Goal: Task Accomplishment & Management: Manage account settings

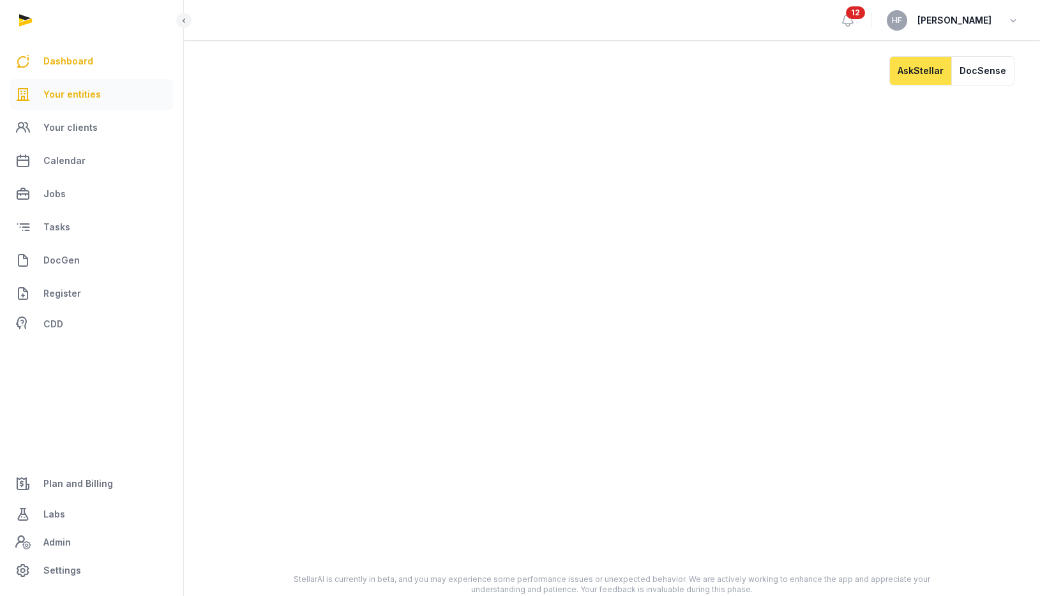
click at [79, 95] on span "Your entities" at bounding box center [71, 94] width 57 height 15
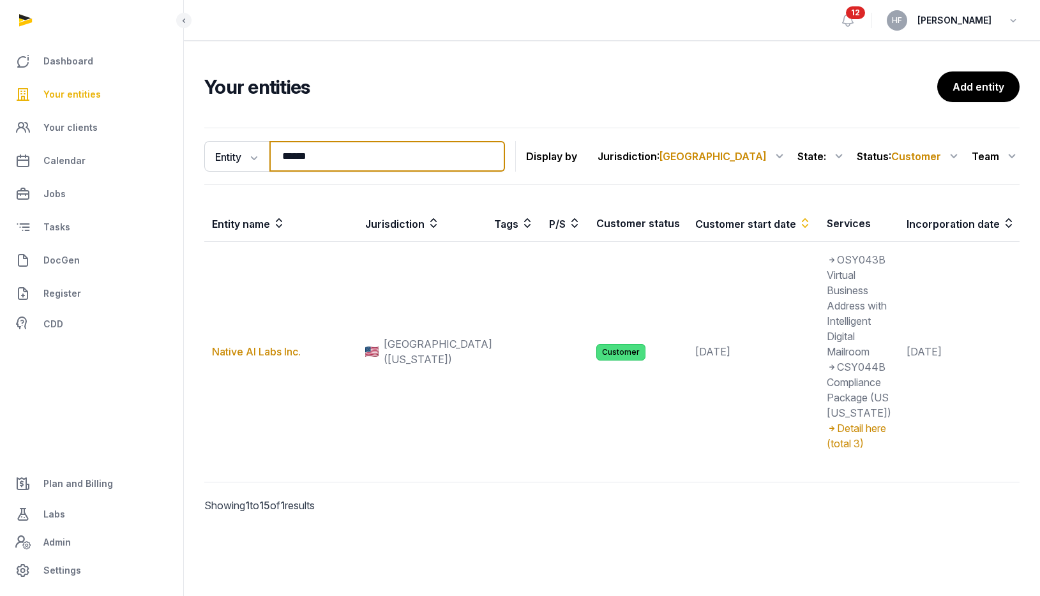
drag, startPoint x: 331, startPoint y: 160, endPoint x: 193, endPoint y: 160, distance: 138.5
click at [198, 160] on div "Entity Entity People Tags Services ****** Search Display by Jurisdiction : USA …" at bounding box center [612, 338] width 856 height 431
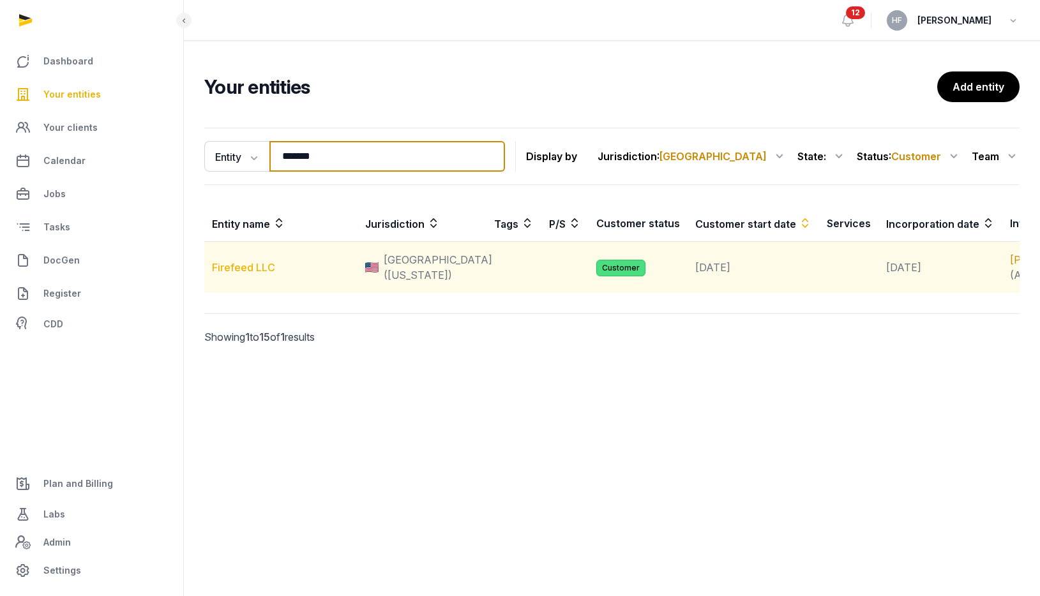
type input "*******"
click at [262, 273] on link "Firefeed LLC" at bounding box center [243, 267] width 63 height 13
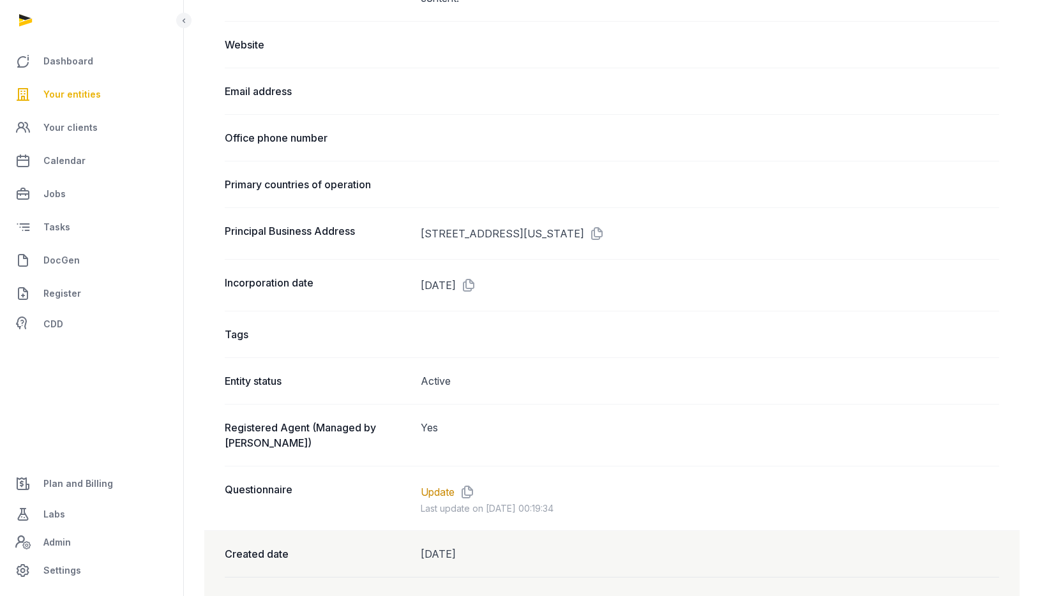
scroll to position [709, 0]
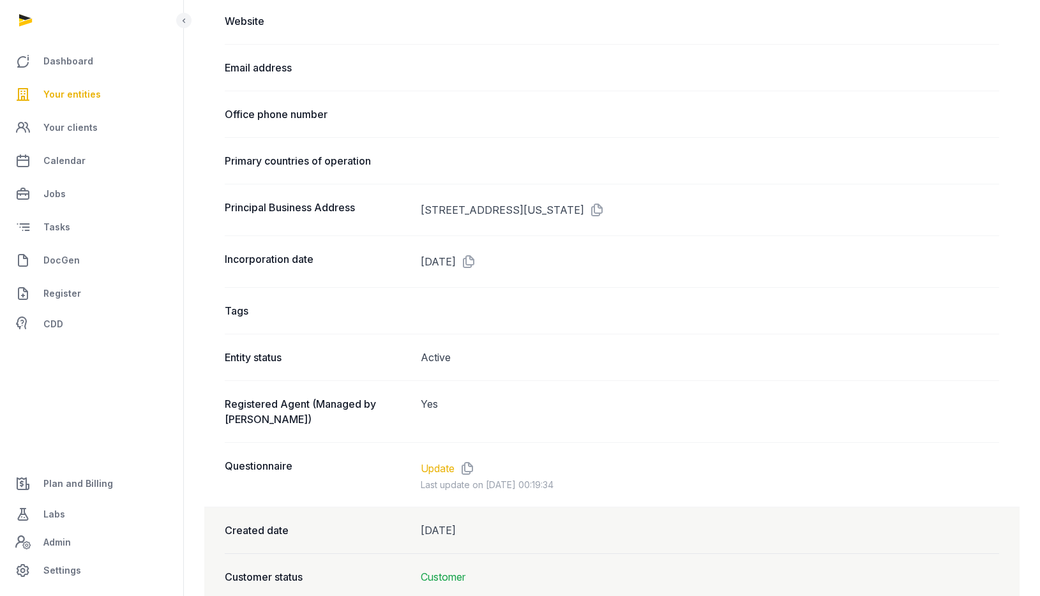
click at [437, 469] on link "Update" at bounding box center [438, 468] width 34 height 15
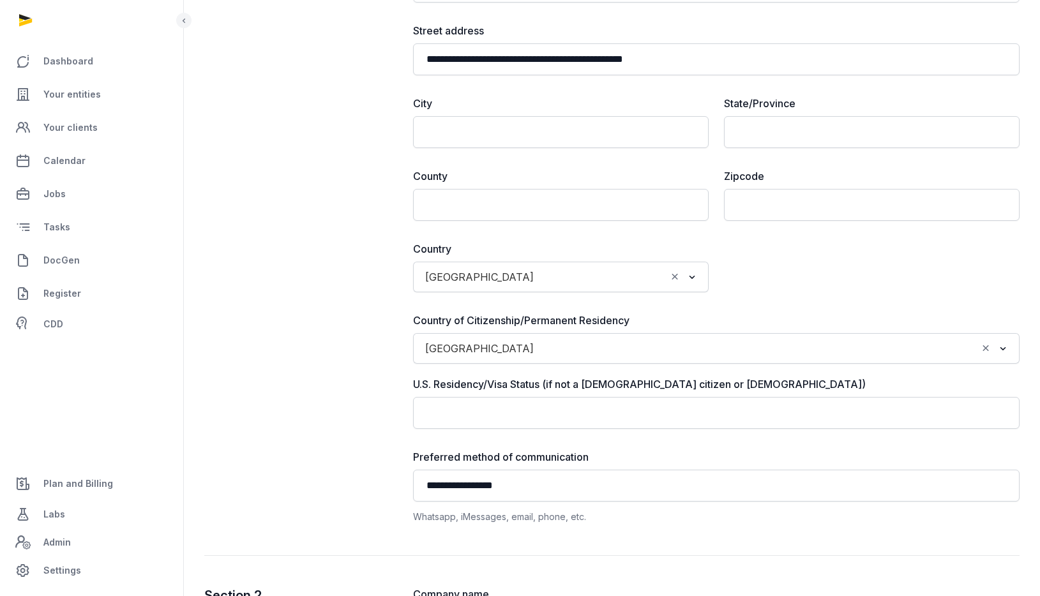
scroll to position [347, 0]
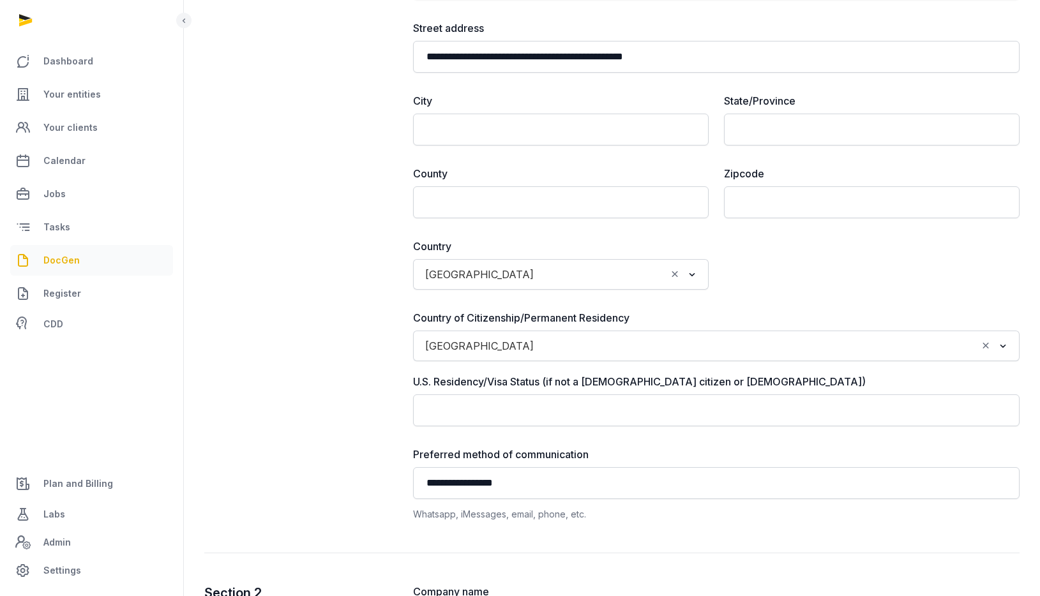
click at [61, 253] on span "DocGen" at bounding box center [61, 260] width 36 height 15
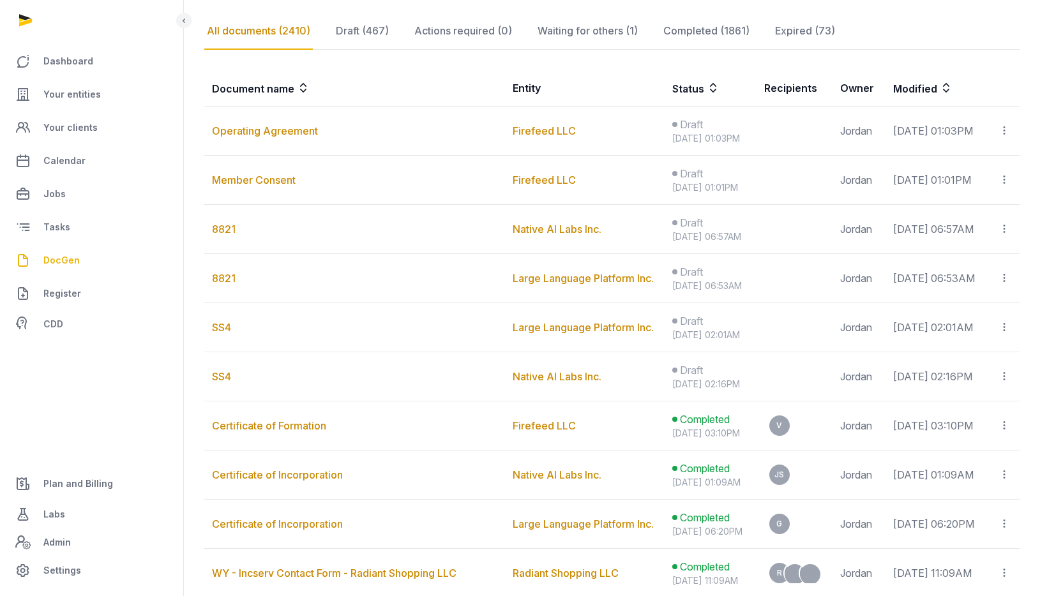
scroll to position [196, 0]
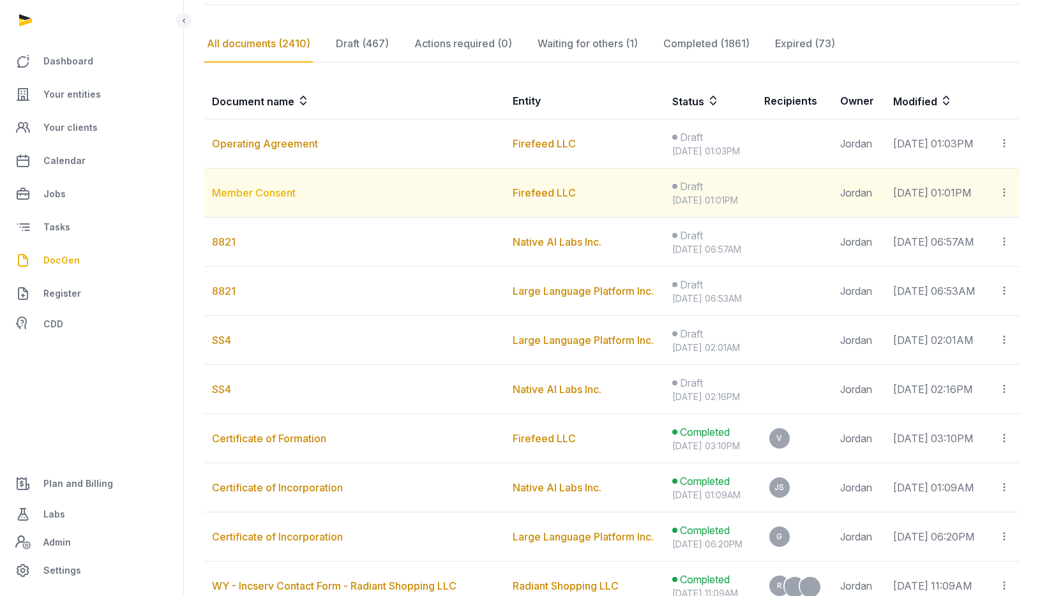
click at [267, 191] on link "Member Consent" at bounding box center [254, 192] width 84 height 13
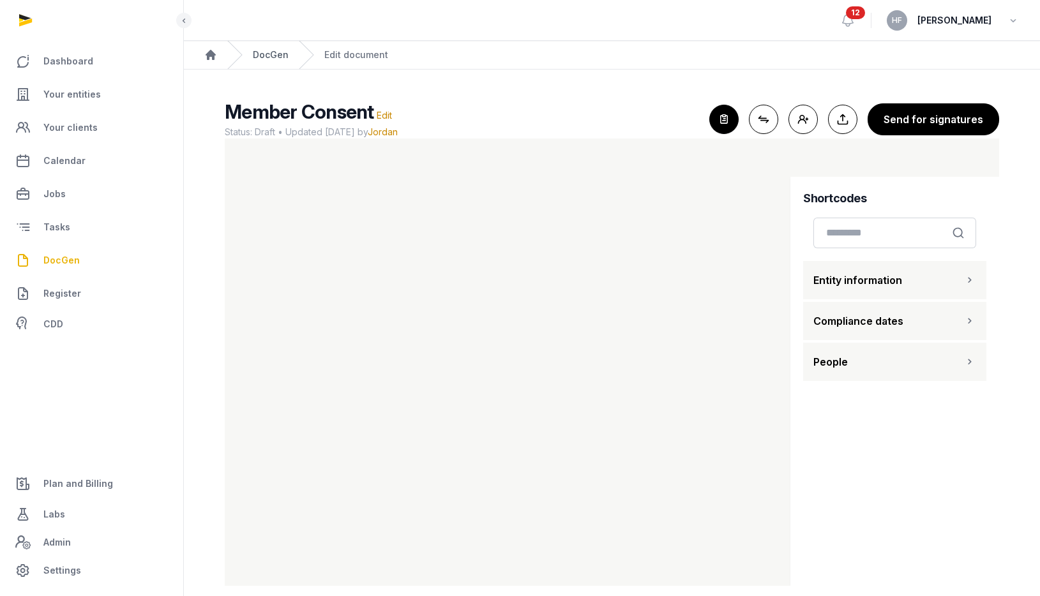
click at [273, 52] on link "DocGen" at bounding box center [271, 55] width 36 height 13
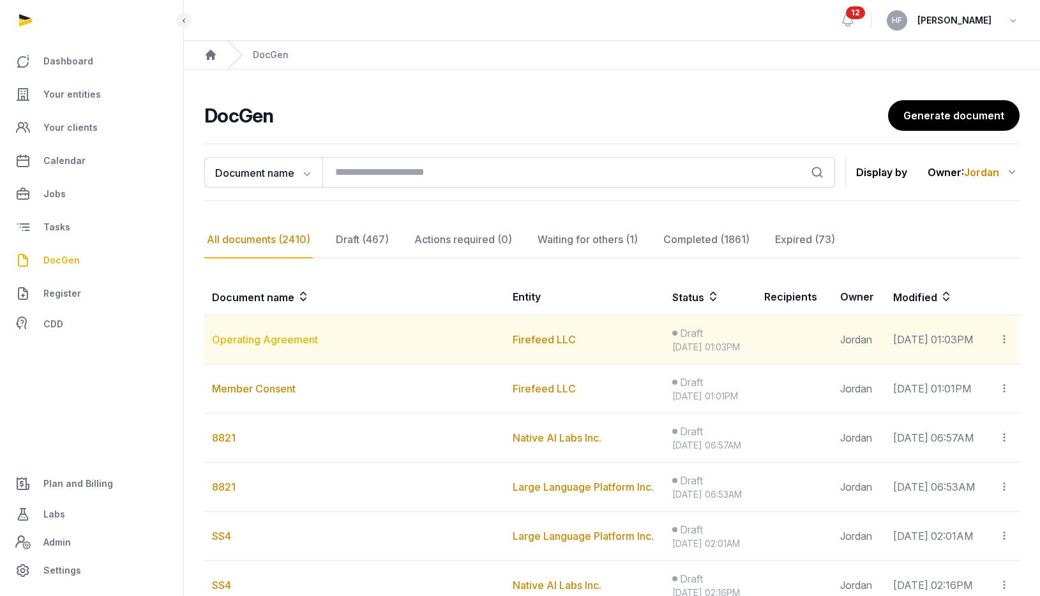
click at [289, 340] on link "Operating Agreement" at bounding box center [265, 339] width 106 height 13
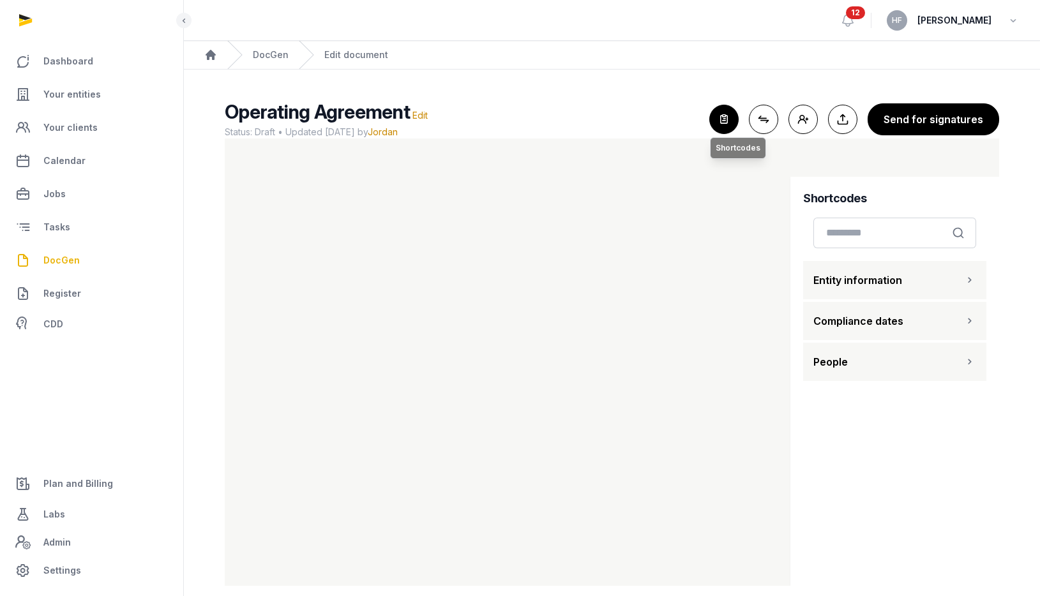
click at [720, 122] on icon "button" at bounding box center [724, 119] width 28 height 28
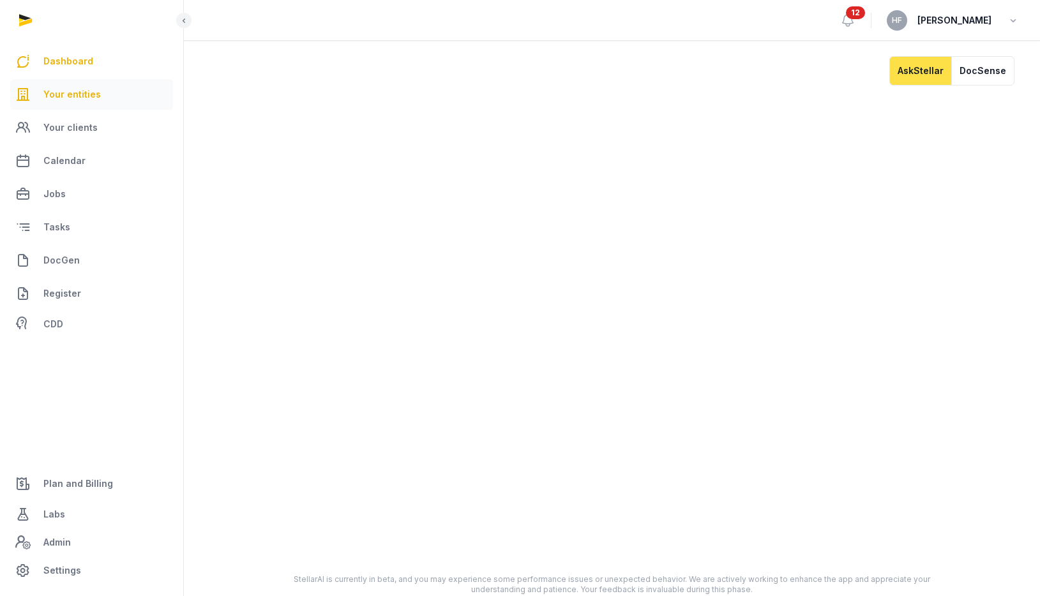
click at [95, 94] on span "Your entities" at bounding box center [71, 94] width 57 height 15
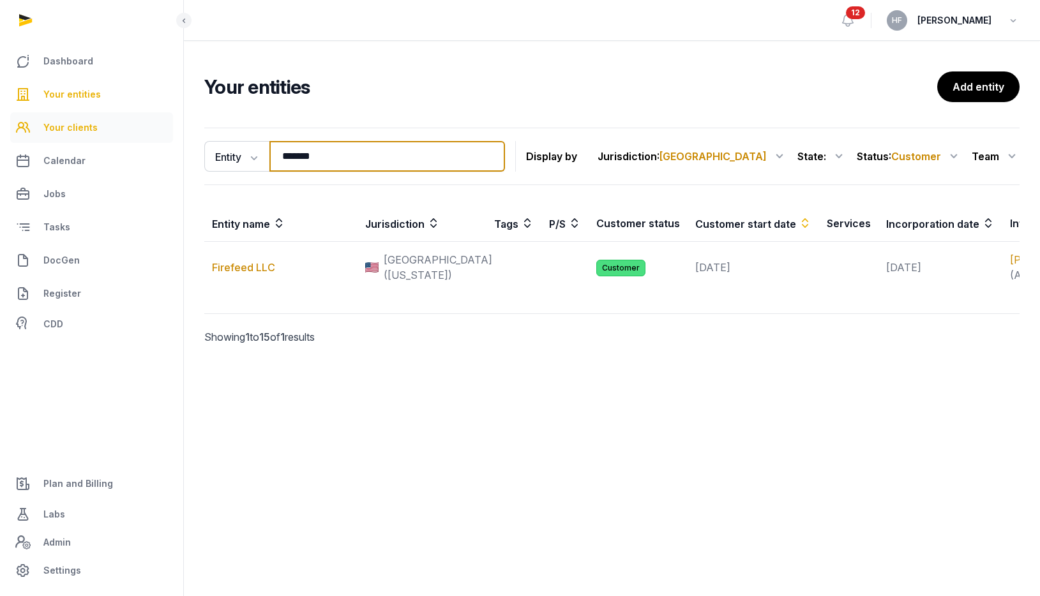
drag, startPoint x: 363, startPoint y: 165, endPoint x: 43, endPoint y: 140, distance: 320.8
click at [43, 140] on div "Dashboard Your entities Your clients Calendar Jobs Tasks DocGen Register CDD Pl…" at bounding box center [520, 298] width 1040 height 596
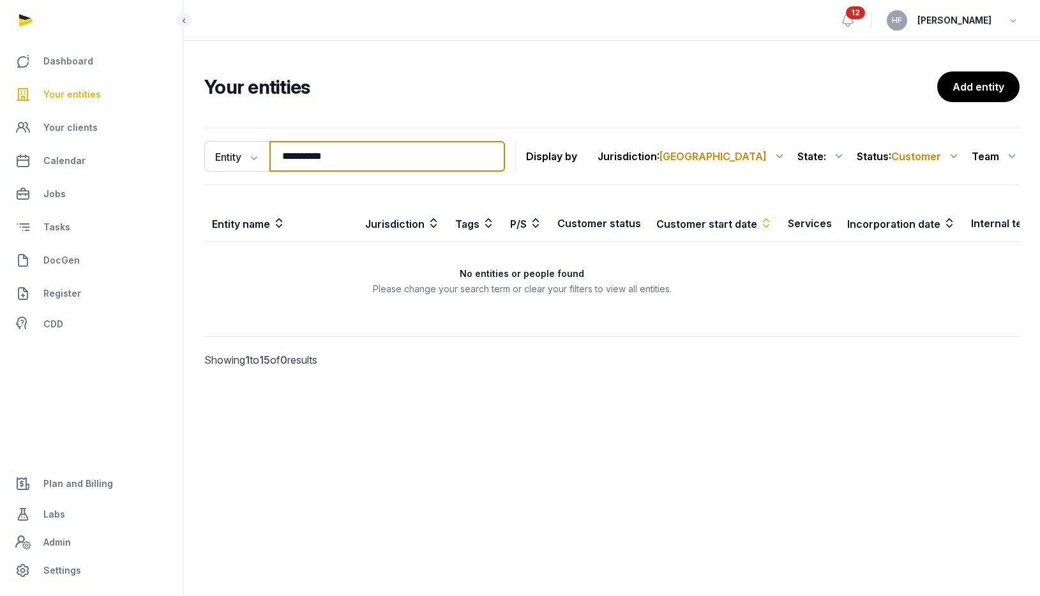
type input "**********"
click at [951, 156] on icon at bounding box center [953, 156] width 15 height 20
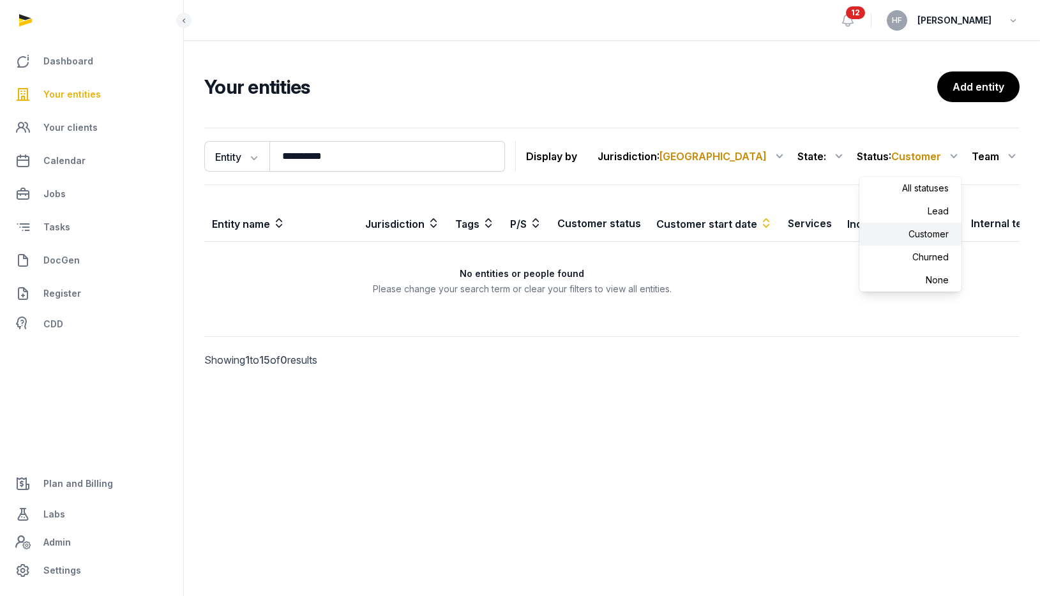
click at [941, 209] on div "Lead" at bounding box center [910, 211] width 102 height 23
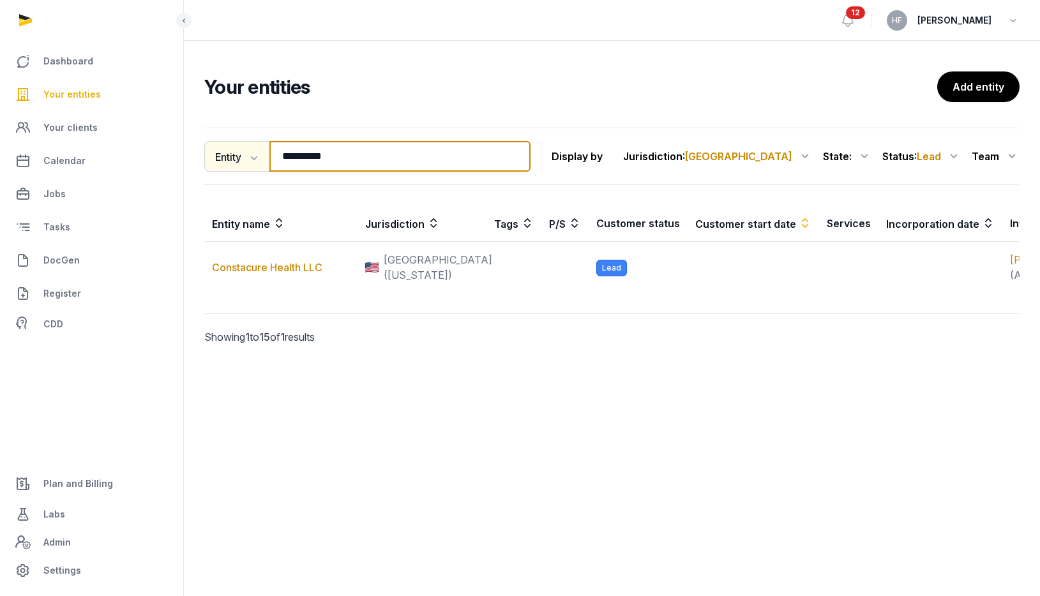
drag, startPoint x: 348, startPoint y: 151, endPoint x: 225, endPoint y: 147, distance: 123.2
click at [233, 147] on div "**********" at bounding box center [367, 156] width 326 height 31
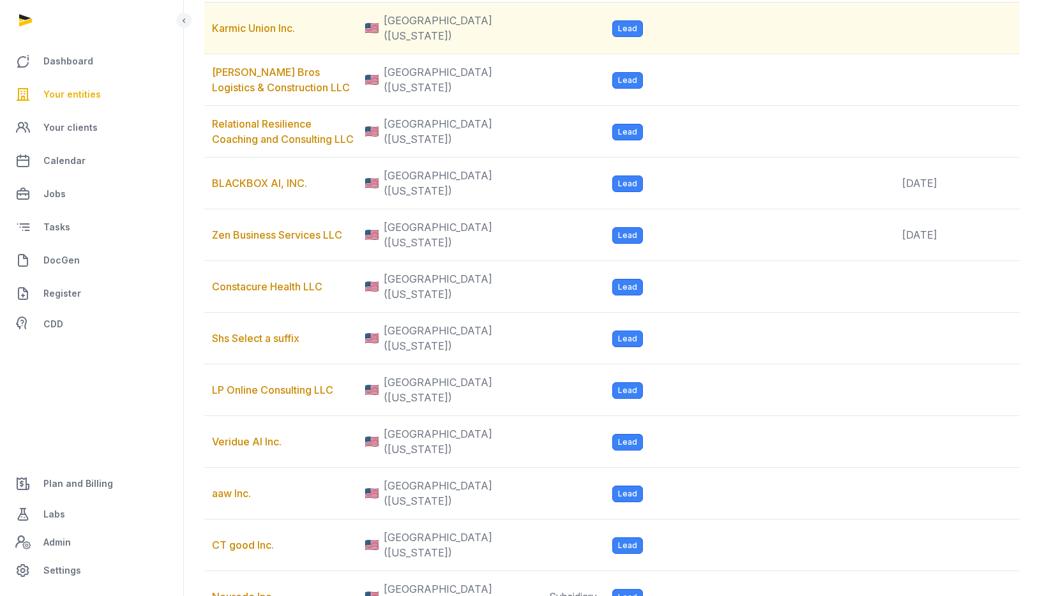
scroll to position [765, 0]
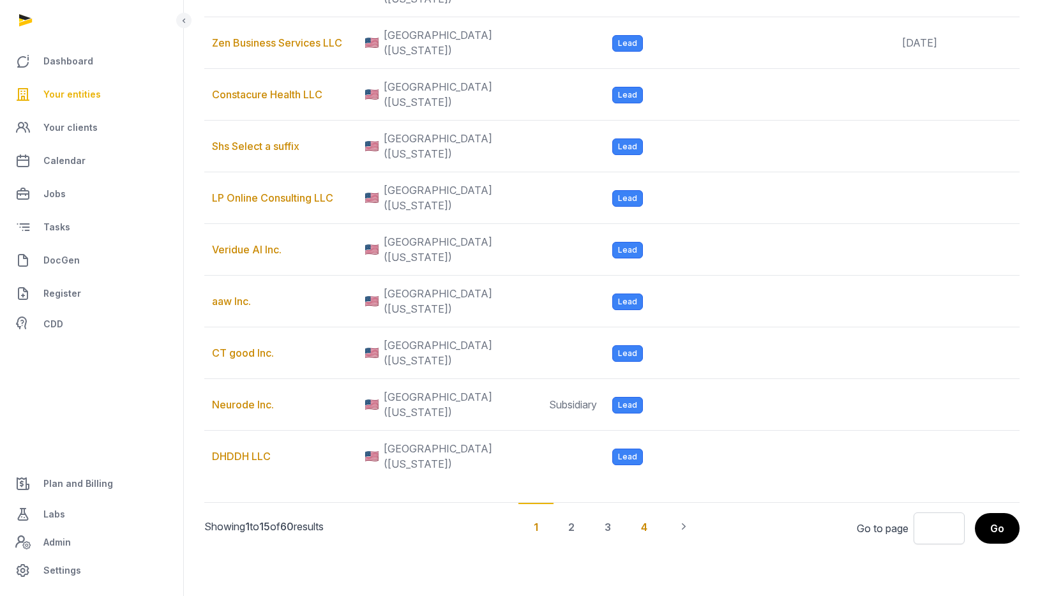
click at [644, 527] on div "4" at bounding box center [644, 526] width 37 height 47
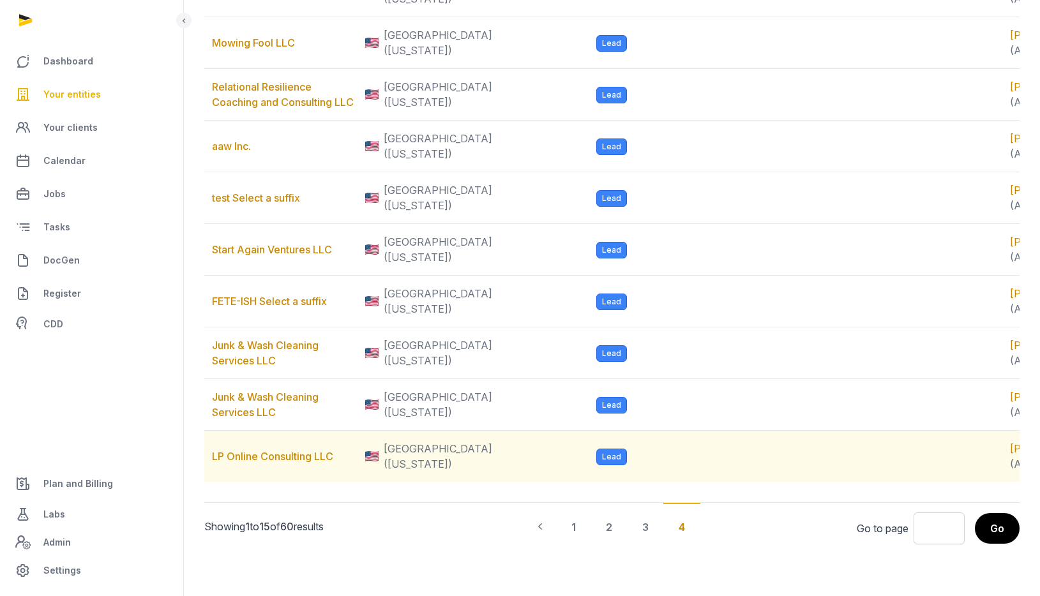
scroll to position [780, 0]
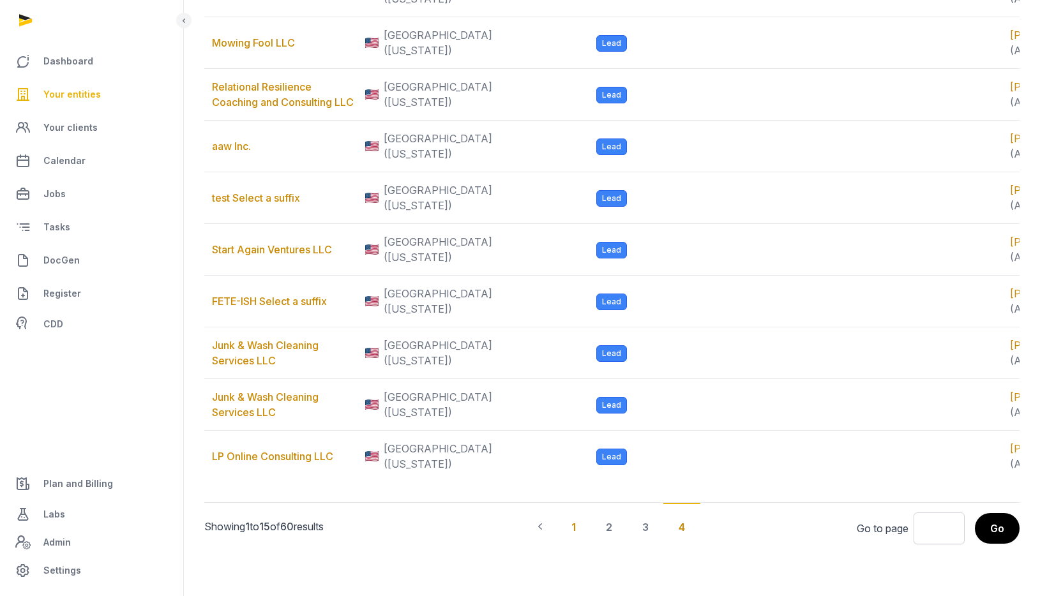
click at [574, 531] on div "1" at bounding box center [573, 526] width 35 height 47
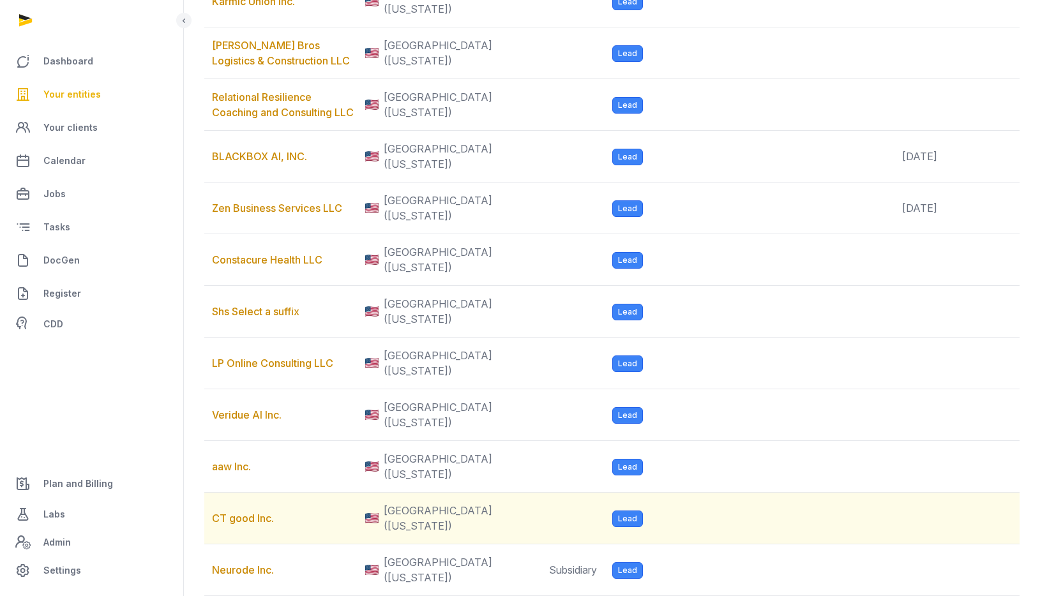
scroll to position [389, 0]
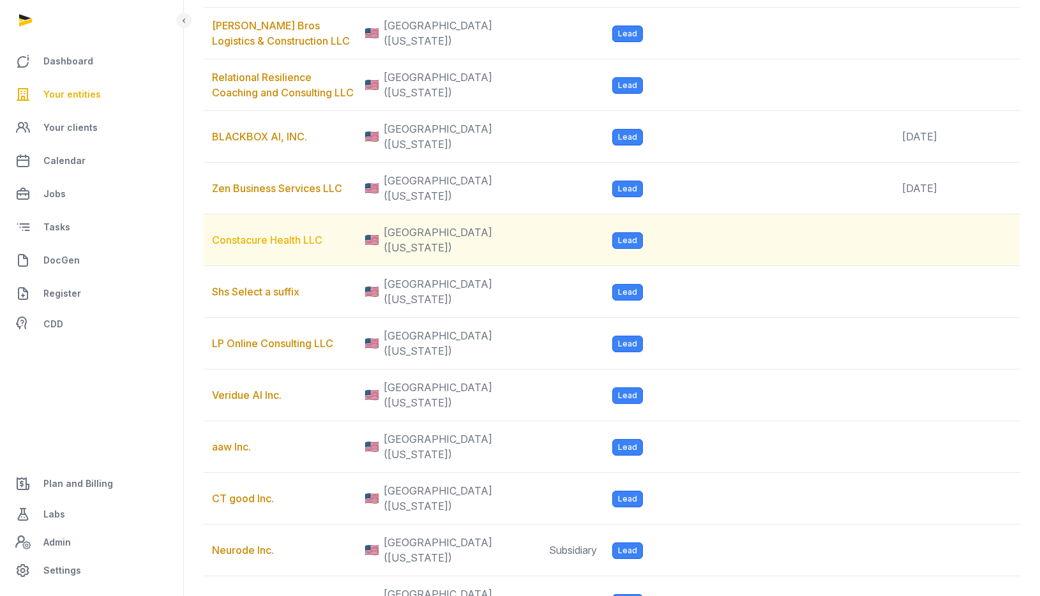
click at [296, 246] on link "Constacure Health LLC" at bounding box center [267, 240] width 110 height 13
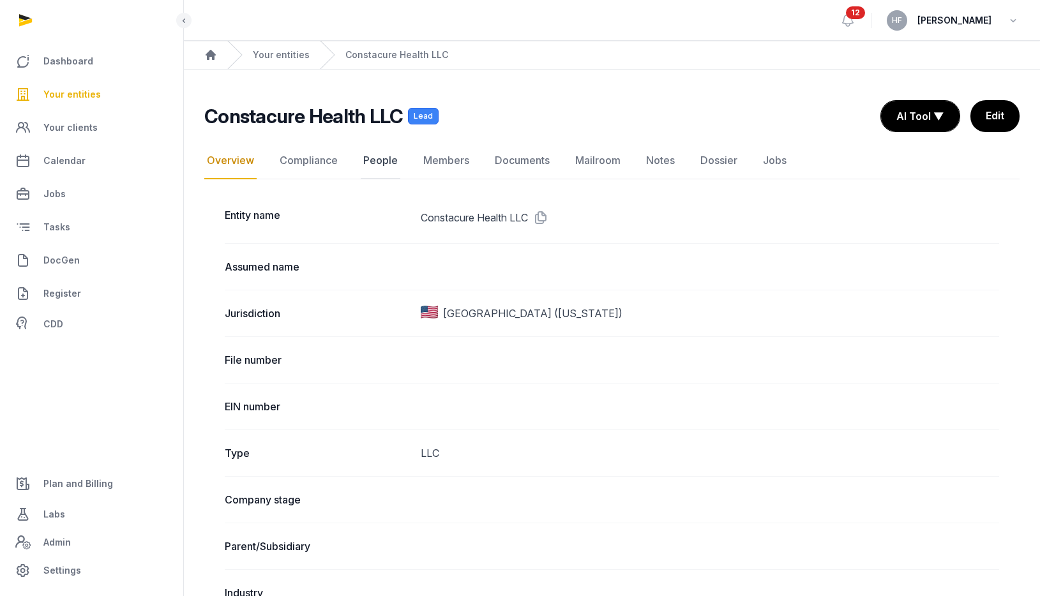
click at [377, 168] on link "People" at bounding box center [381, 160] width 40 height 37
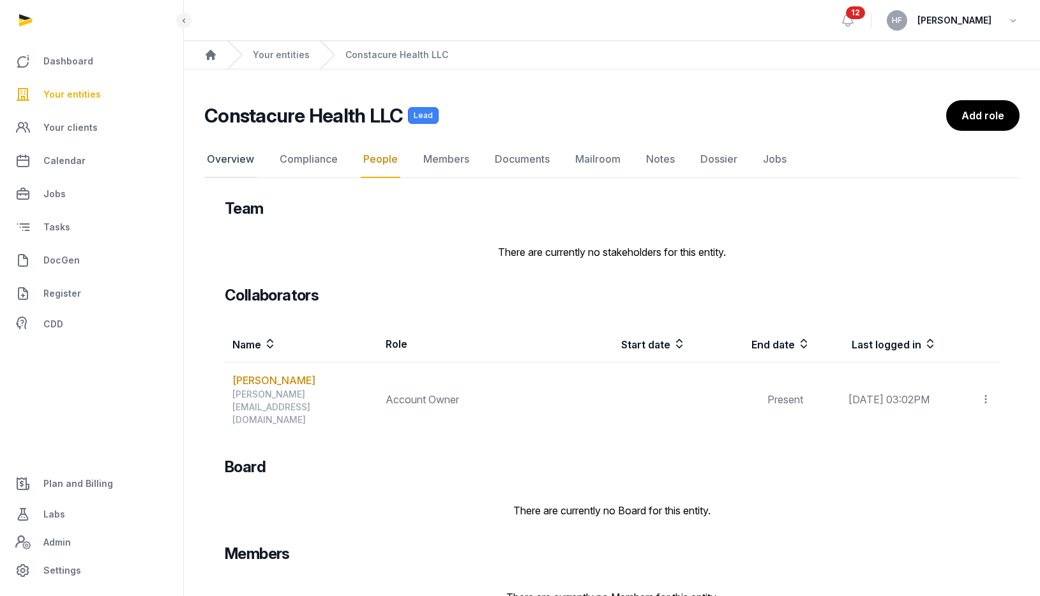
click at [227, 162] on link "Overview" at bounding box center [230, 159] width 52 height 37
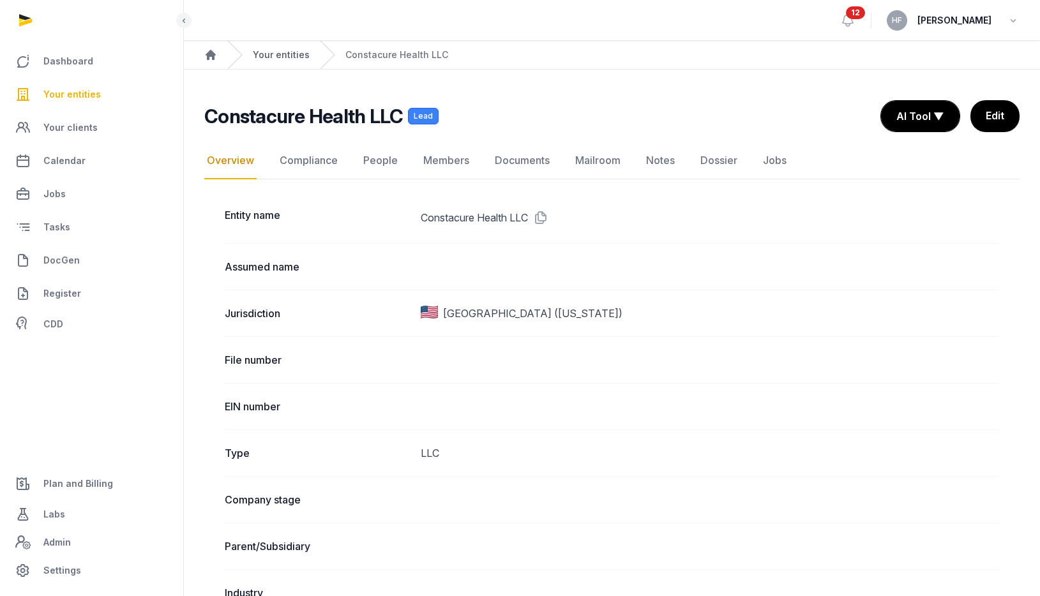
click at [278, 56] on link "Your entities" at bounding box center [281, 55] width 57 height 13
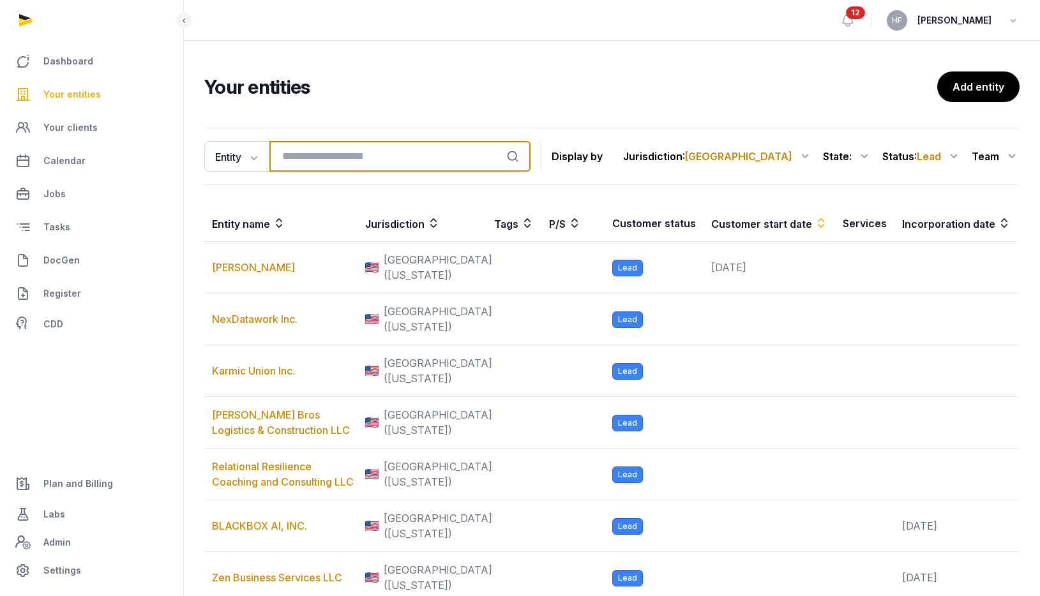
click at [331, 160] on input "search" at bounding box center [399, 156] width 261 height 31
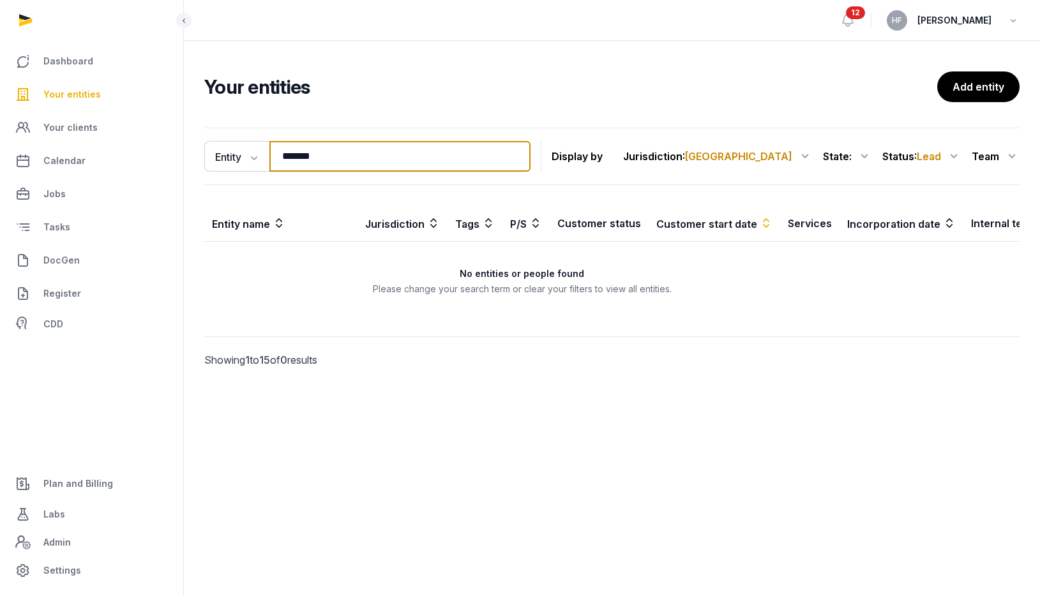
type input "*******"
click at [943, 161] on div "Status : Lead" at bounding box center [921, 156] width 79 height 20
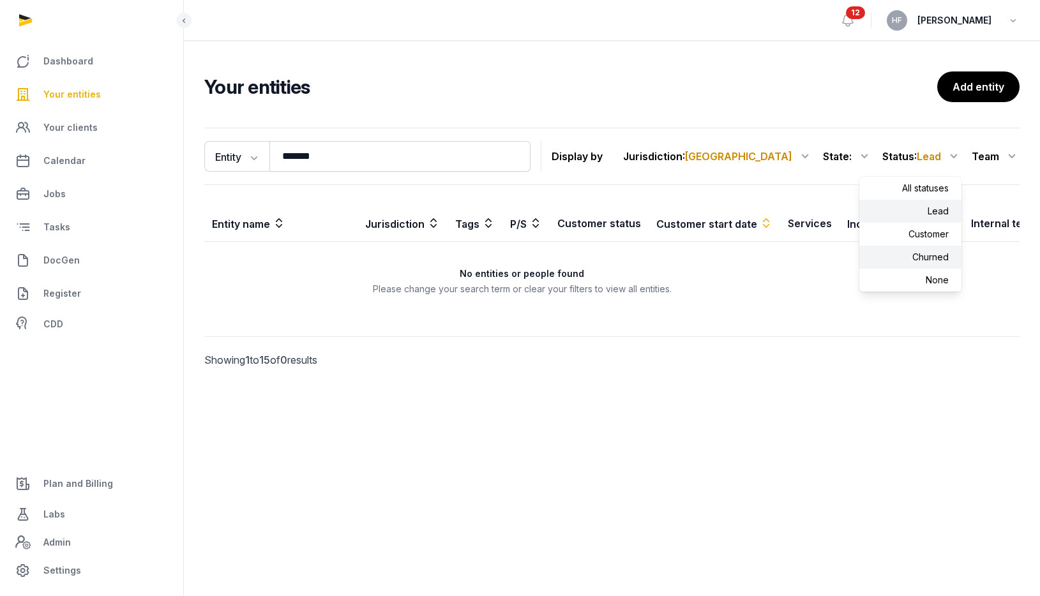
click at [933, 251] on div "Churned" at bounding box center [910, 257] width 102 height 23
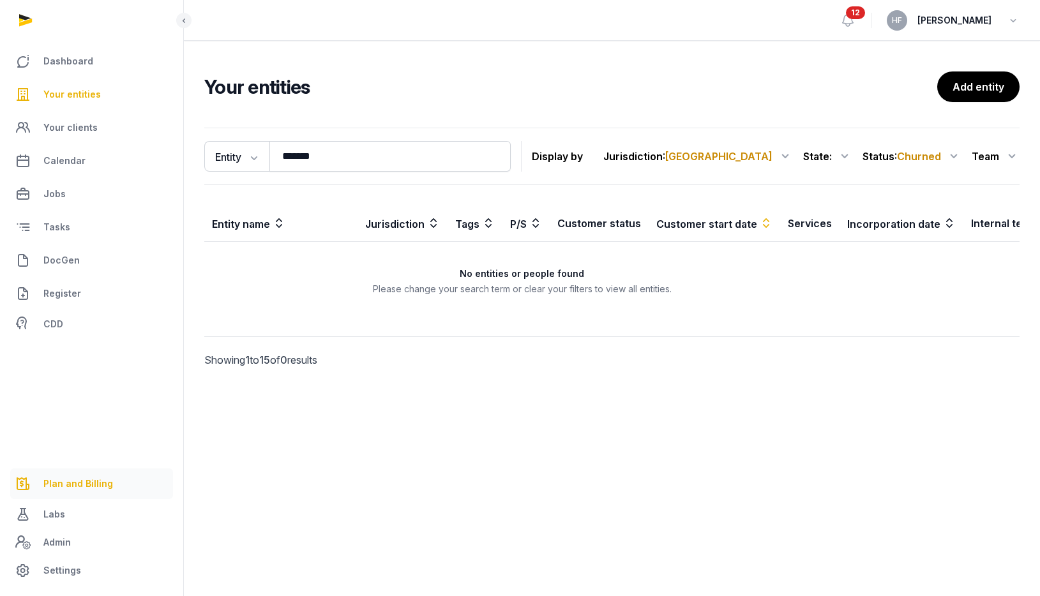
click at [80, 482] on span "Plan and Billing" at bounding box center [78, 483] width 70 height 15
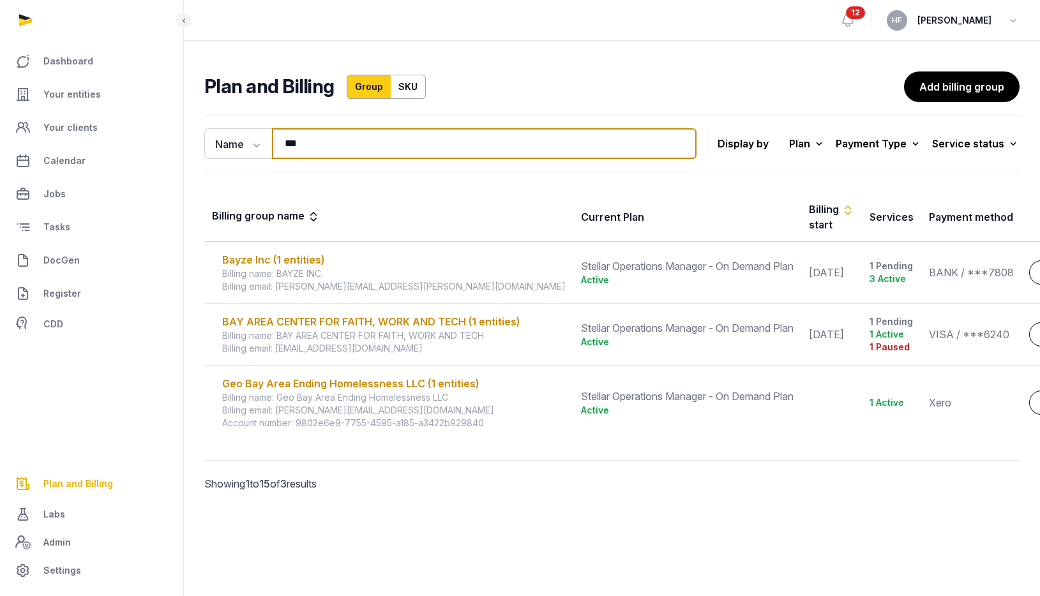
drag, startPoint x: 313, startPoint y: 147, endPoint x: 174, endPoint y: 132, distance: 139.3
click at [187, 132] on div "Name Name Email *** Search Display by Plan All plans On Demand Plan Scale Plan …" at bounding box center [612, 321] width 856 height 423
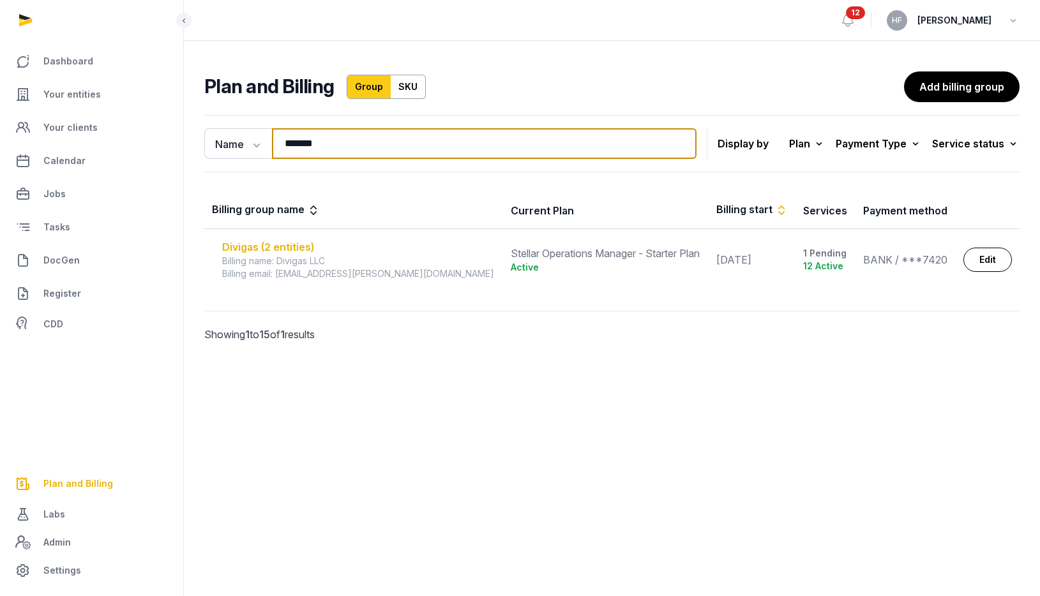
type input "*******"
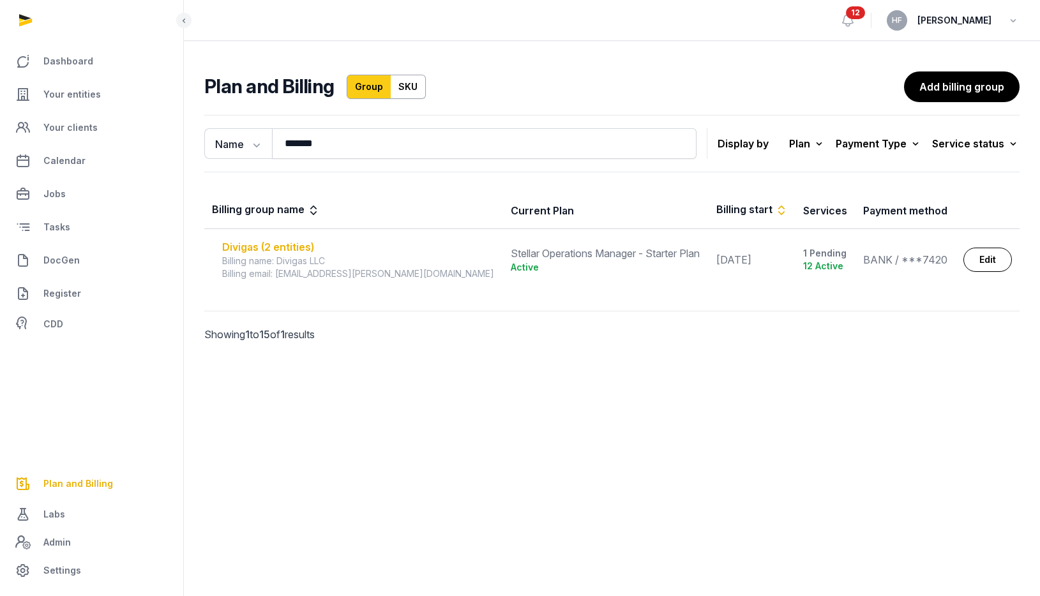
click at [274, 246] on div "Divigas (2 entities)" at bounding box center [358, 246] width 273 height 15
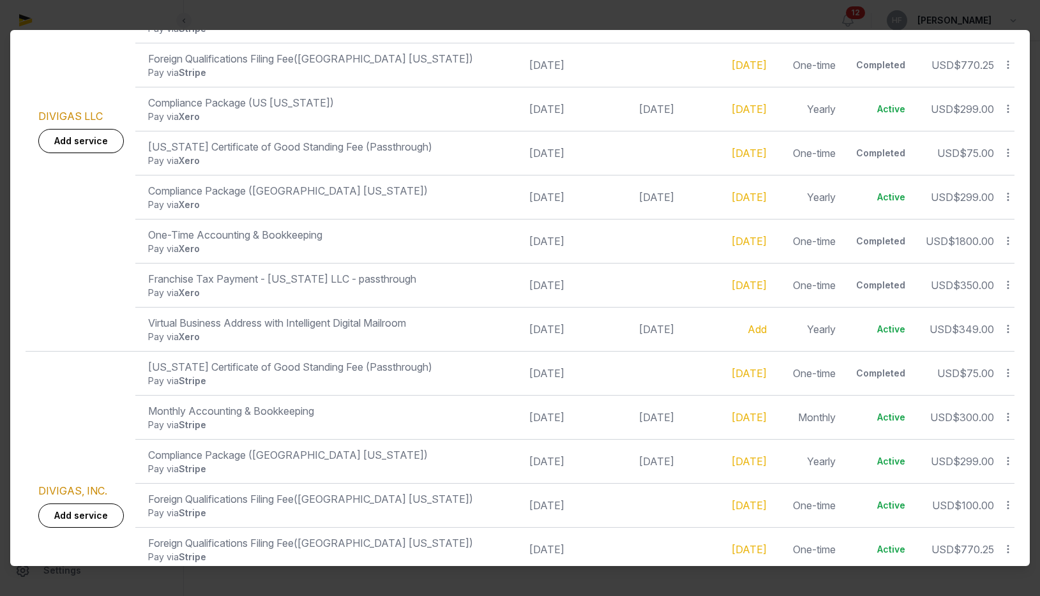
scroll to position [532, 0]
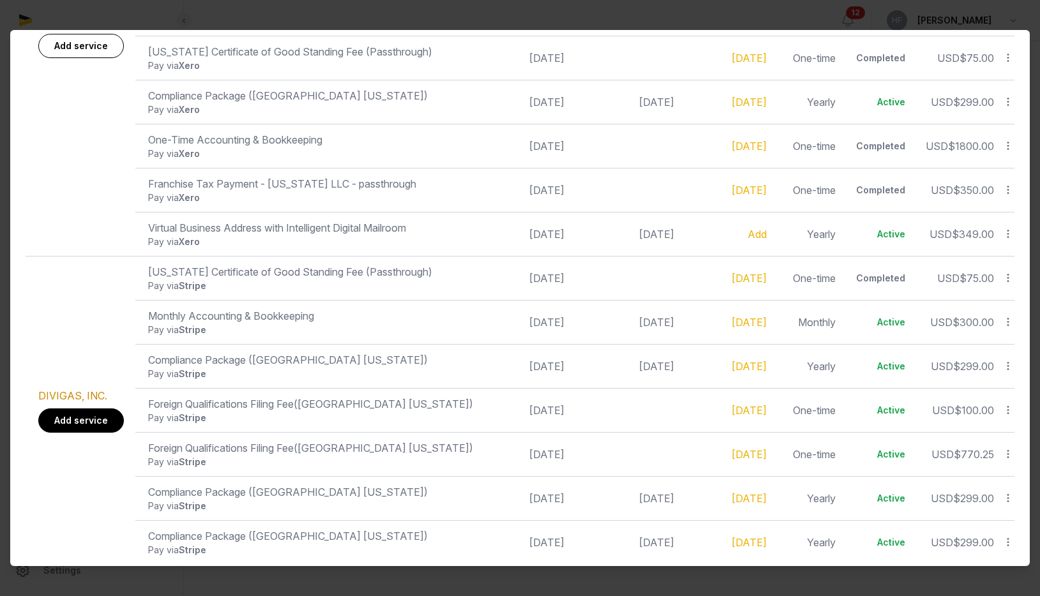
click at [89, 409] on link "Add service" at bounding box center [81, 421] width 86 height 24
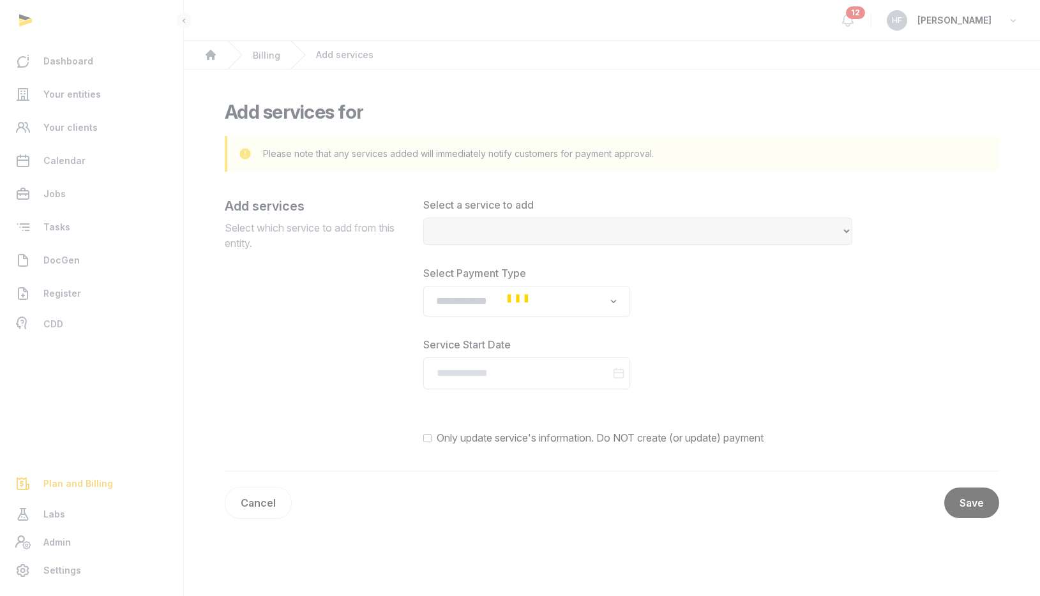
select select
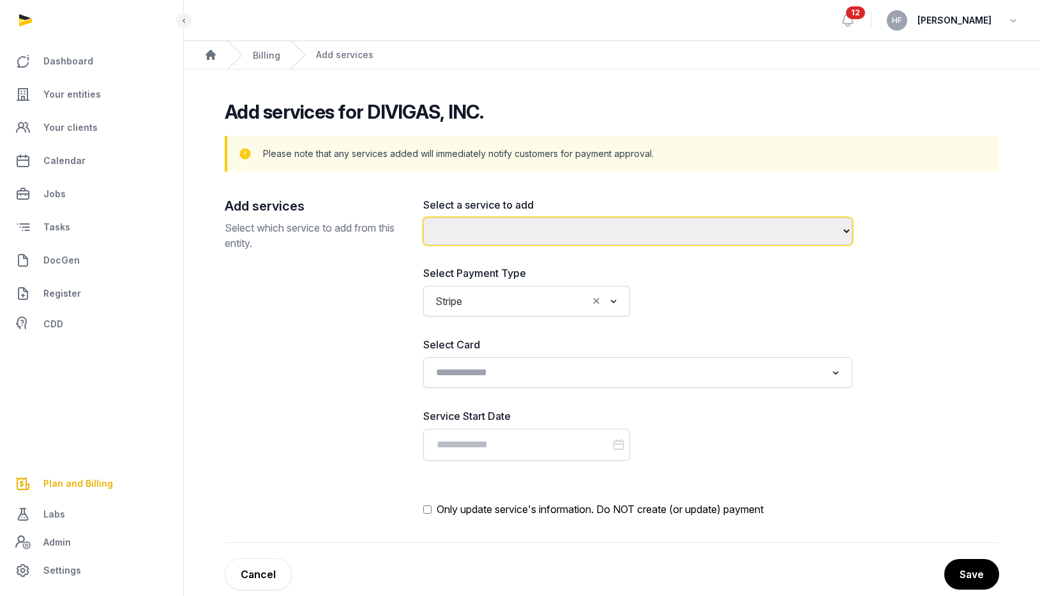
click at [507, 233] on select "**********" at bounding box center [637, 231] width 429 height 27
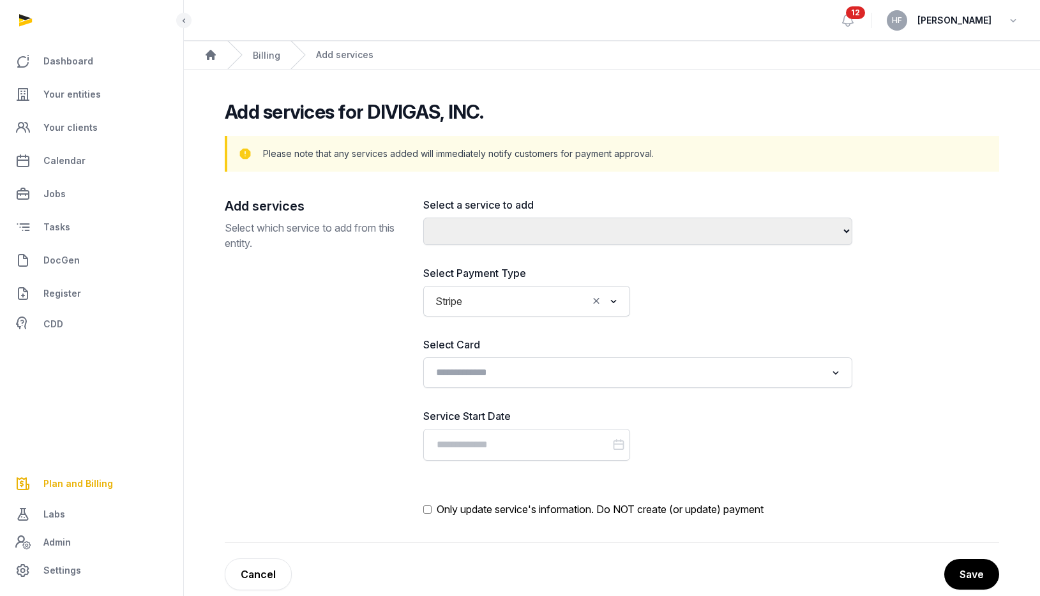
click at [265, 61] on div "Billing" at bounding box center [266, 54] width 27 height 15
click at [266, 50] on link "Billing" at bounding box center [266, 55] width 27 height 11
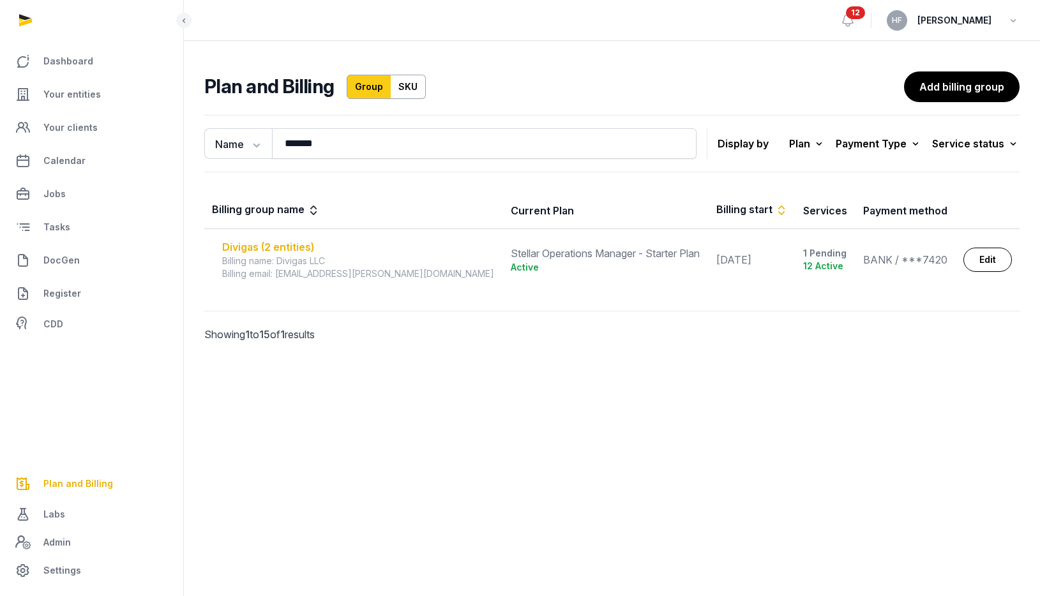
click at [298, 241] on div "Divigas (2 entities)" at bounding box center [358, 246] width 273 height 15
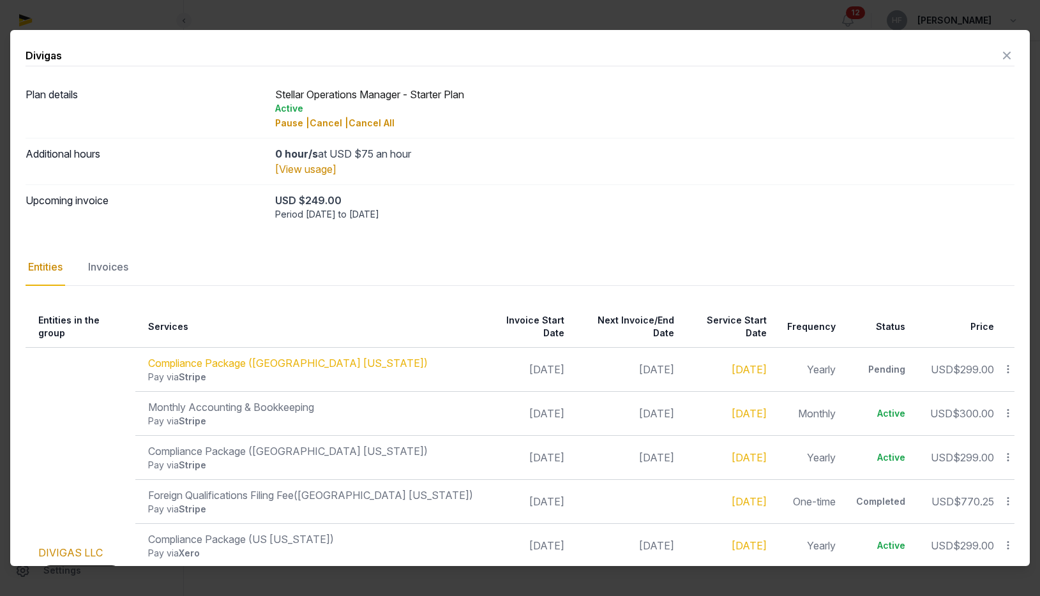
click at [1014, 54] on div "Divigas Plan details Stellar Operations Manager - Starter Plan Active Pause | C…" at bounding box center [519, 570] width 1019 height 1081
click at [1007, 58] on icon at bounding box center [1006, 55] width 15 height 20
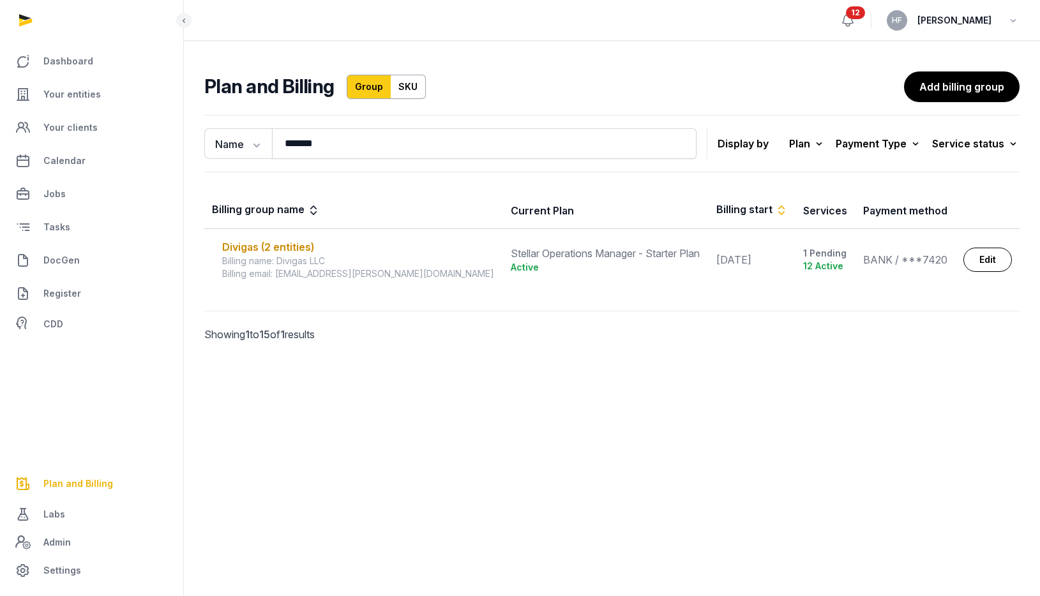
click at [855, 13] on icon at bounding box center [847, 20] width 15 height 15
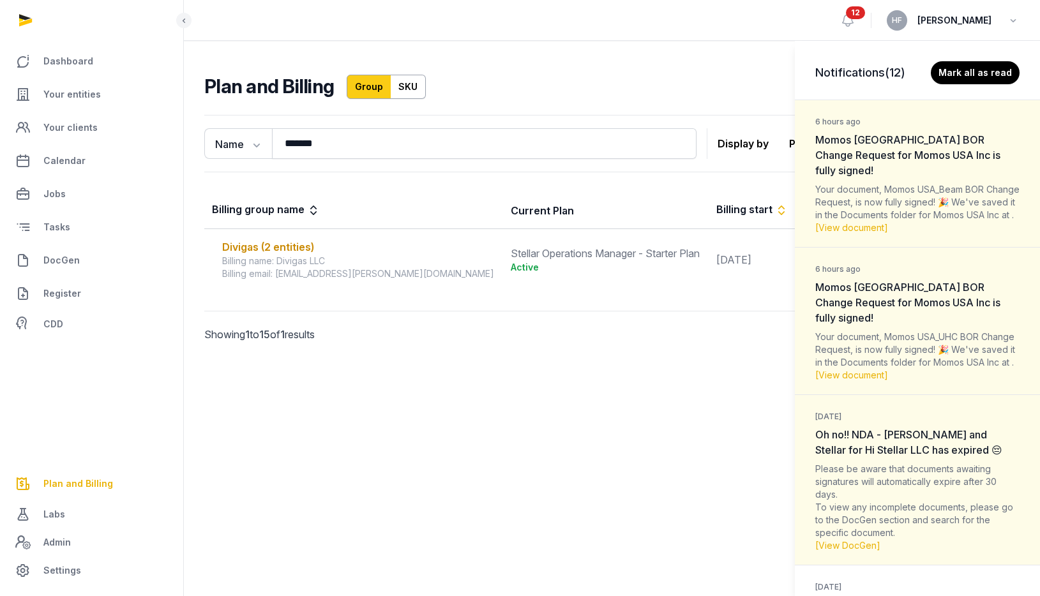
click at [881, 10] on div "Notifications (12) Mark all as read 6 hours ago Momos USA_Beam BOR Change Reque…" at bounding box center [520, 298] width 1040 height 596
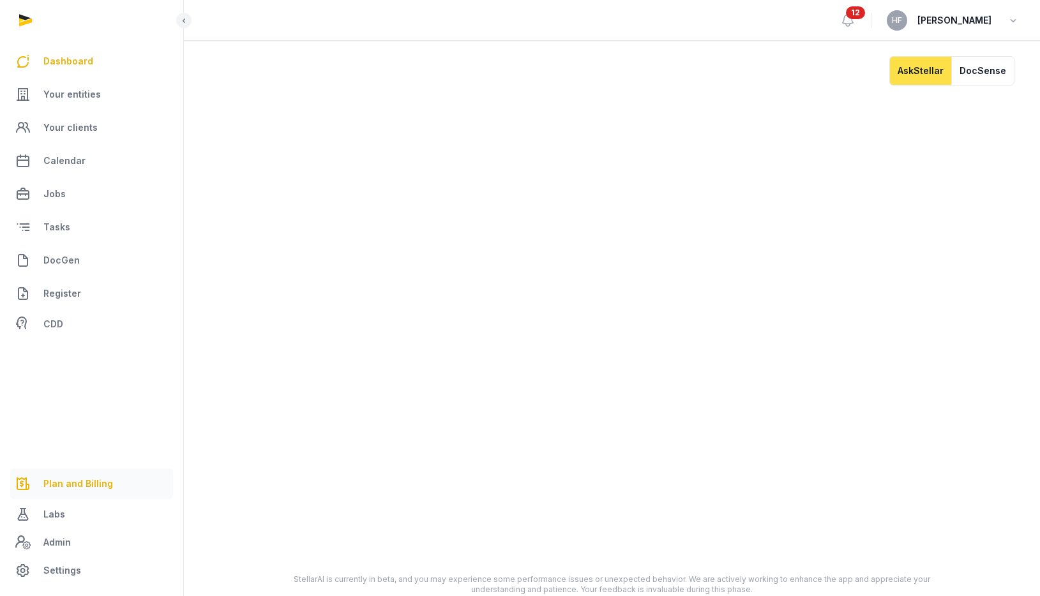
click at [89, 479] on span "Plan and Billing" at bounding box center [78, 483] width 70 height 15
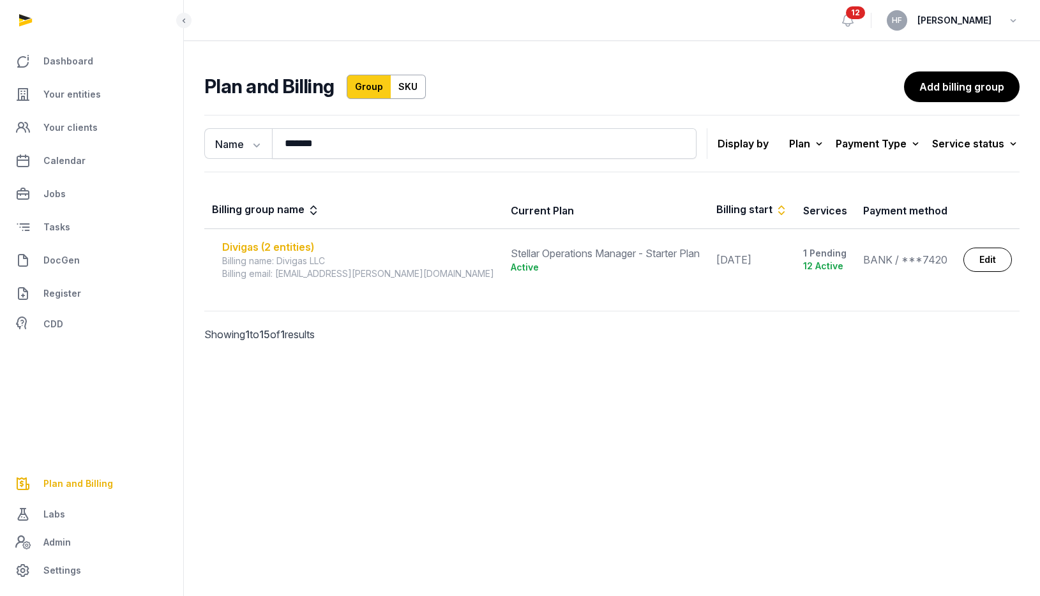
click at [300, 249] on div "Divigas (2 entities)" at bounding box center [358, 246] width 273 height 15
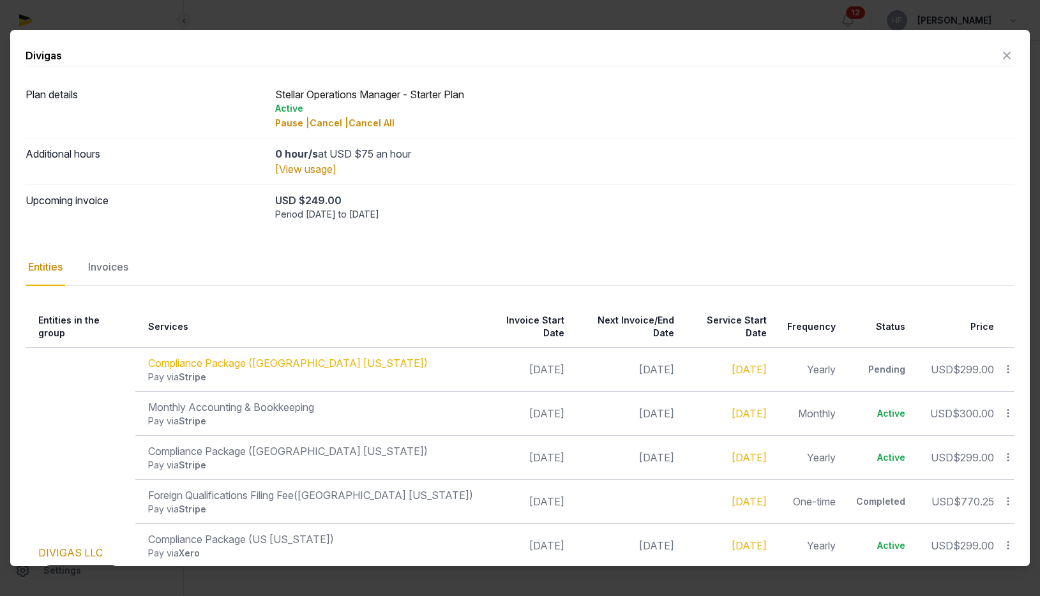
click at [1009, 56] on icon at bounding box center [1006, 55] width 15 height 20
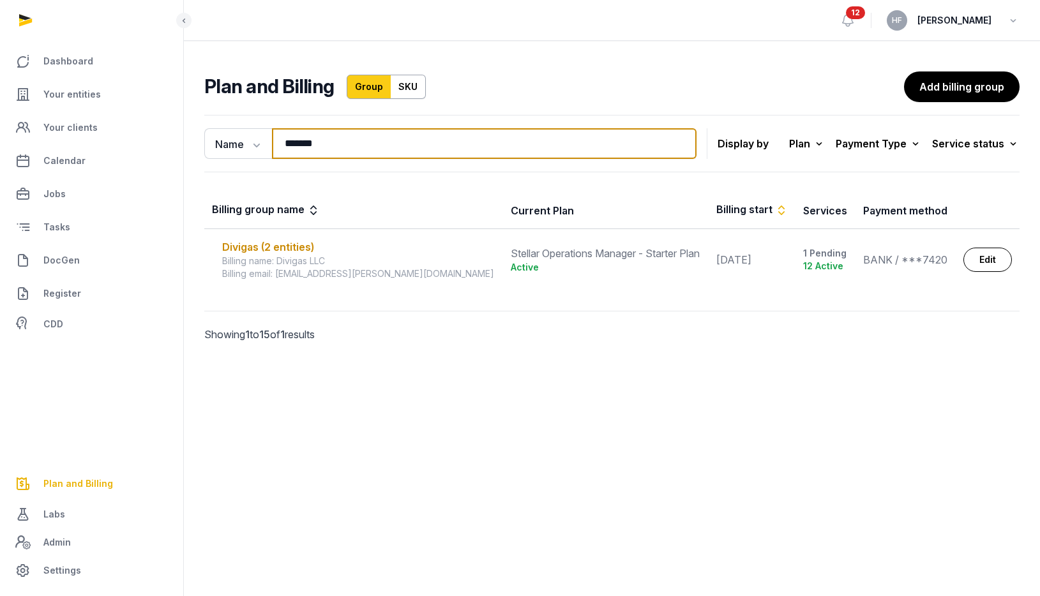
drag, startPoint x: 345, startPoint y: 141, endPoint x: 172, endPoint y: 141, distance: 173.0
click at [189, 141] on div "Name Name Email ******* Search Display by Plan All plans On Demand Plan Scale P…" at bounding box center [612, 246] width 856 height 273
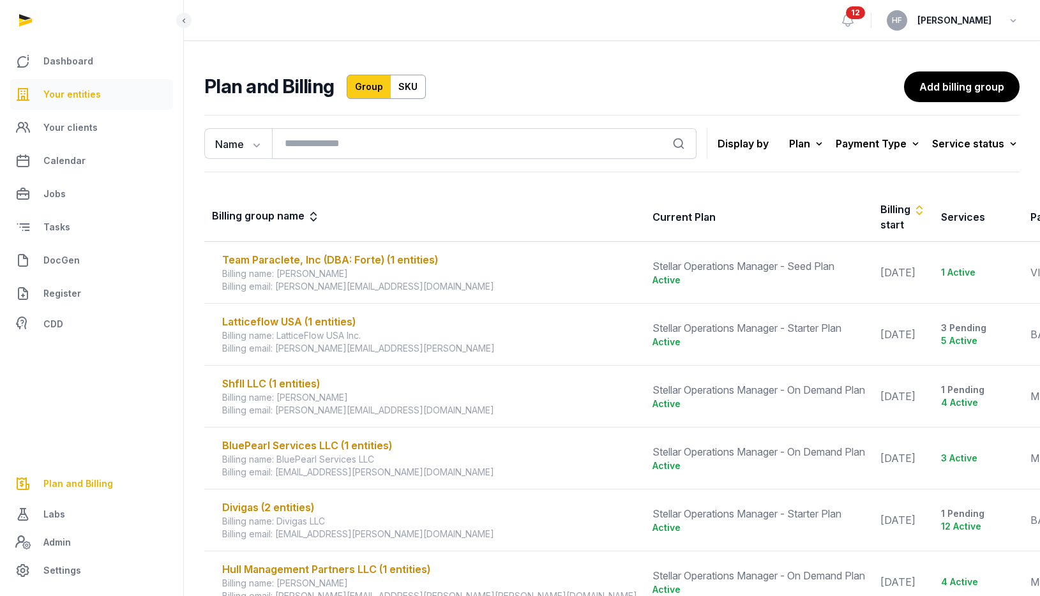
click at [68, 96] on span "Your entities" at bounding box center [71, 94] width 57 height 15
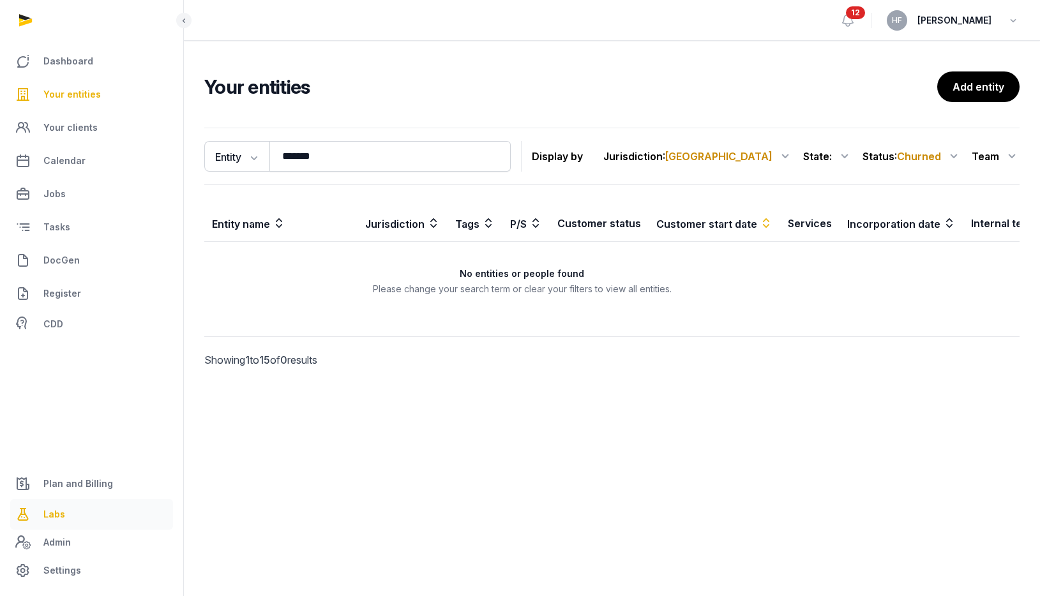
click at [81, 520] on link "Labs" at bounding box center [91, 514] width 163 height 31
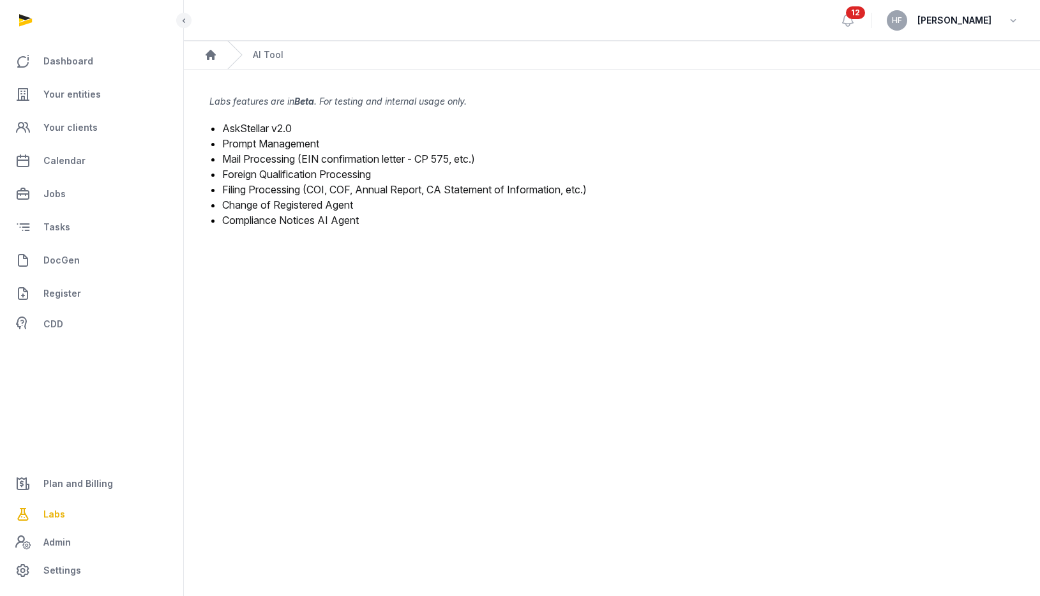
click at [325, 159] on link "Mail Processing (EIN confirmation letter - CP 575, etc.)" at bounding box center [348, 159] width 253 height 13
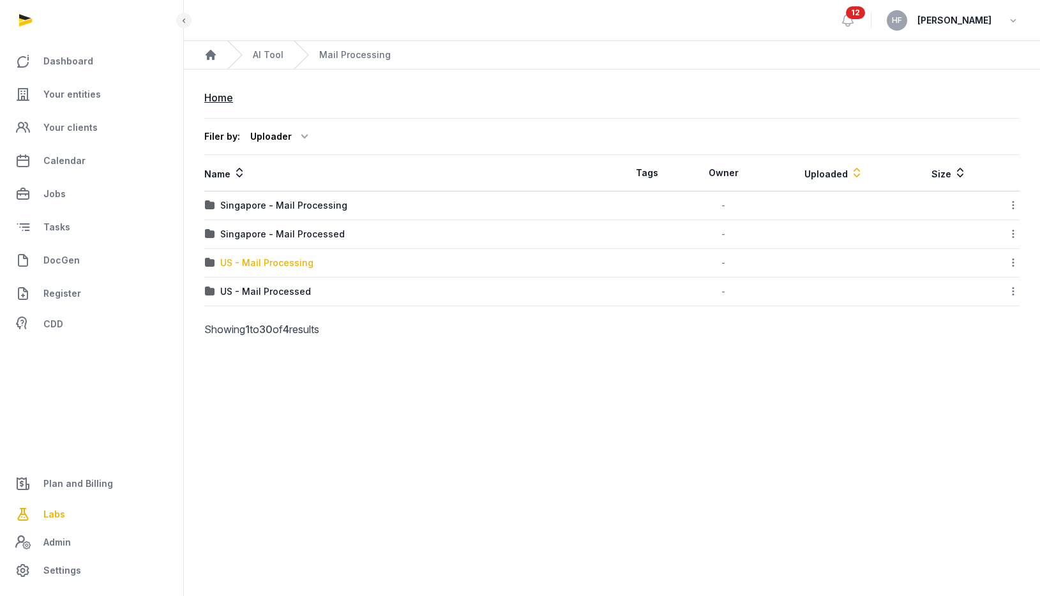
click at [296, 267] on div "US - Mail Processing" at bounding box center [266, 263] width 93 height 13
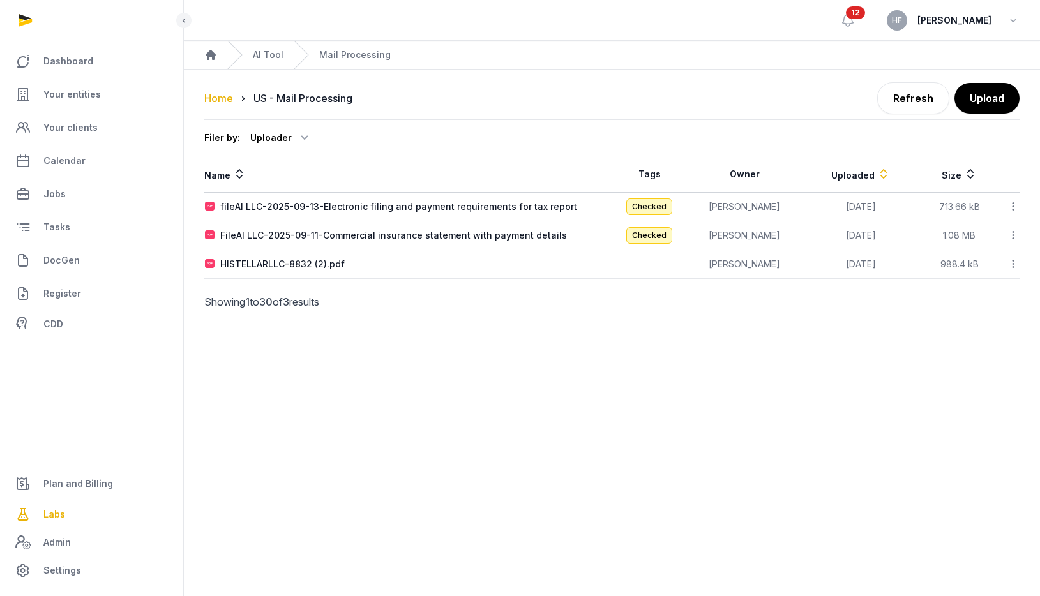
click at [217, 99] on div "Home" at bounding box center [218, 98] width 29 height 15
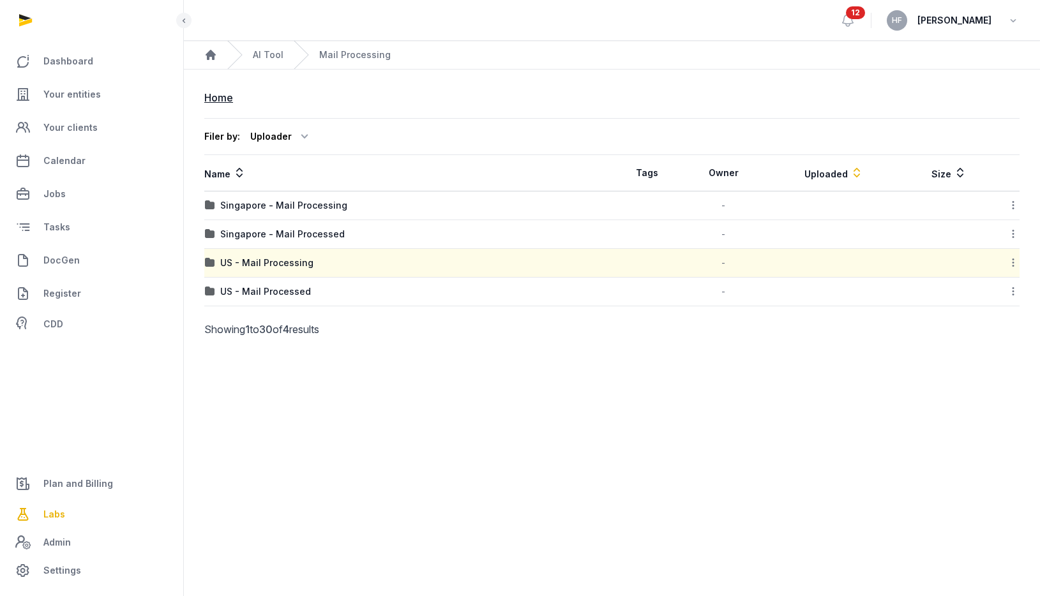
click at [284, 295] on div "US - Mail Processed" at bounding box center [265, 291] width 91 height 13
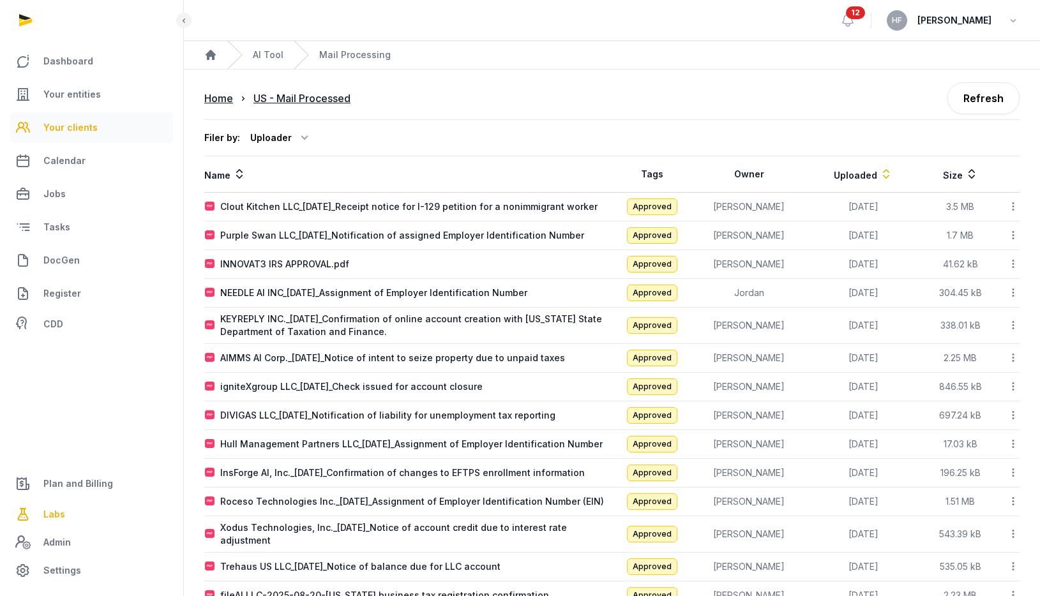
click at [80, 124] on span "Your clients" at bounding box center [70, 127] width 54 height 15
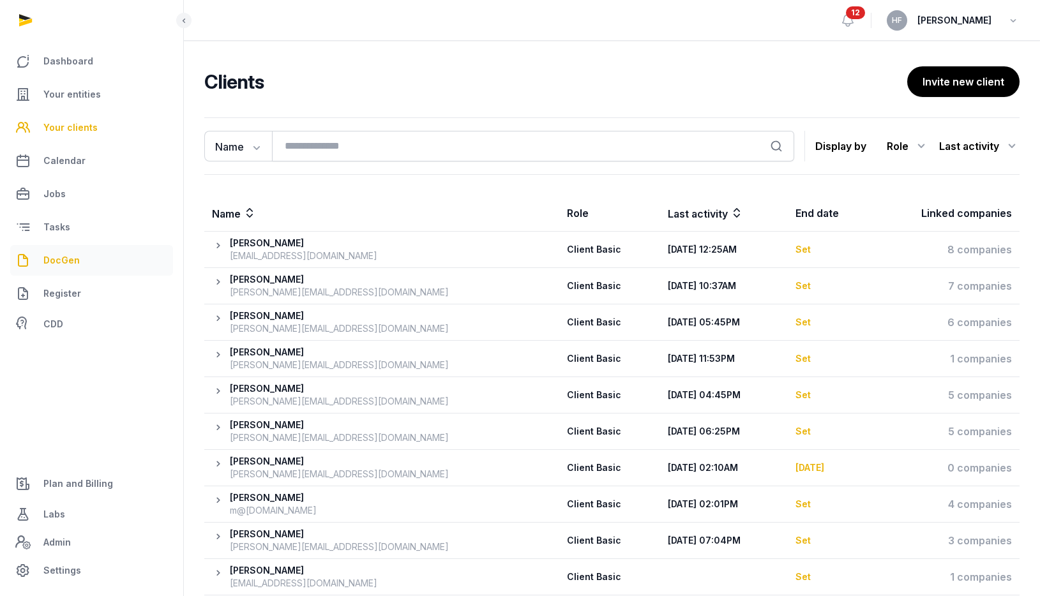
click at [89, 258] on link "DocGen" at bounding box center [91, 260] width 163 height 31
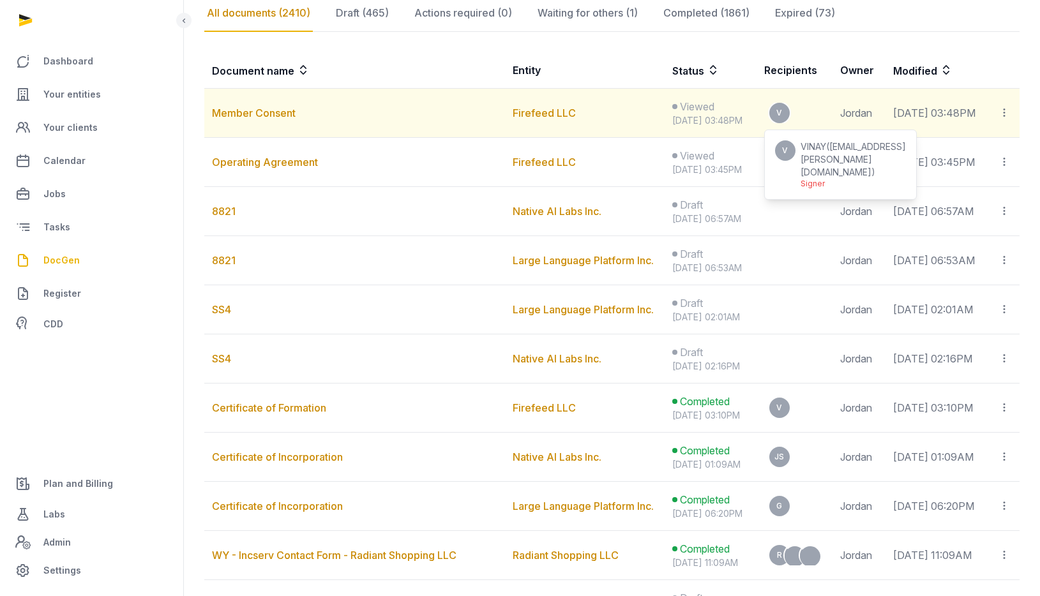
scroll to position [227, 0]
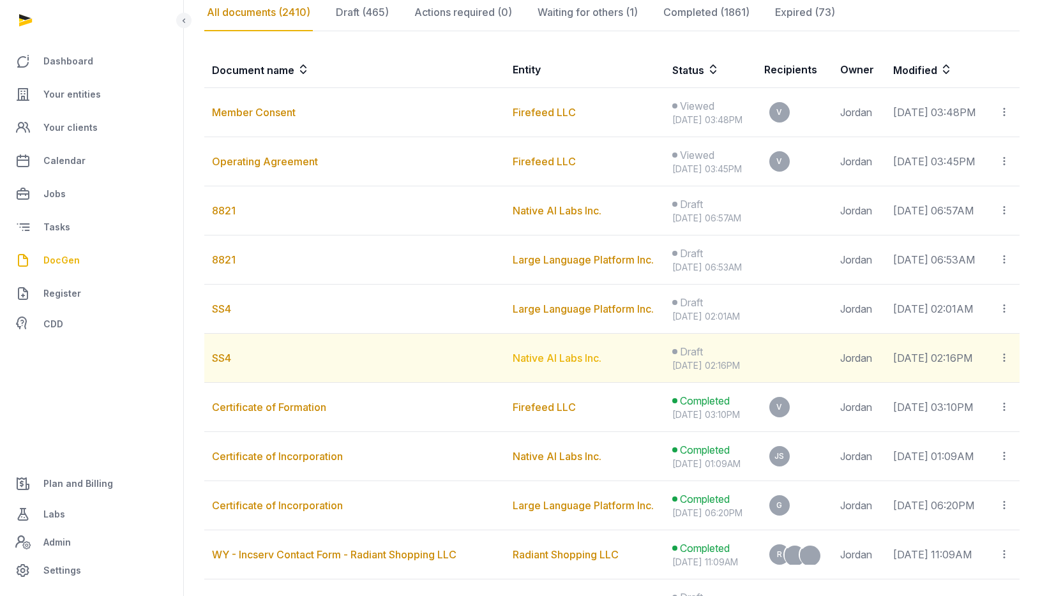
click at [529, 364] on link "Native AI Labs Inc." at bounding box center [557, 358] width 89 height 13
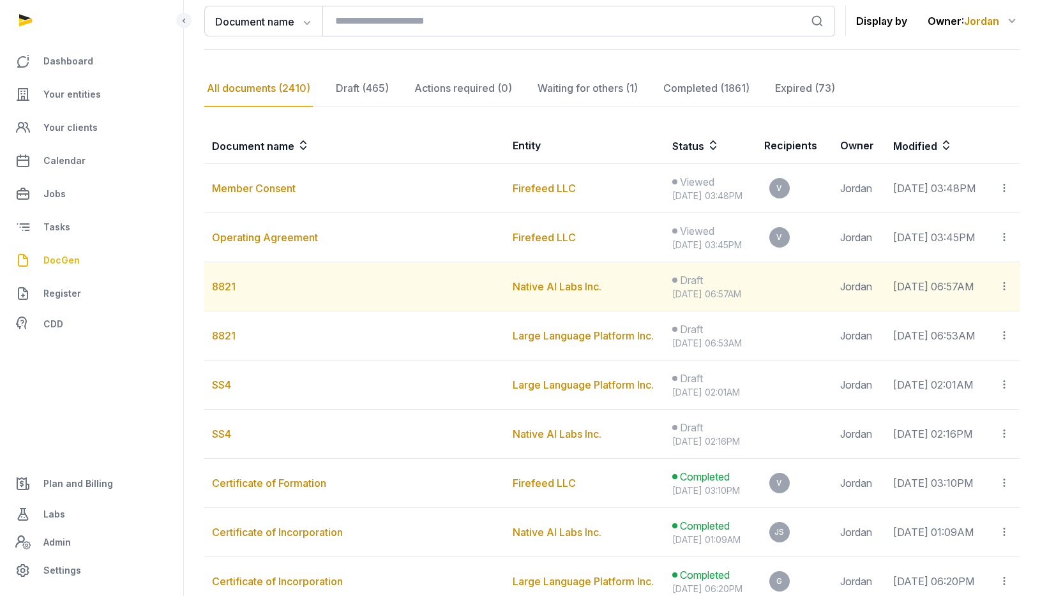
scroll to position [152, 0]
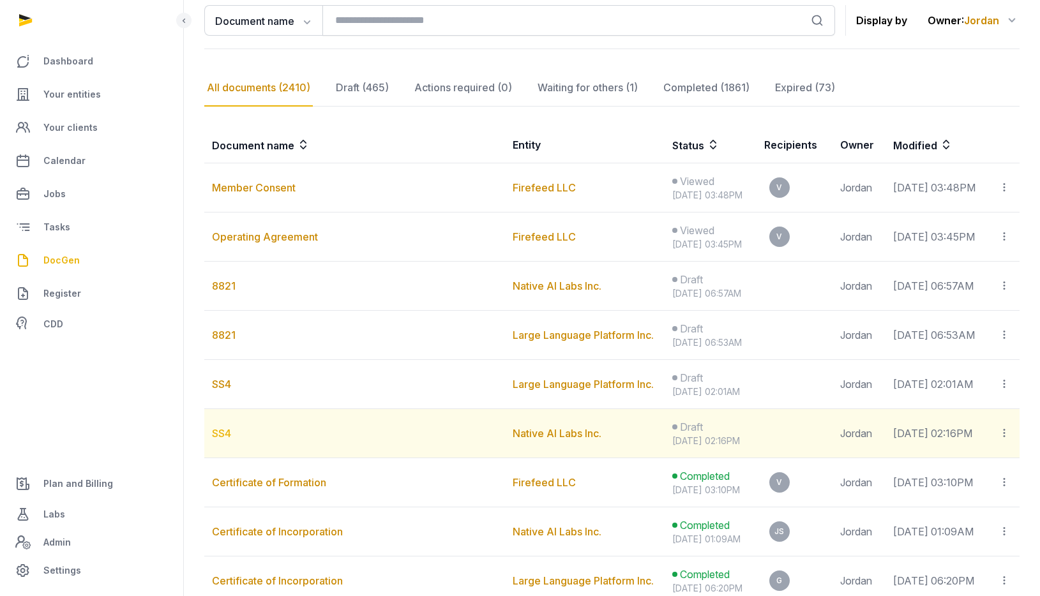
click at [219, 440] on link "SS4" at bounding box center [221, 433] width 19 height 13
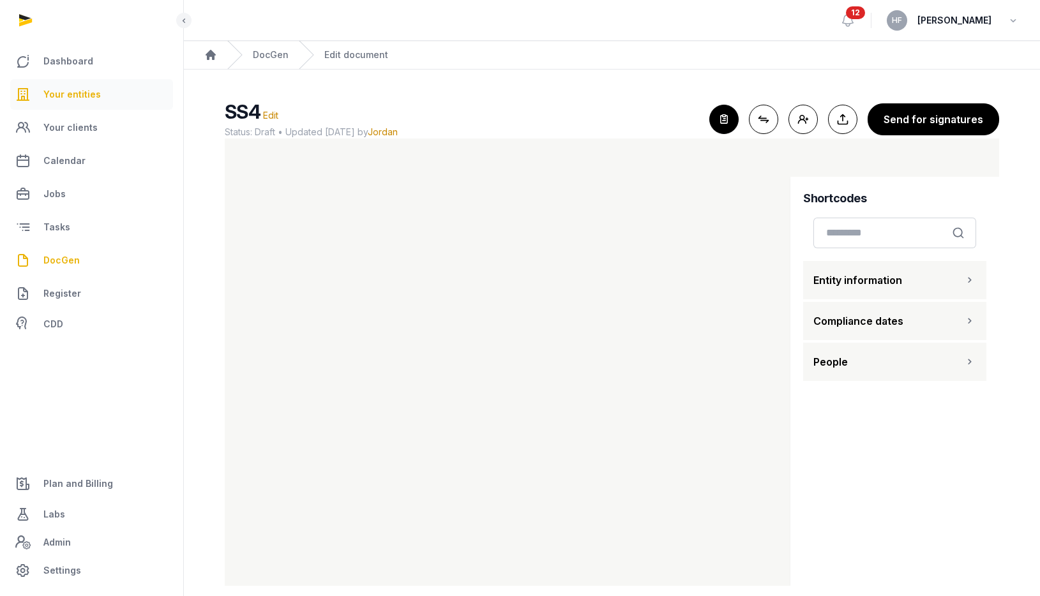
click at [87, 101] on span "Your entities" at bounding box center [71, 94] width 57 height 15
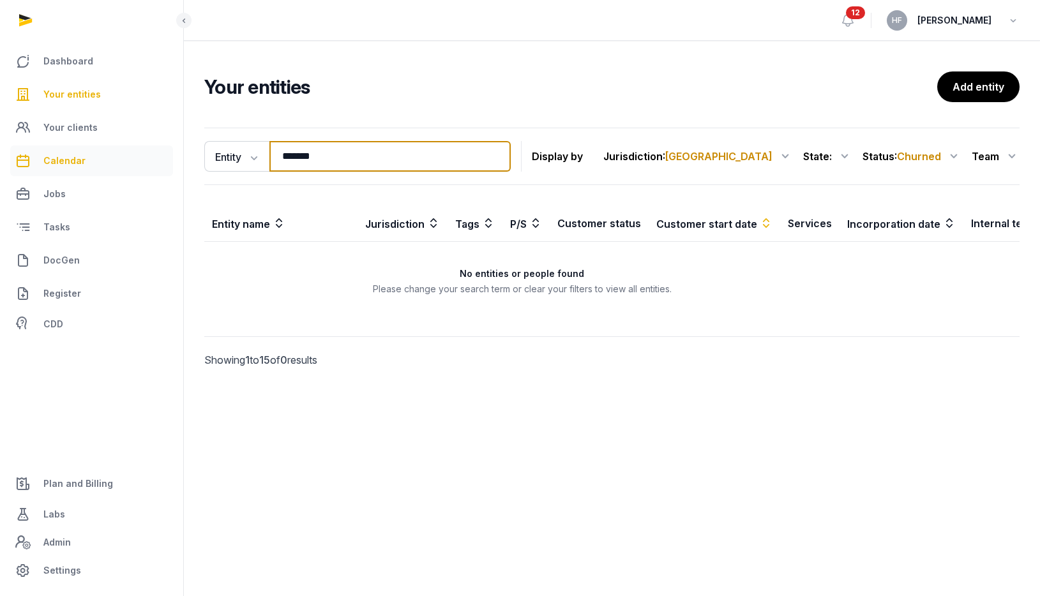
drag, startPoint x: 376, startPoint y: 158, endPoint x: 109, endPoint y: 158, distance: 266.8
click at [120, 158] on div "Dashboard Your entities Your clients Calendar Jobs Tasks DocGen Register CDD Pl…" at bounding box center [520, 298] width 1040 height 596
type input "*****"
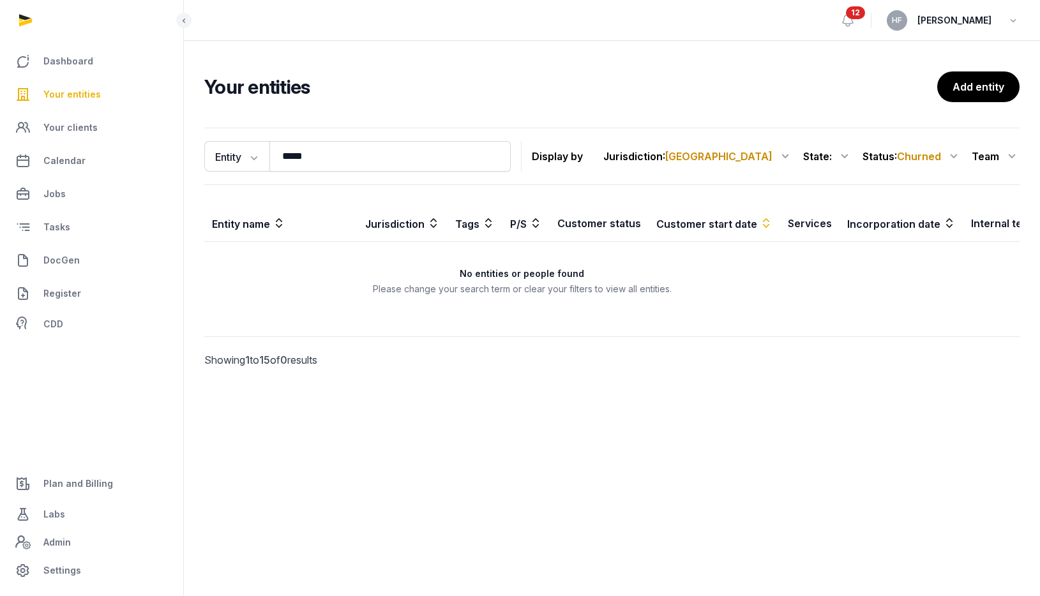
click at [907, 160] on span "Churned" at bounding box center [919, 156] width 44 height 13
click at [917, 184] on div "All statuses" at bounding box center [910, 188] width 102 height 23
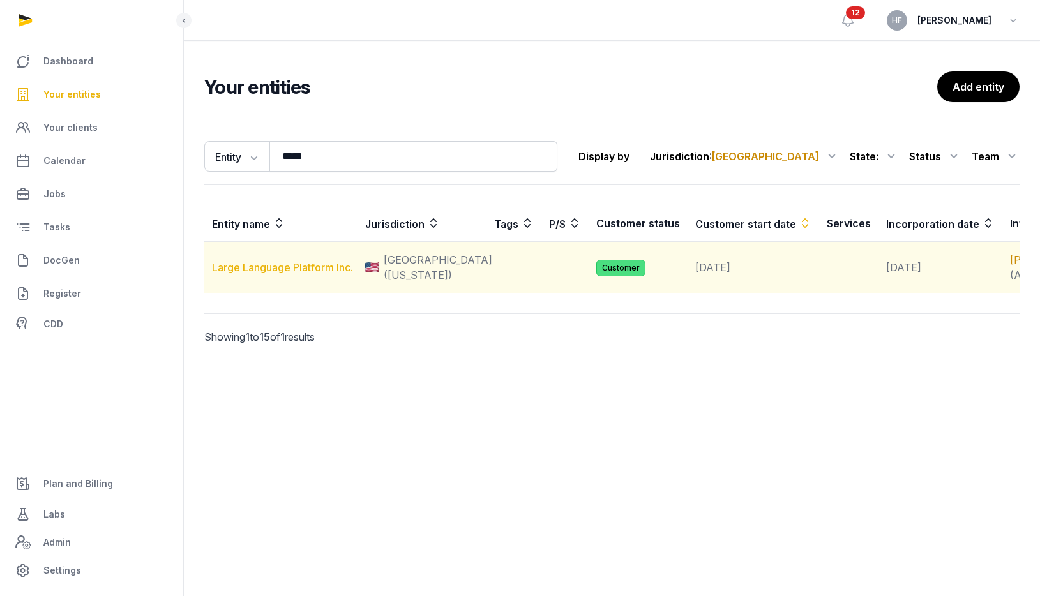
click at [312, 274] on link "Large Language Platform Inc." at bounding box center [282, 267] width 141 height 13
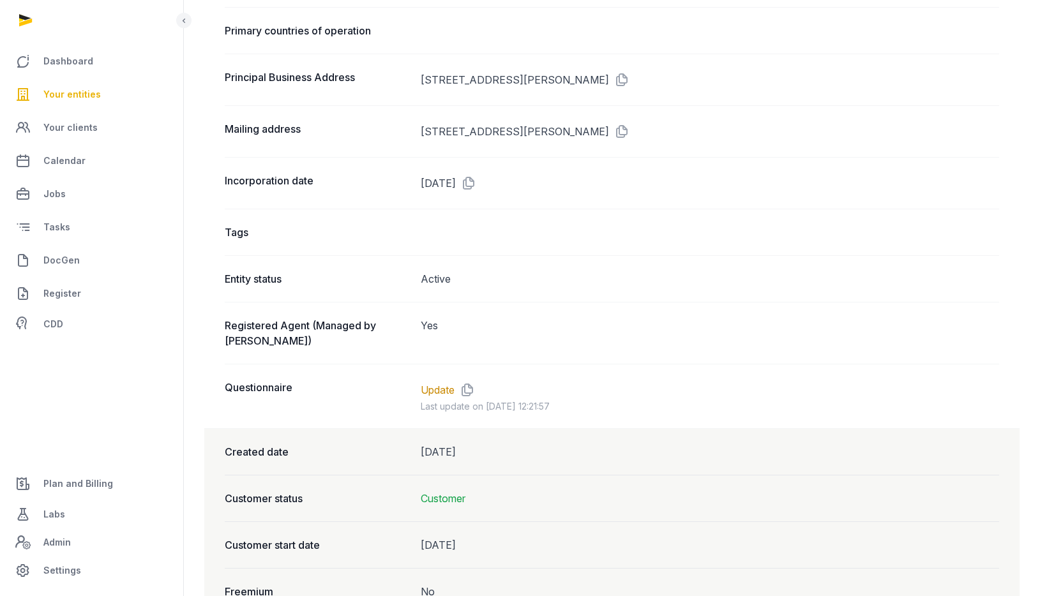
scroll to position [836, 0]
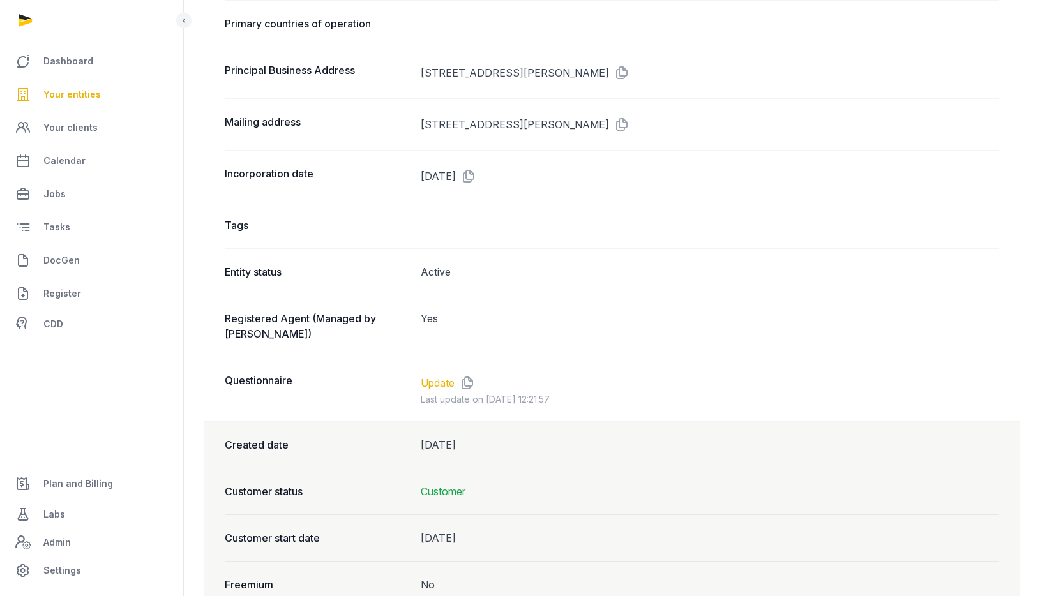
click at [446, 379] on link "Update" at bounding box center [438, 382] width 34 height 15
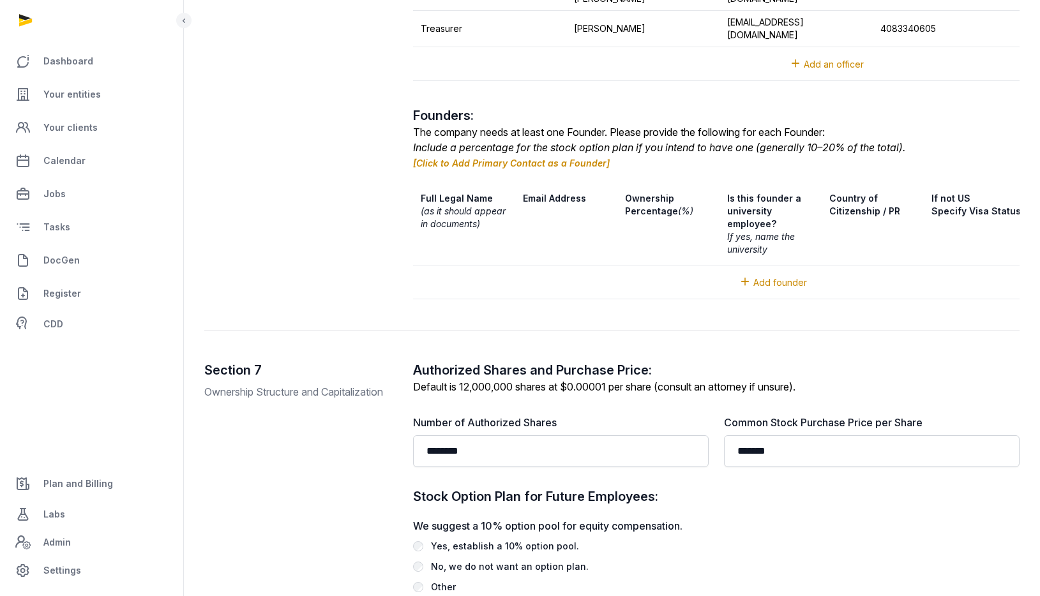
scroll to position [2182, 0]
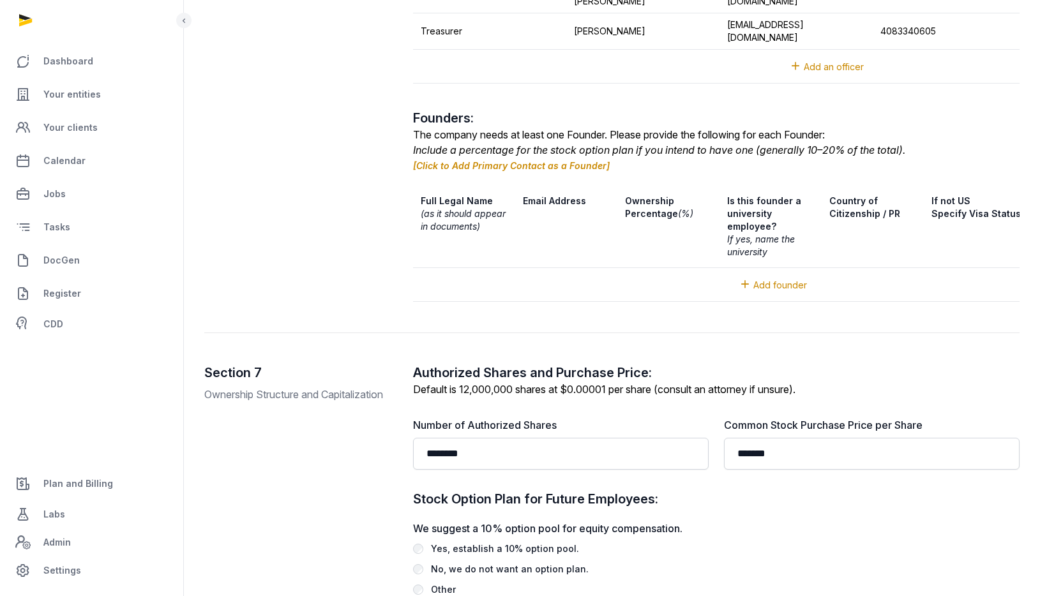
click at [570, 160] on link "[Click to Add Primary Contact as a Founder]" at bounding box center [511, 165] width 197 height 11
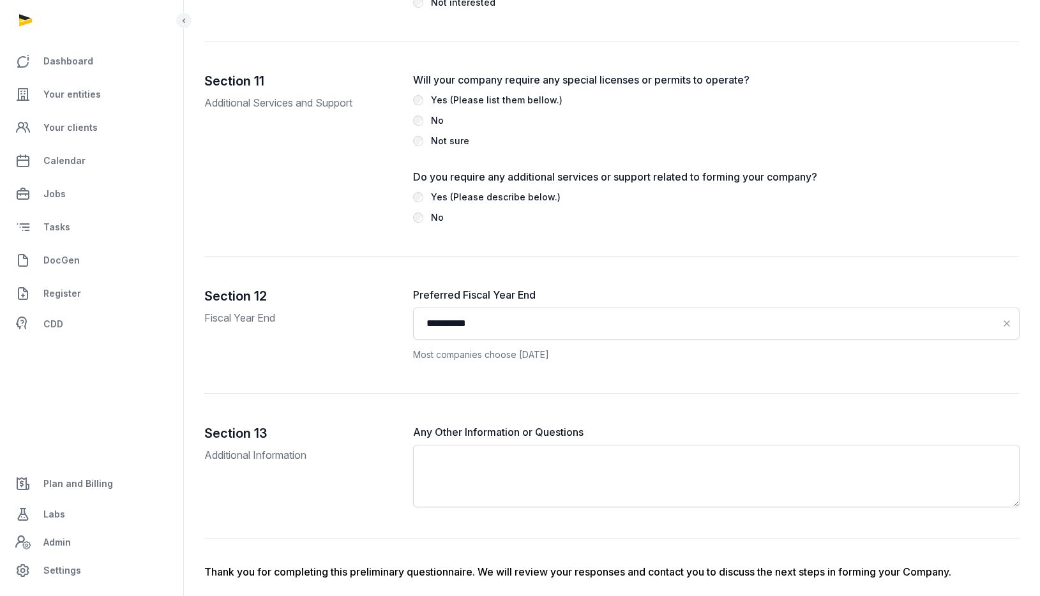
scroll to position [3594, 0]
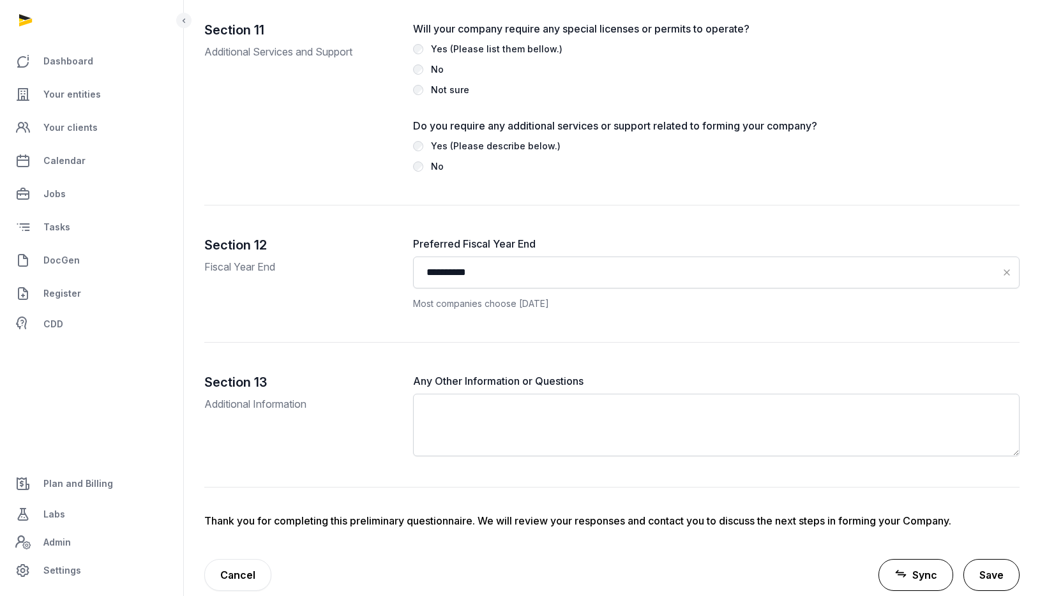
click at [983, 559] on button "Save" at bounding box center [991, 575] width 56 height 32
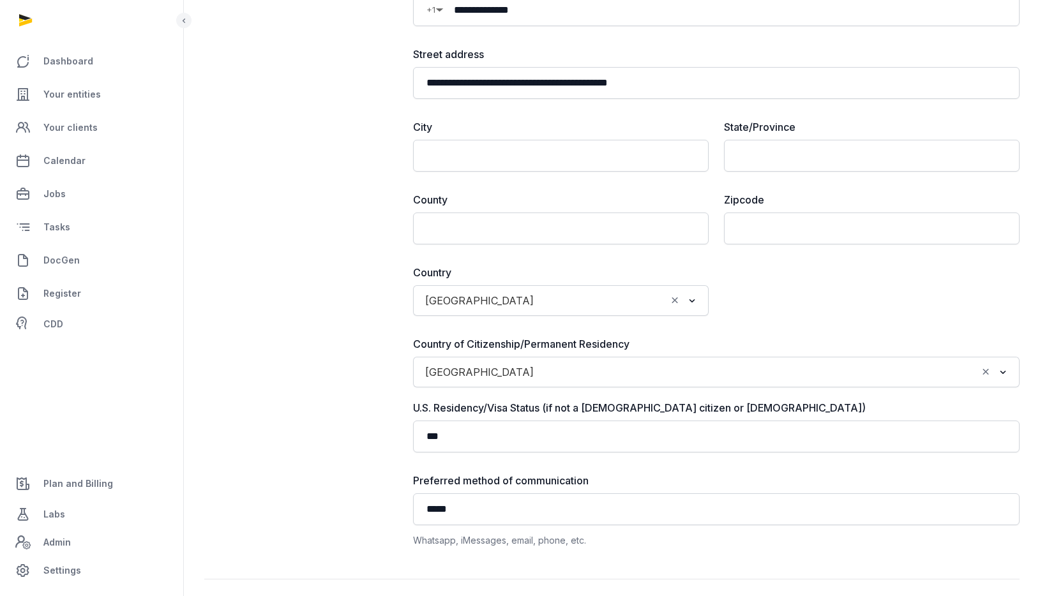
scroll to position [0, 0]
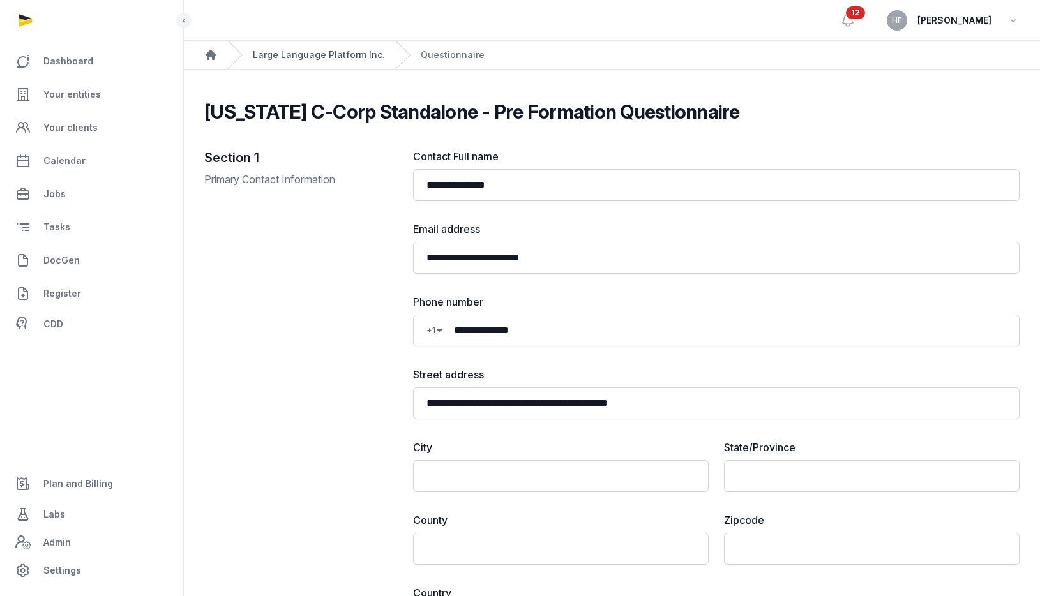
click at [342, 57] on link "Large Language Platform Inc." at bounding box center [319, 55] width 132 height 13
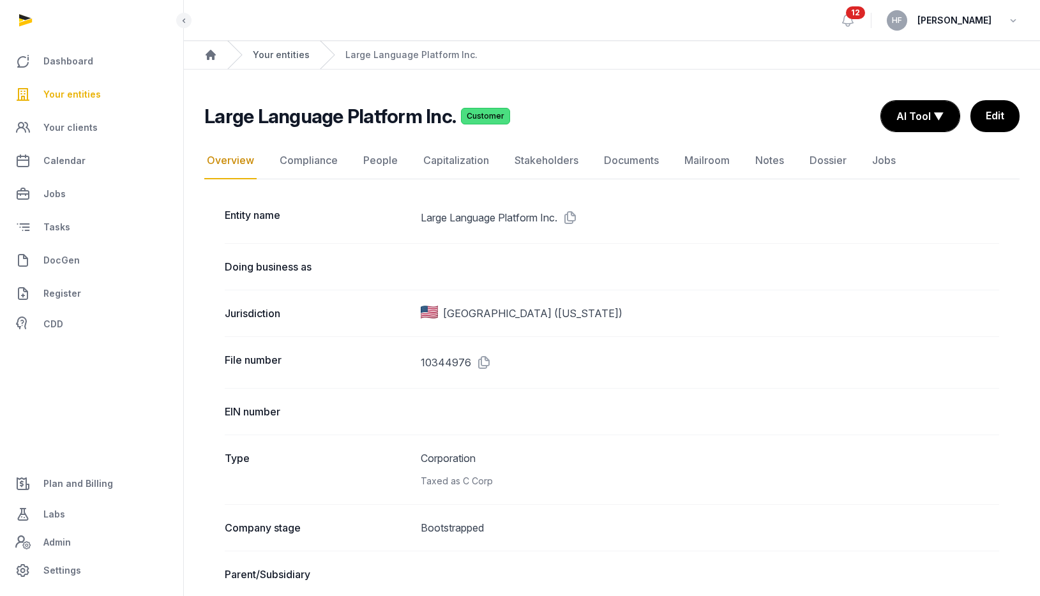
click at [296, 52] on link "Your entities" at bounding box center [281, 55] width 57 height 13
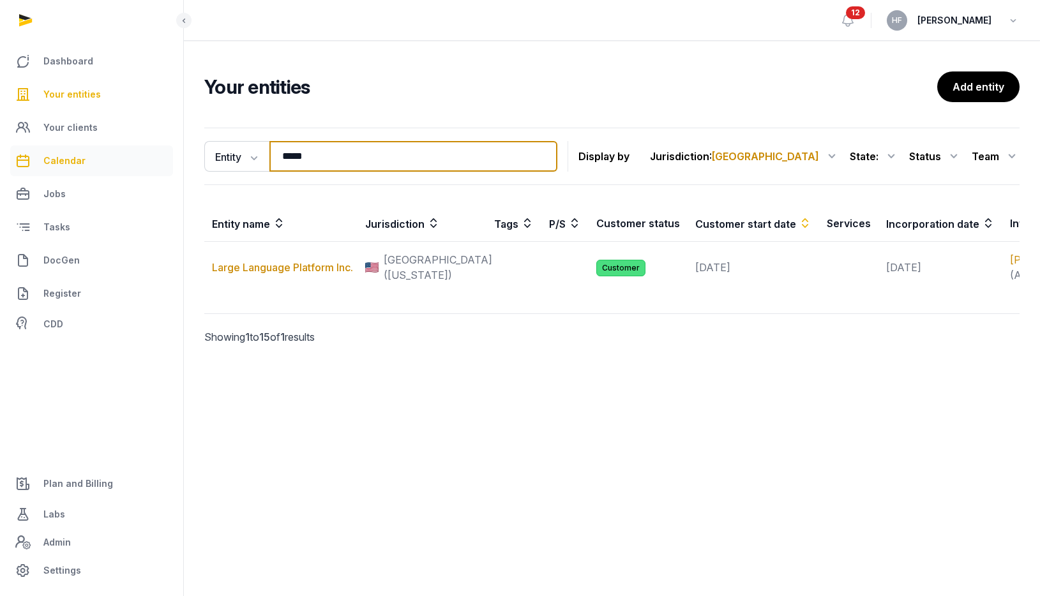
drag, startPoint x: 349, startPoint y: 154, endPoint x: 140, endPoint y: 154, distance: 208.7
click at [150, 154] on div "Dashboard Your entities Your clients Calendar Jobs Tasks DocGen Register CDD Pl…" at bounding box center [520, 298] width 1040 height 596
type input "*"
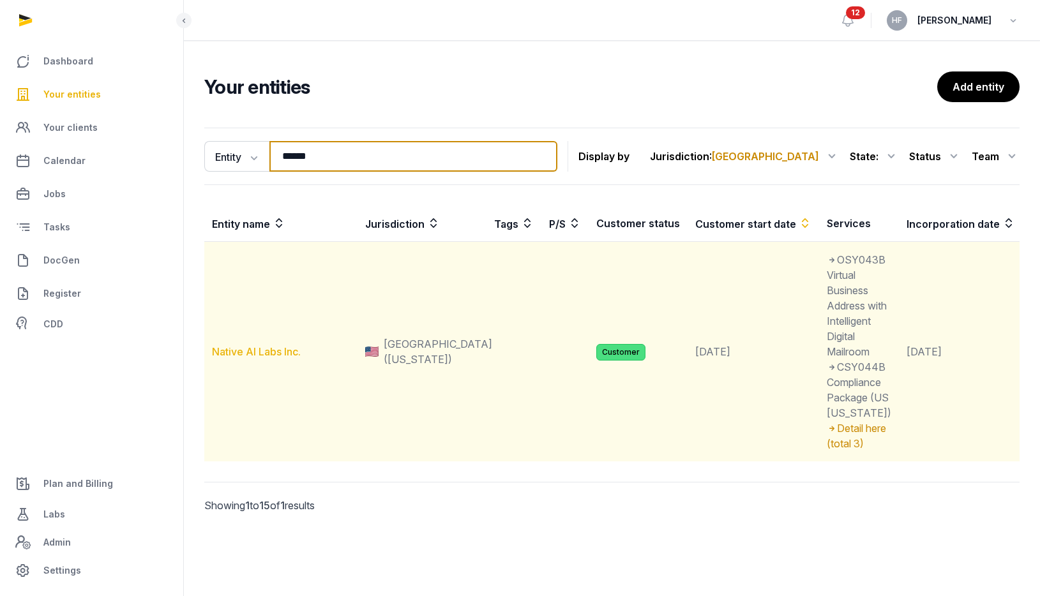
type input "******"
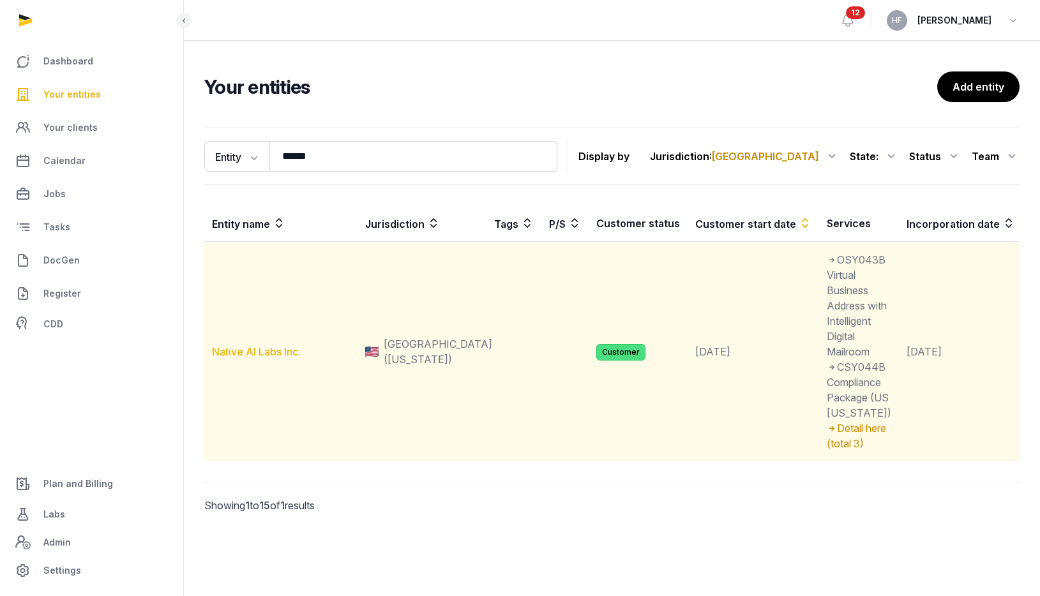
click at [256, 358] on link "Native AI Labs Inc." at bounding box center [256, 351] width 89 height 13
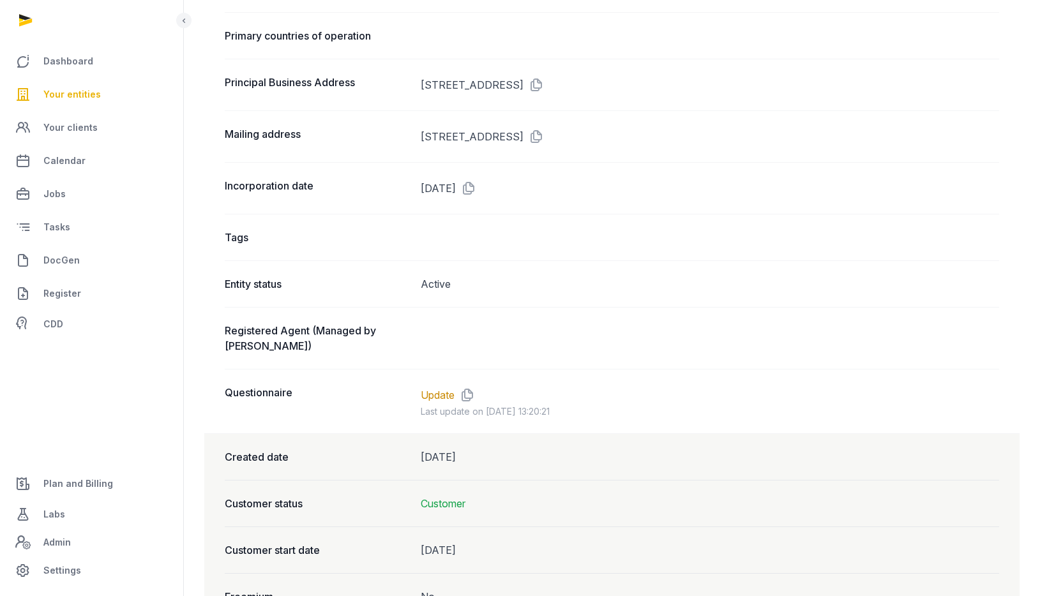
scroll to position [820, 0]
click at [442, 398] on link "Update" at bounding box center [438, 393] width 34 height 15
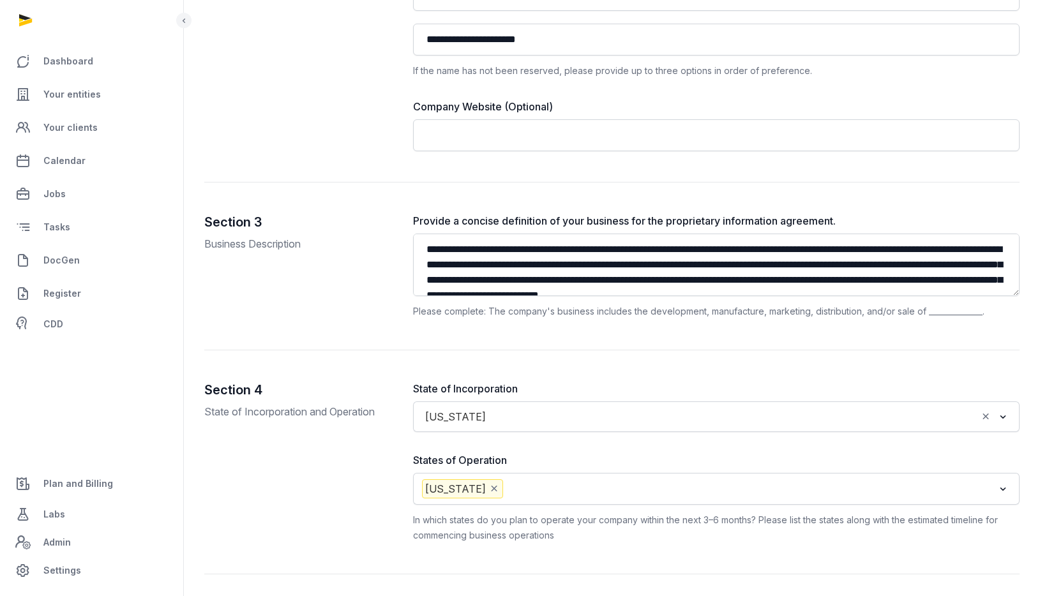
scroll to position [858, 0]
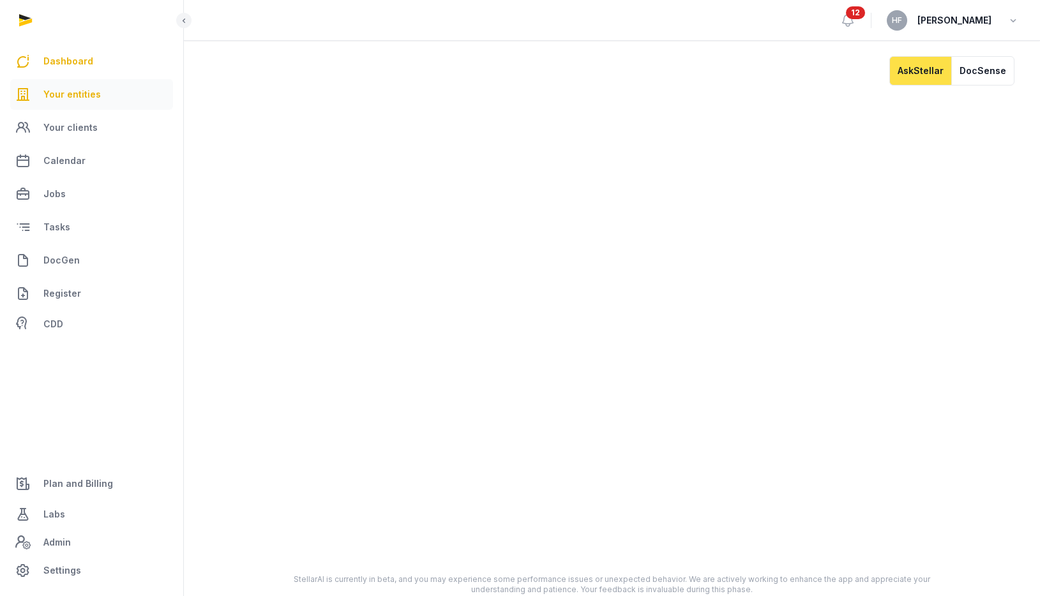
click at [116, 87] on link "Your entities" at bounding box center [91, 94] width 163 height 31
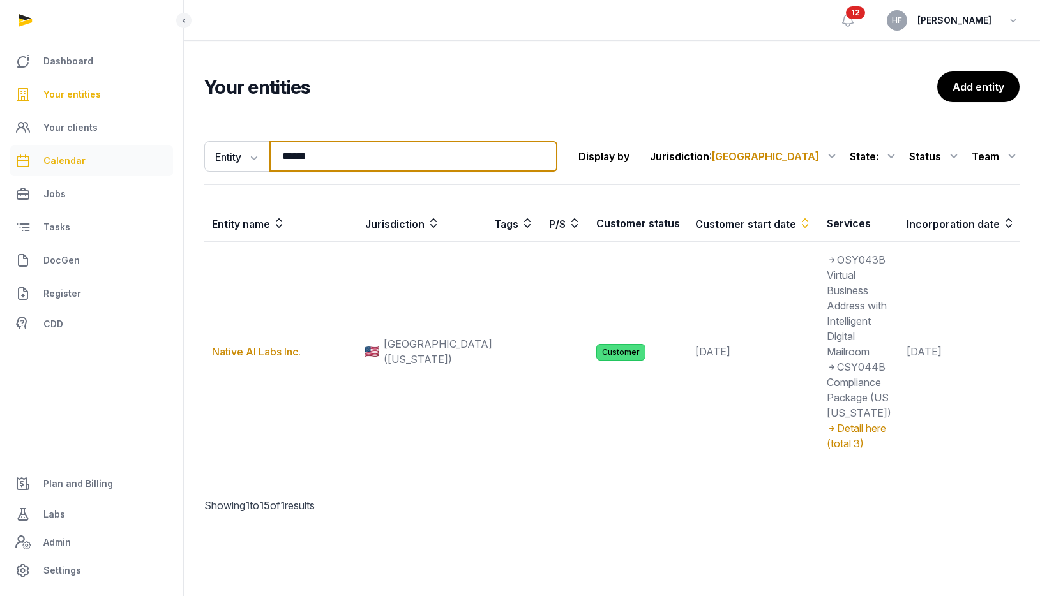
drag, startPoint x: 347, startPoint y: 166, endPoint x: 135, endPoint y: 147, distance: 212.1
click at [159, 147] on div "Dashboard Your entities Your clients Calendar Jobs Tasks DocGen Register CDD Pl…" at bounding box center [520, 298] width 1040 height 596
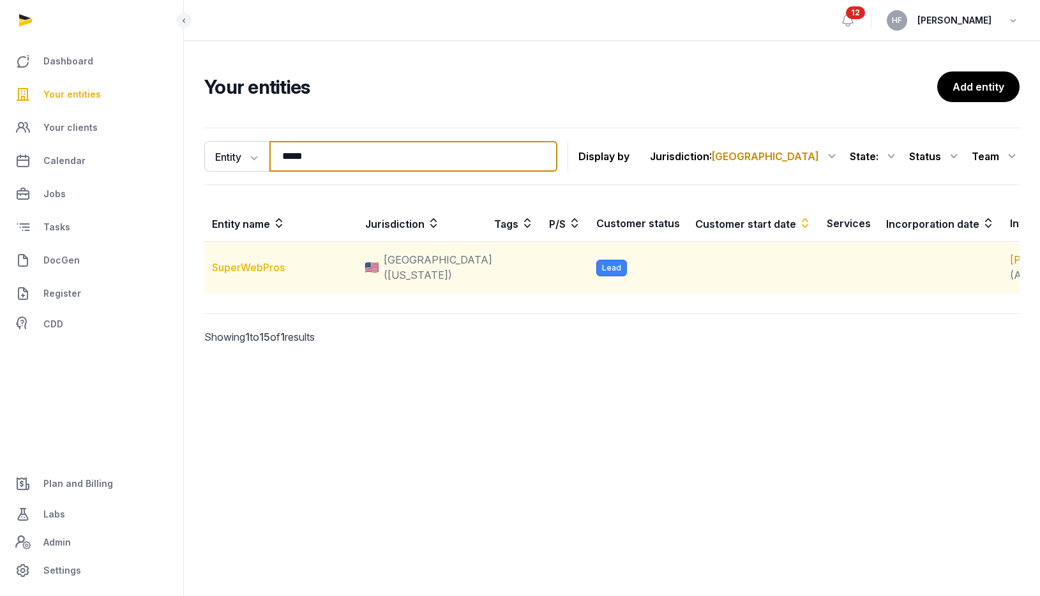
type input "*****"
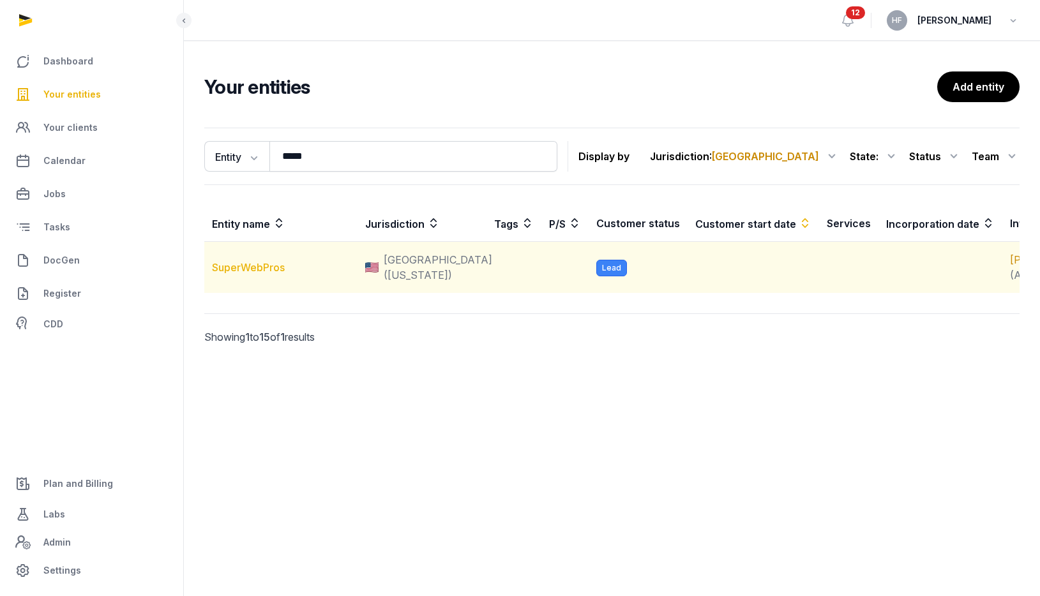
click at [264, 274] on link "SuperWebPros" at bounding box center [248, 267] width 73 height 13
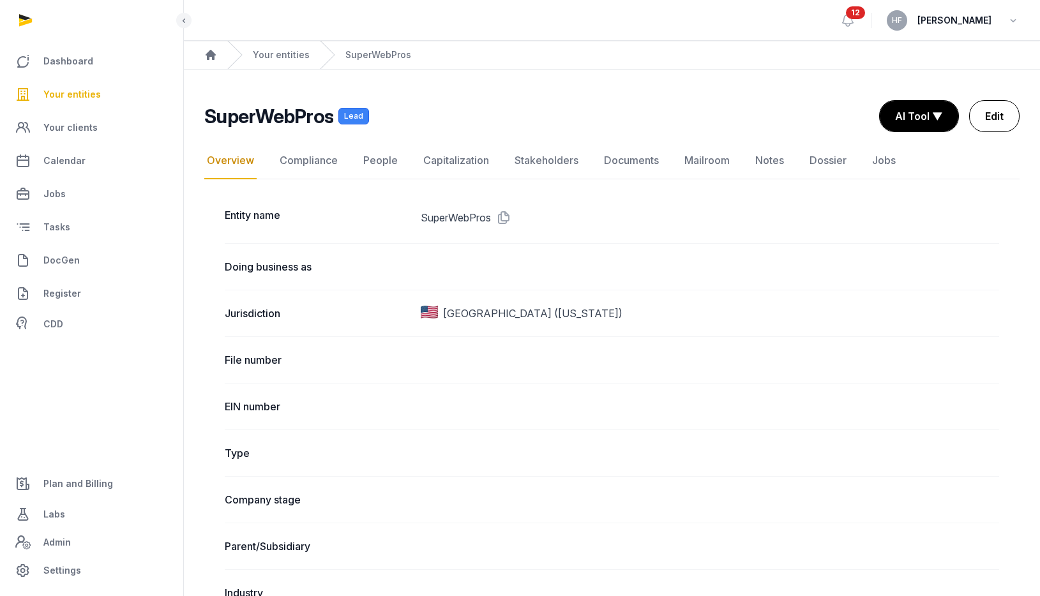
click at [1001, 109] on link "Edit" at bounding box center [994, 116] width 50 height 32
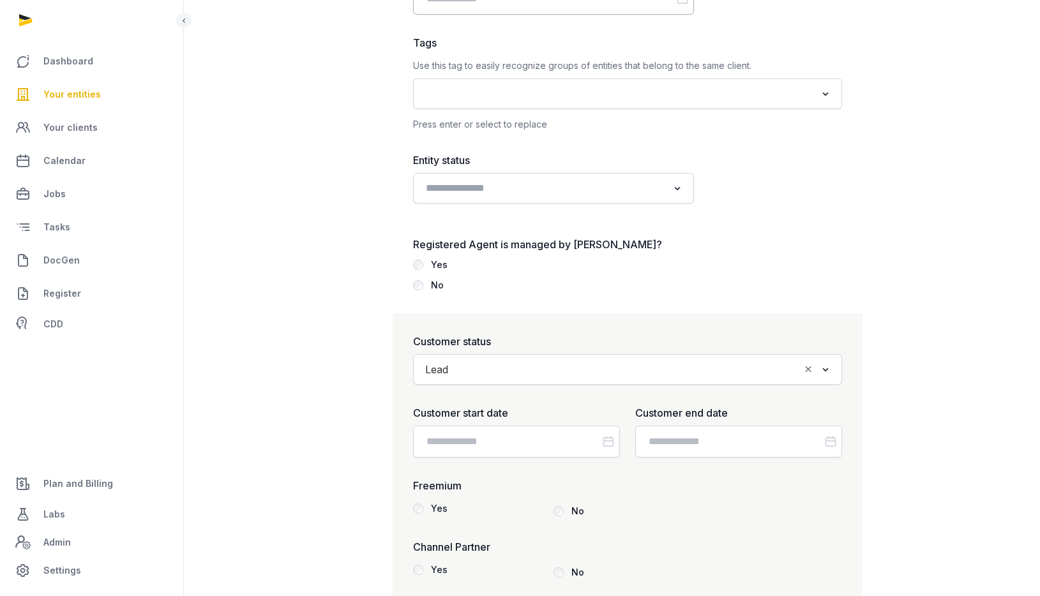
scroll to position [1493, 0]
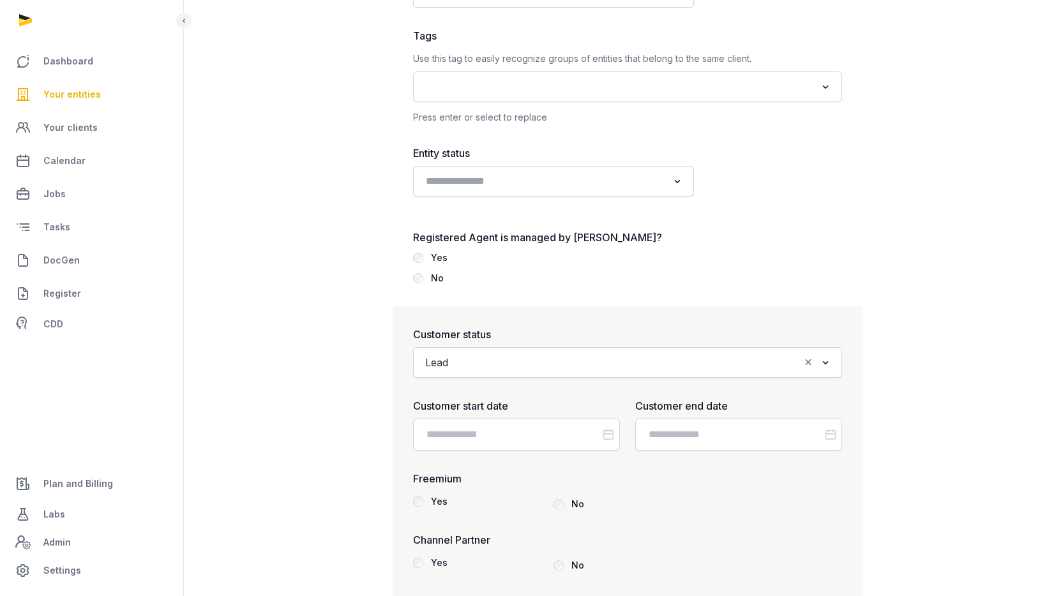
click at [486, 358] on input "Search for option" at bounding box center [626, 363] width 345 height 18
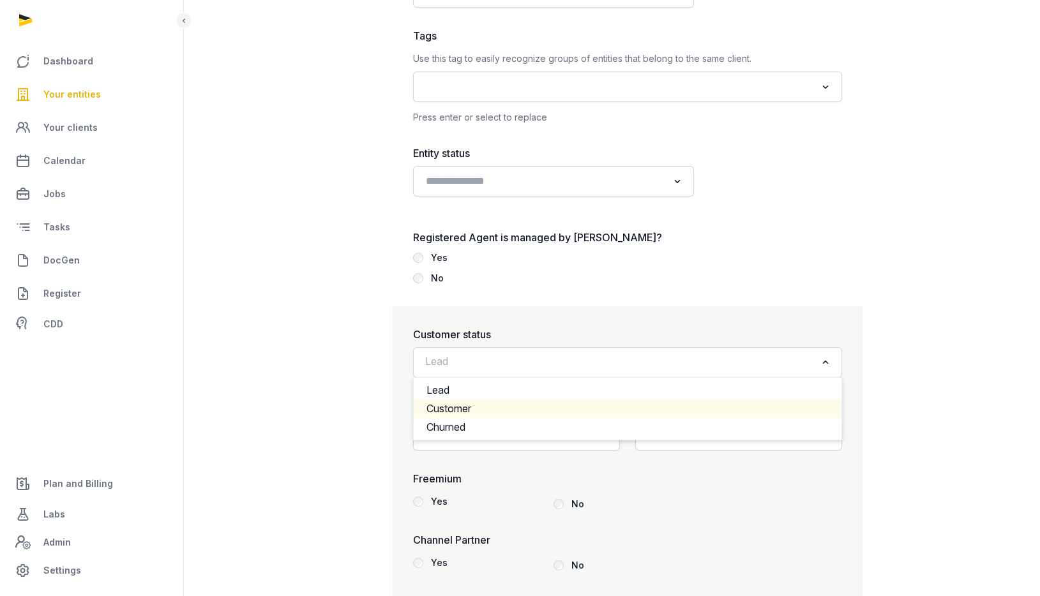
click at [463, 405] on li "Customer" at bounding box center [628, 409] width 428 height 19
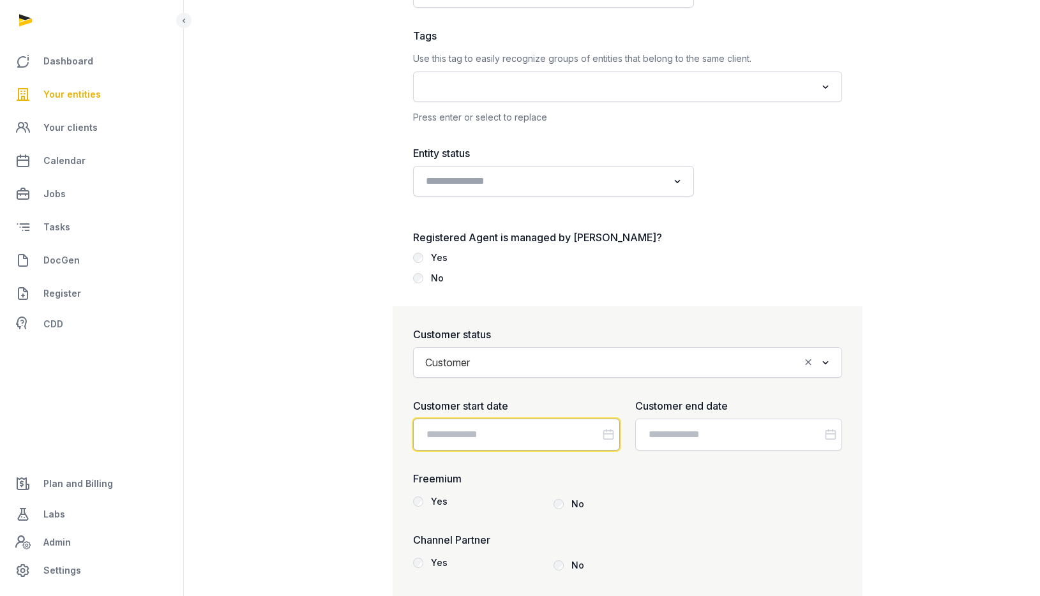
click at [495, 439] on input "Datepicker input" at bounding box center [516, 435] width 207 height 32
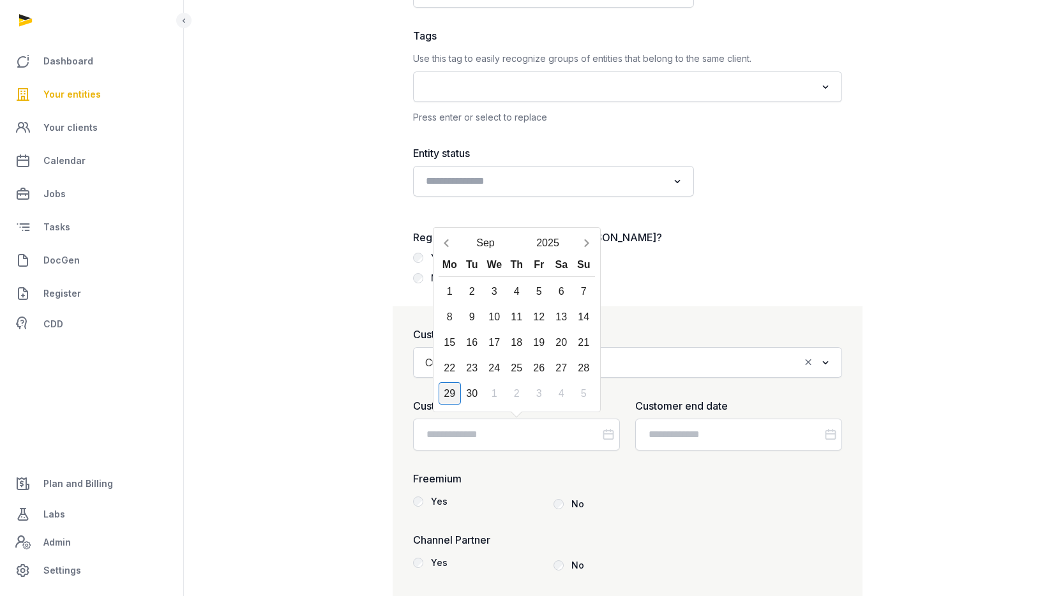
click at [452, 390] on div "29" at bounding box center [450, 393] width 22 height 22
type input "**********"
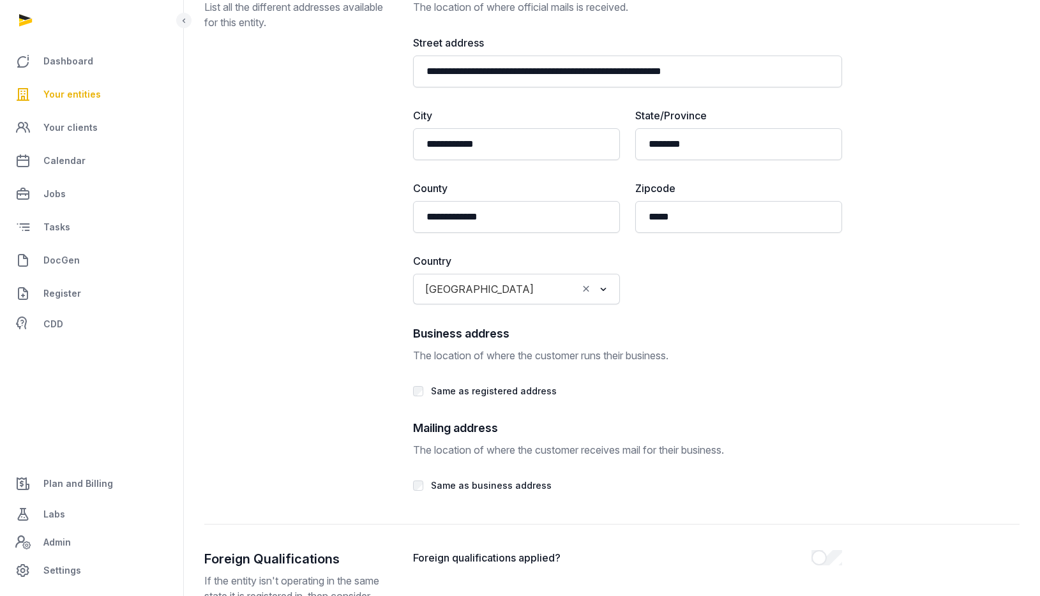
scroll to position [2371, 0]
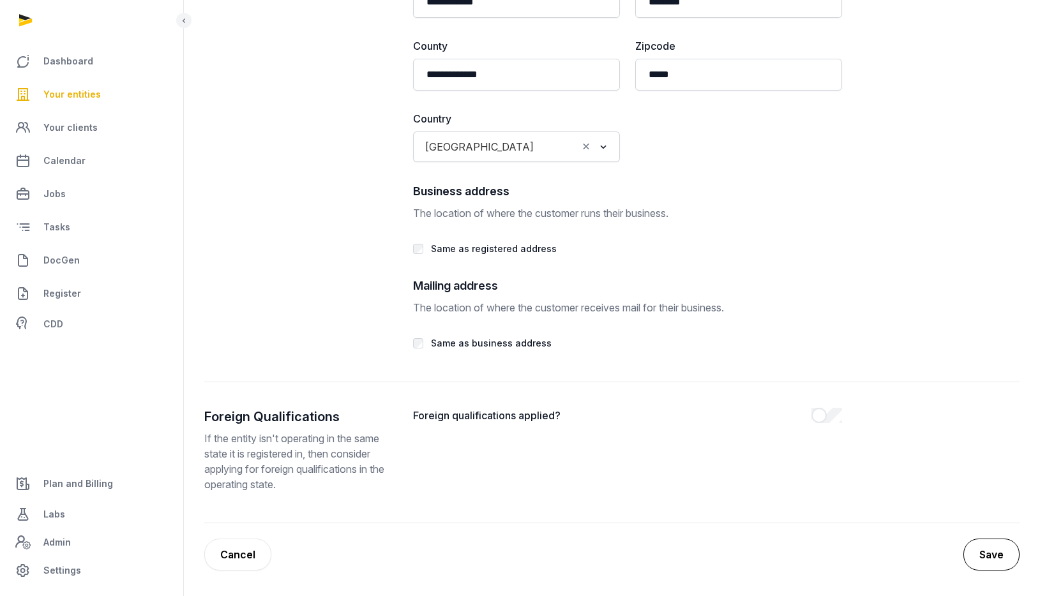
click at [996, 553] on button "Save" at bounding box center [991, 555] width 56 height 32
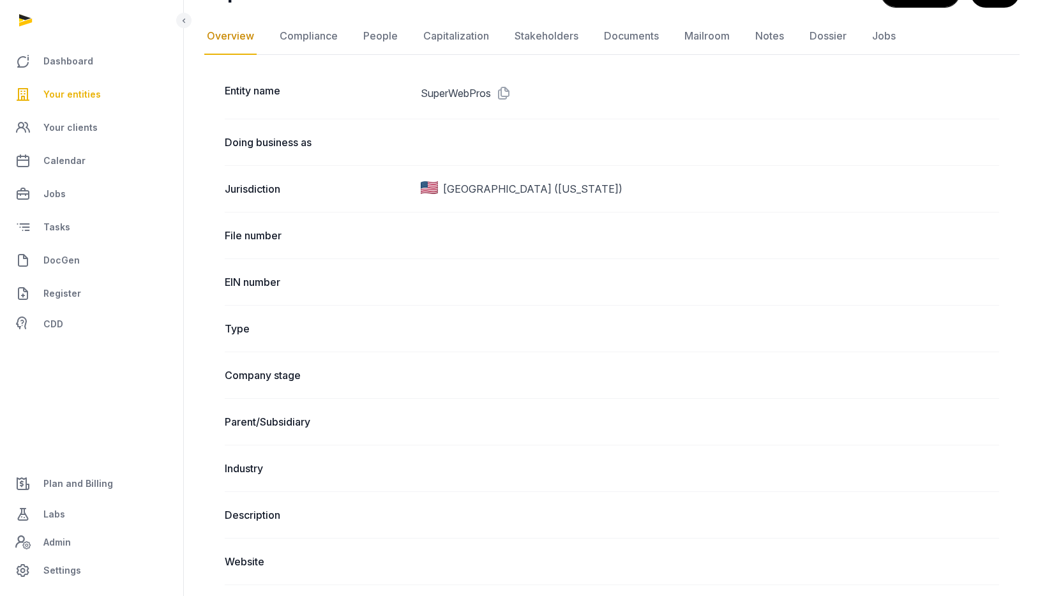
scroll to position [172, 0]
click at [645, 31] on link "Documents" at bounding box center [631, 35] width 60 height 37
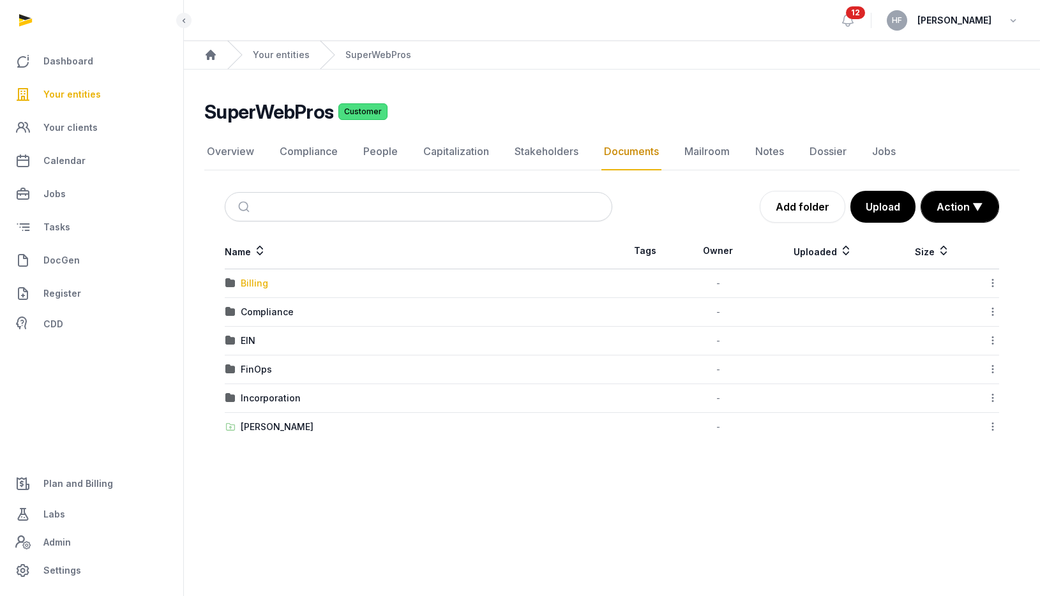
click at [244, 280] on div "Billing" at bounding box center [254, 283] width 27 height 13
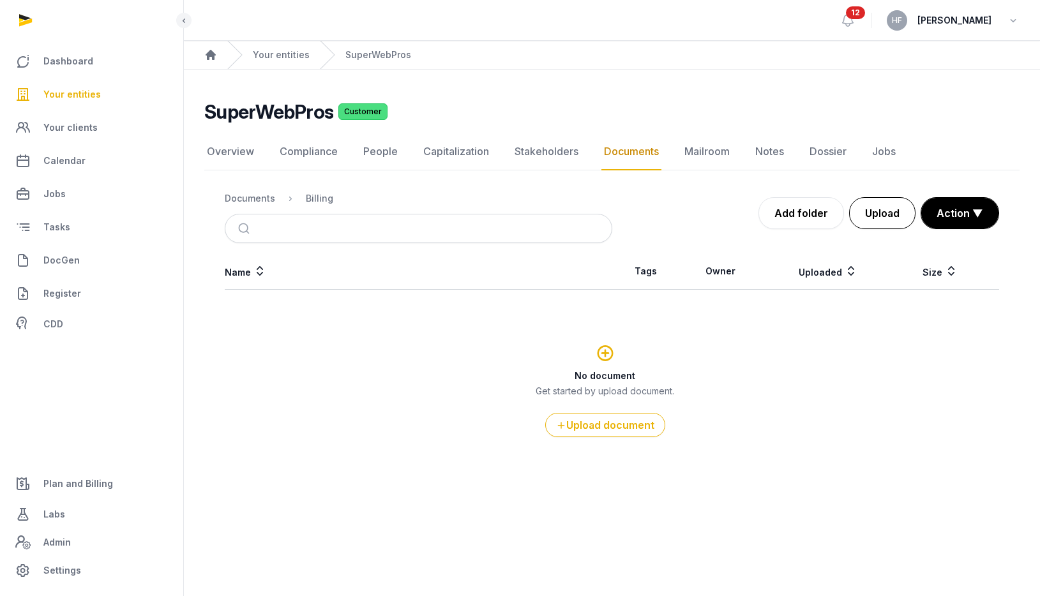
click at [881, 213] on button "Upload" at bounding box center [882, 213] width 66 height 32
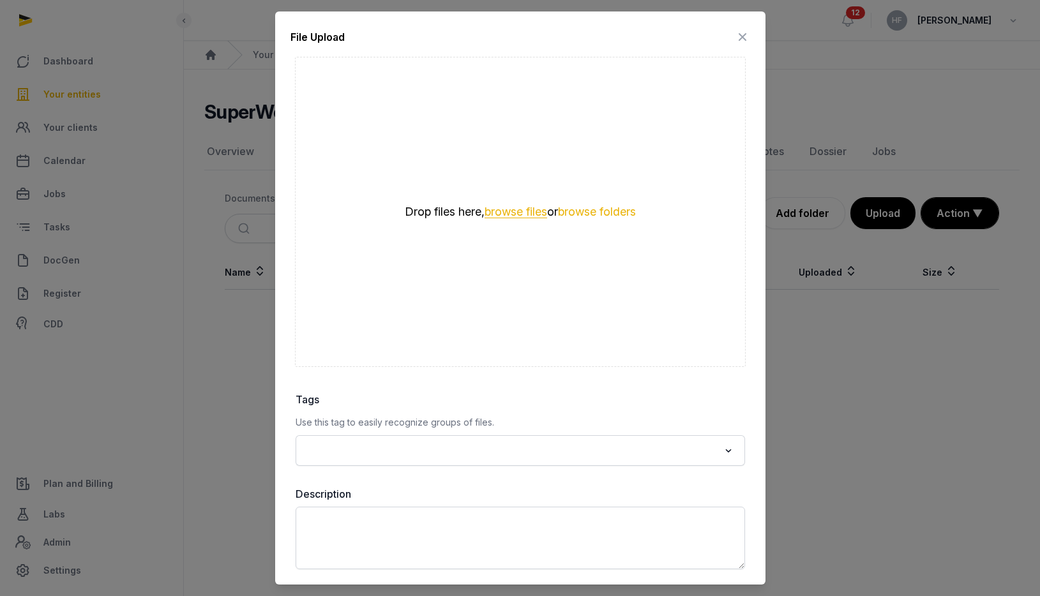
click at [518, 210] on button "browse files" at bounding box center [515, 212] width 63 height 12
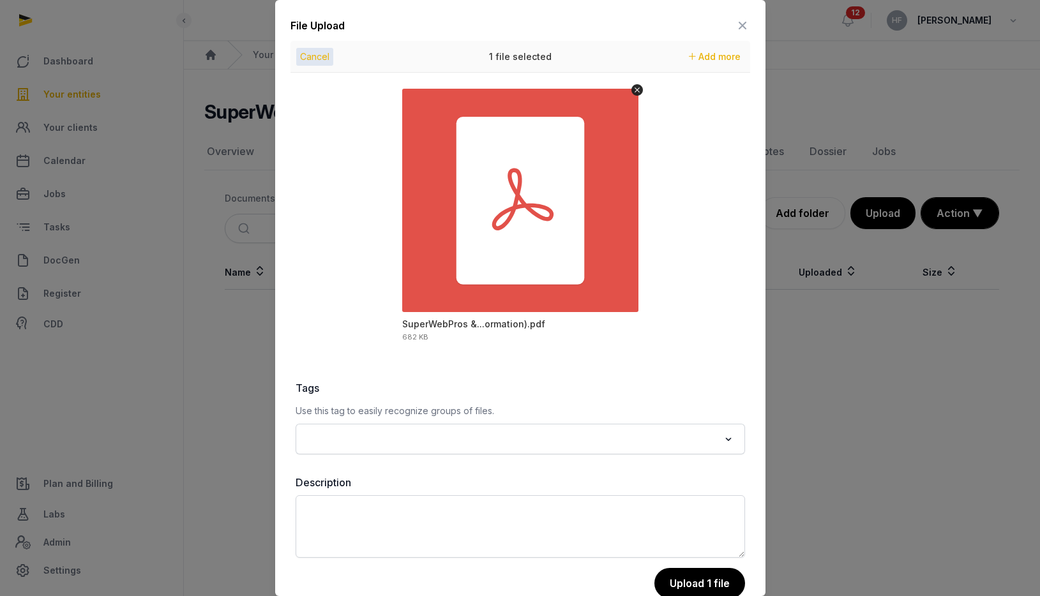
scroll to position [28, 0]
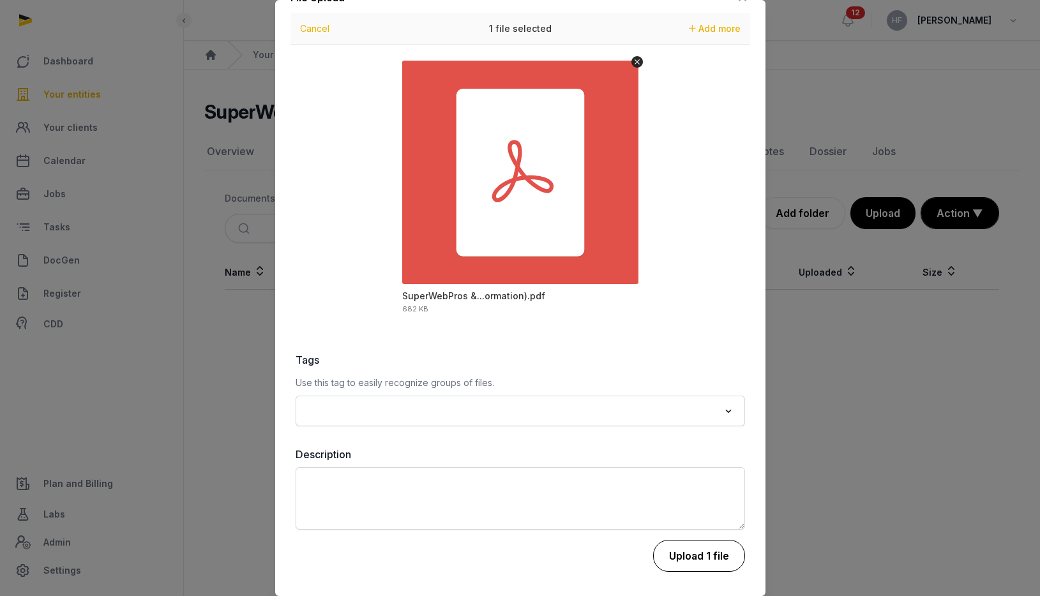
click at [691, 560] on button "Upload 1 file" at bounding box center [699, 556] width 92 height 32
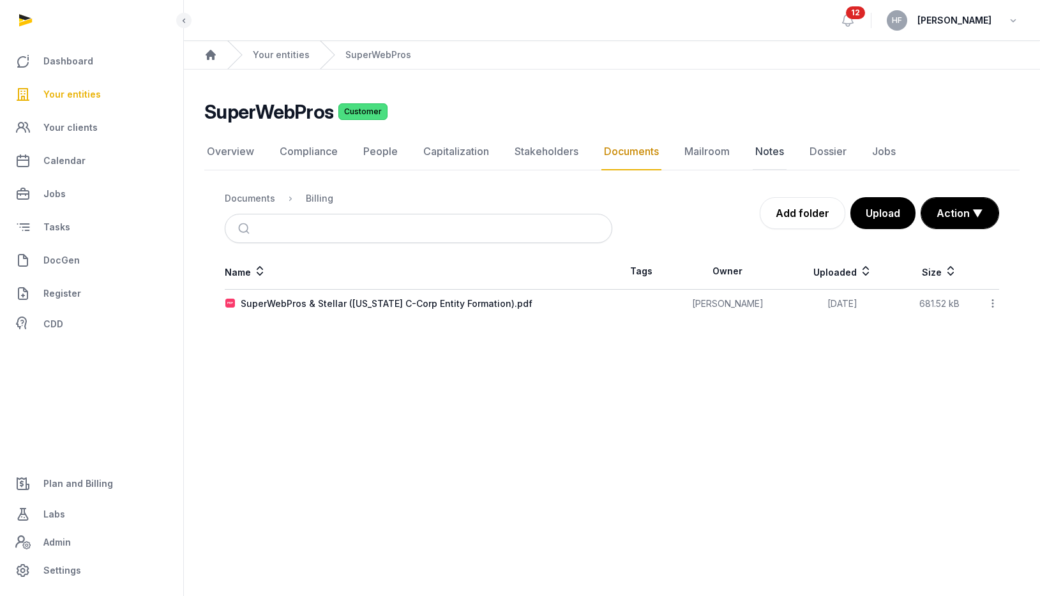
click at [760, 148] on link "Notes" at bounding box center [770, 151] width 34 height 37
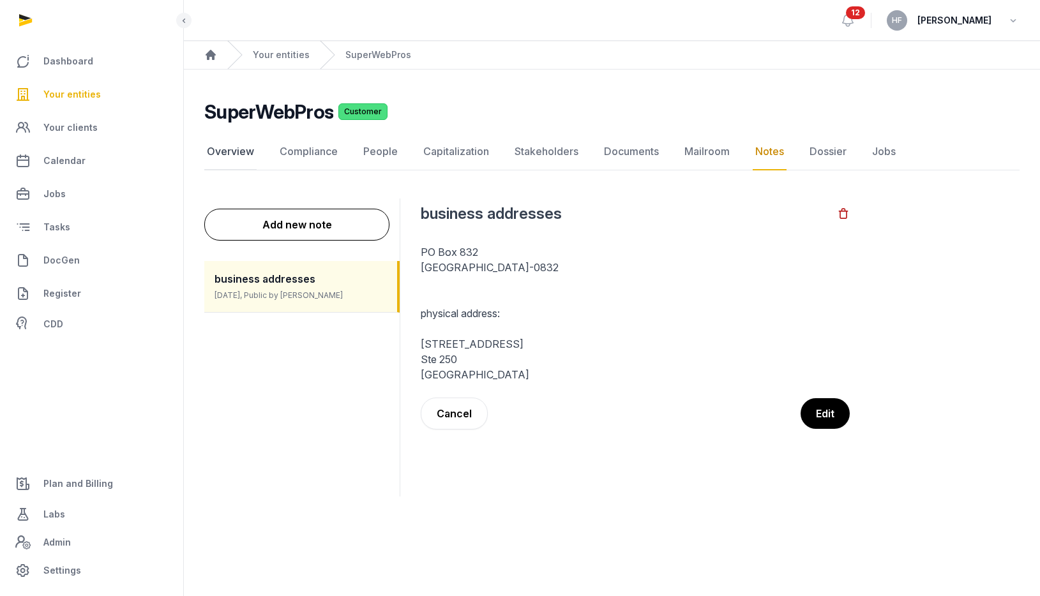
click at [228, 147] on link "Overview" at bounding box center [230, 151] width 52 height 37
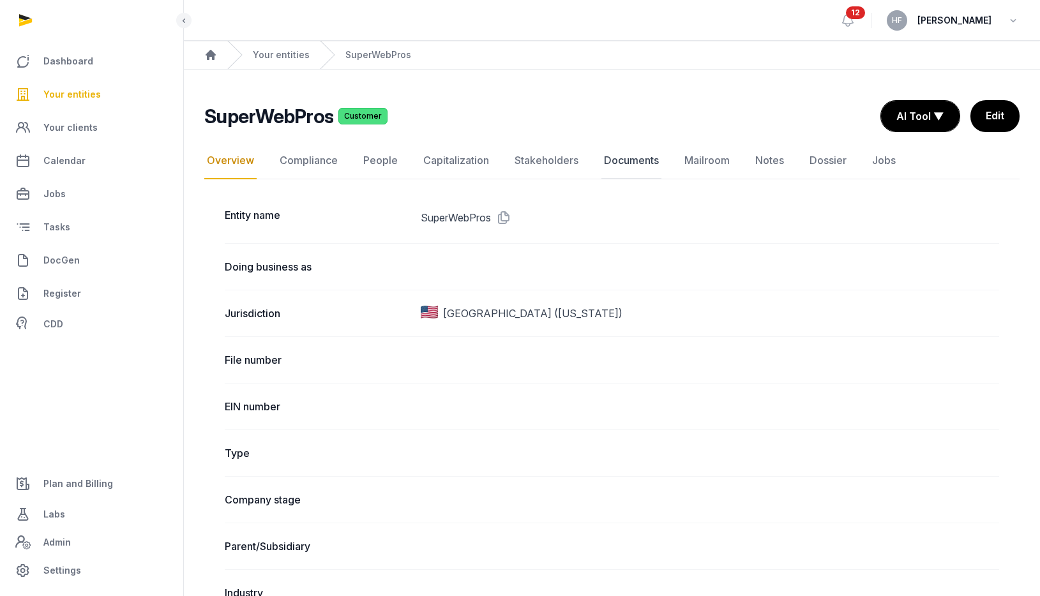
click at [616, 169] on link "Documents" at bounding box center [631, 160] width 60 height 37
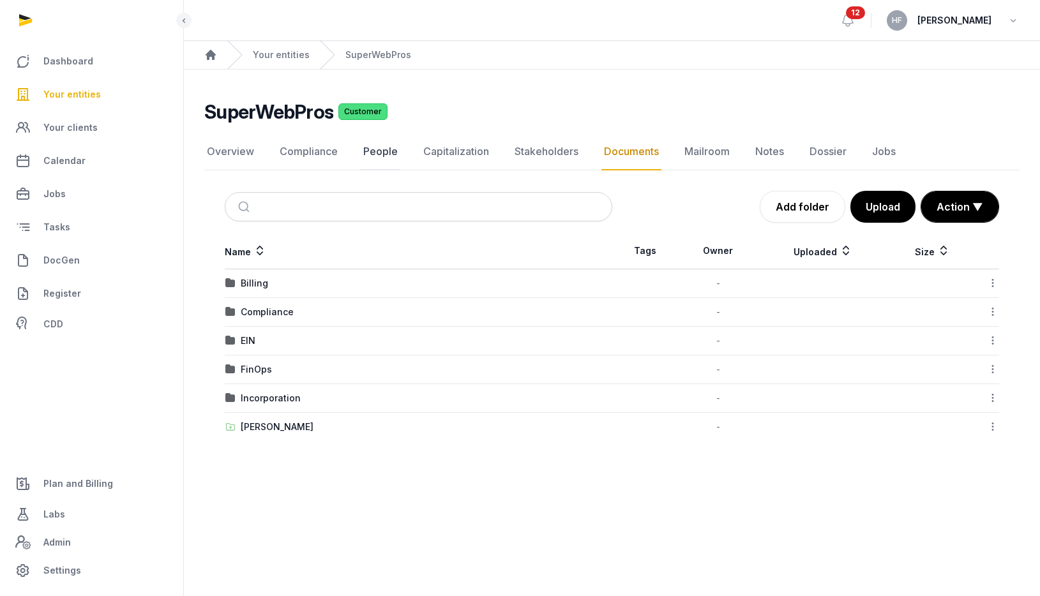
click at [375, 156] on link "People" at bounding box center [381, 151] width 40 height 37
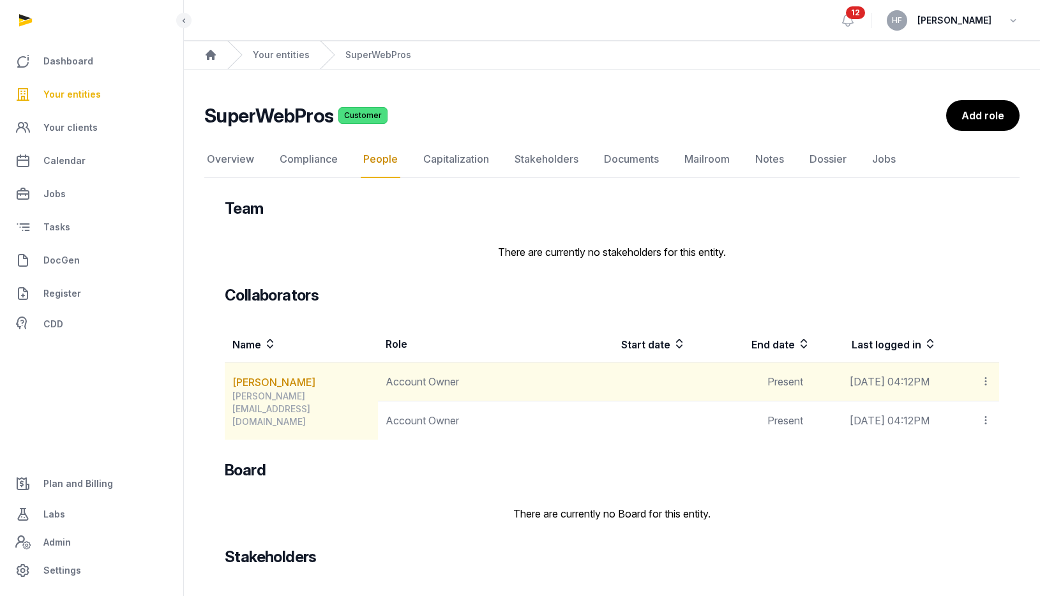
click at [985, 378] on icon at bounding box center [985, 381] width 11 height 13
click at [950, 469] on span "Delete" at bounding box center [964, 467] width 30 height 13
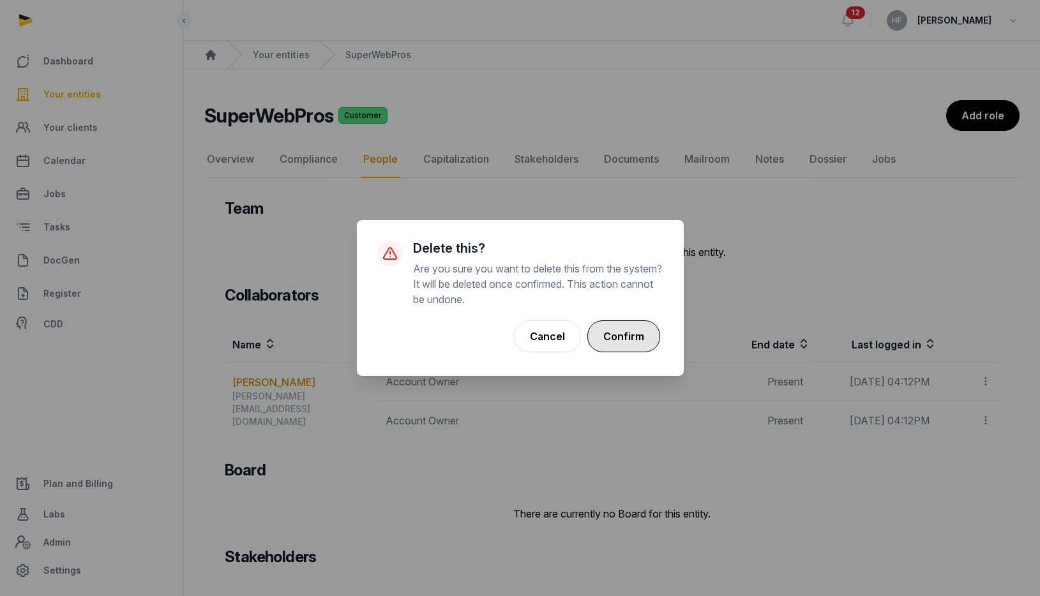
click at [625, 338] on button "Confirm" at bounding box center [623, 336] width 73 height 32
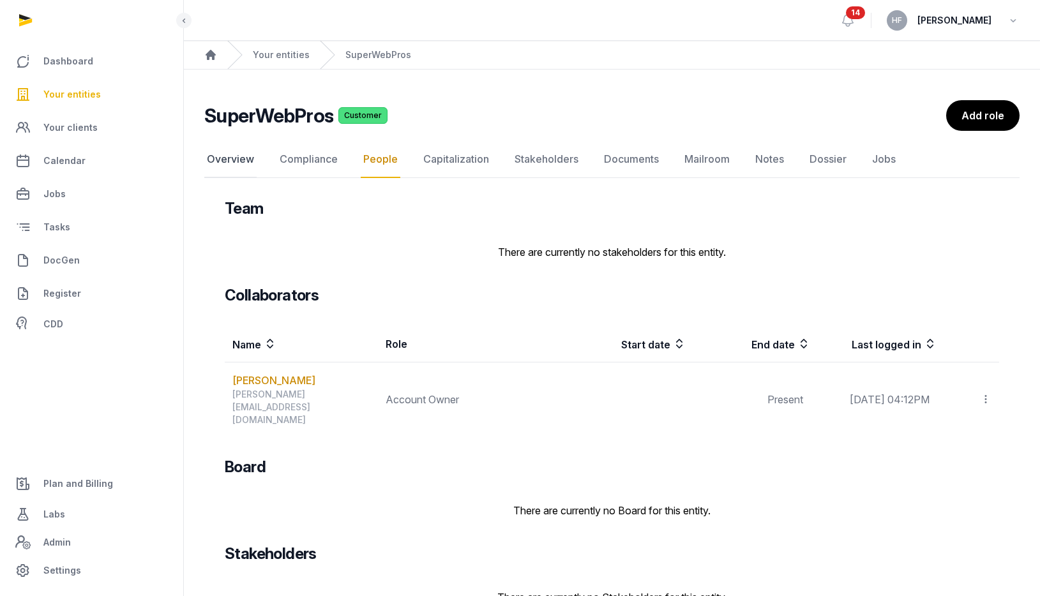
click at [231, 162] on link "Overview" at bounding box center [230, 159] width 52 height 37
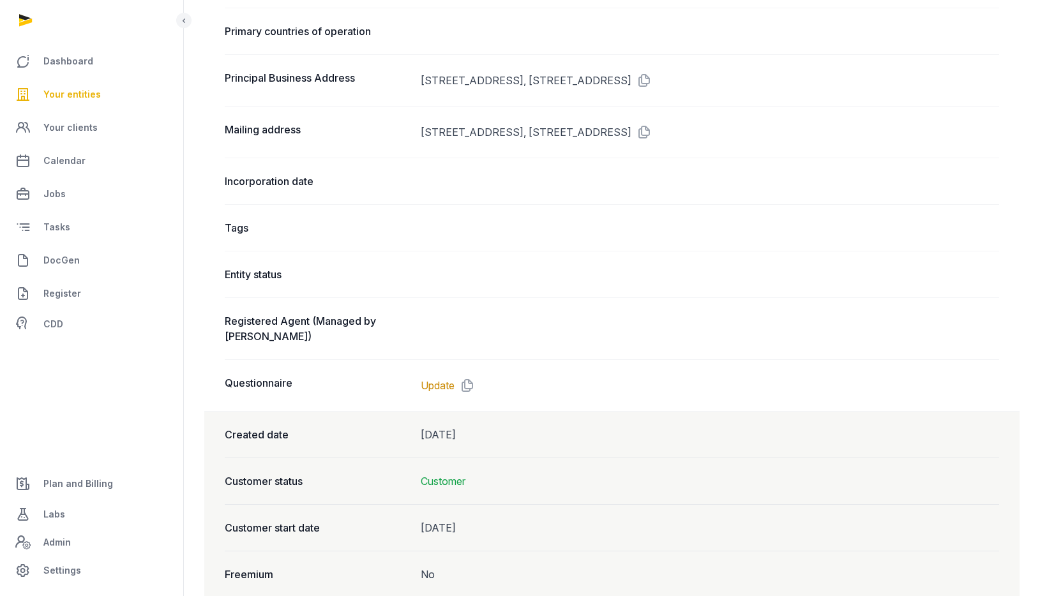
scroll to position [915, 0]
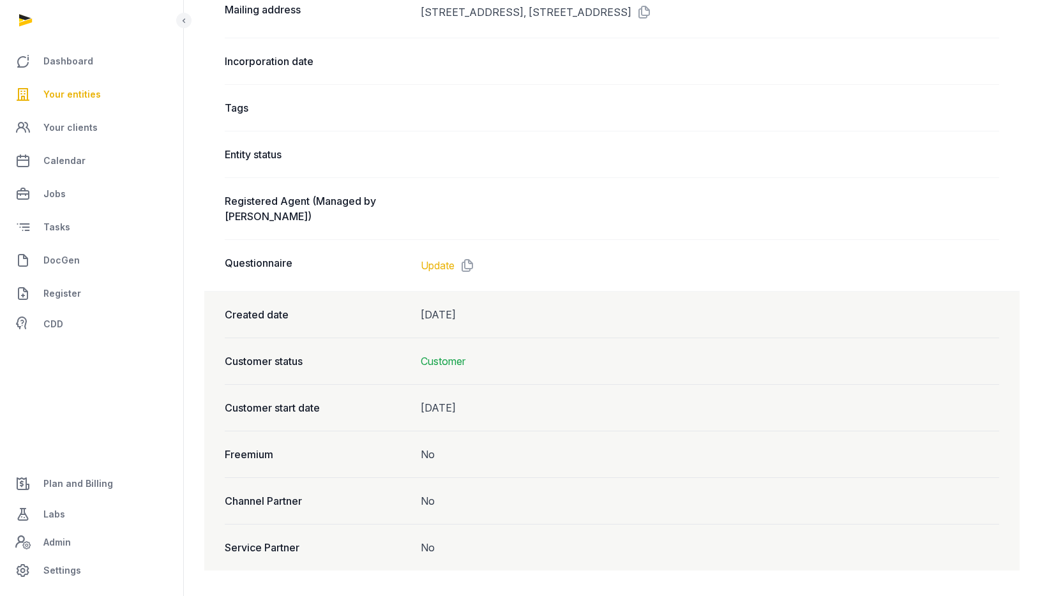
click at [440, 259] on link "Update" at bounding box center [438, 265] width 34 height 15
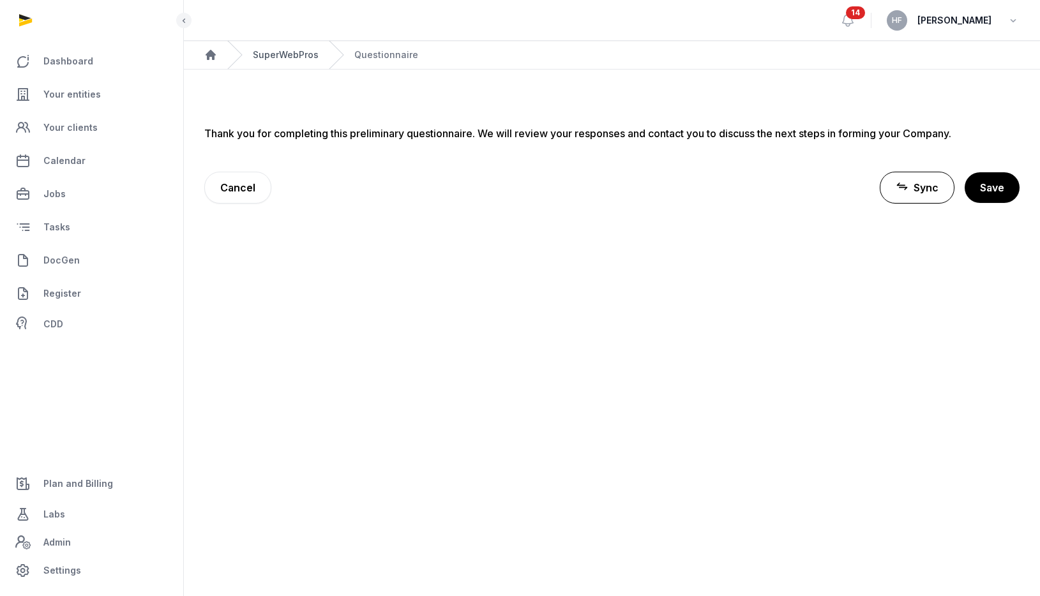
click at [273, 49] on link "SuperWebPros" at bounding box center [286, 55] width 66 height 13
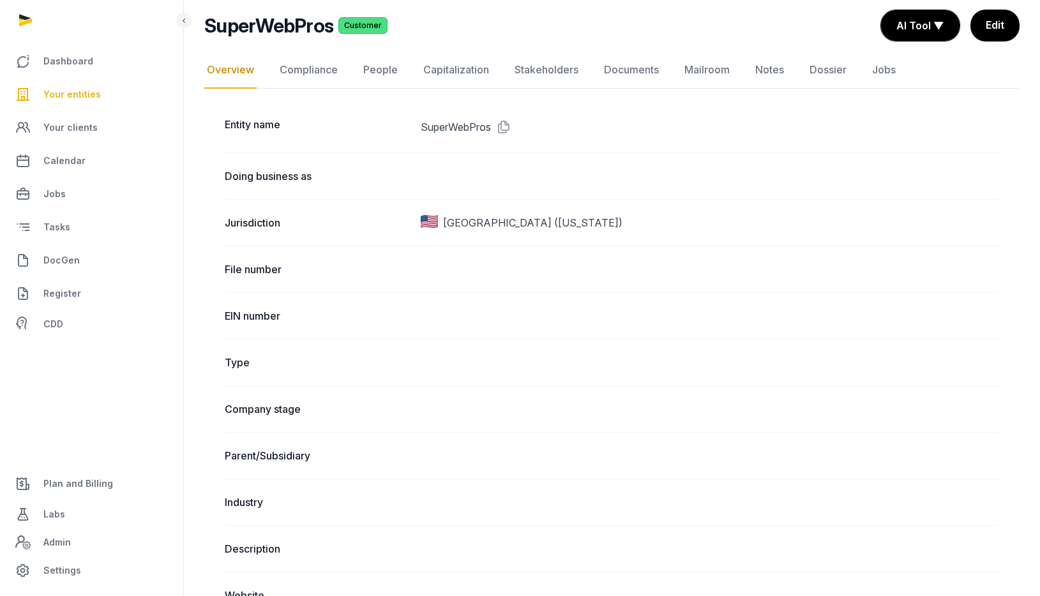
scroll to position [91, 0]
click at [995, 23] on link "Edit" at bounding box center [994, 25] width 50 height 32
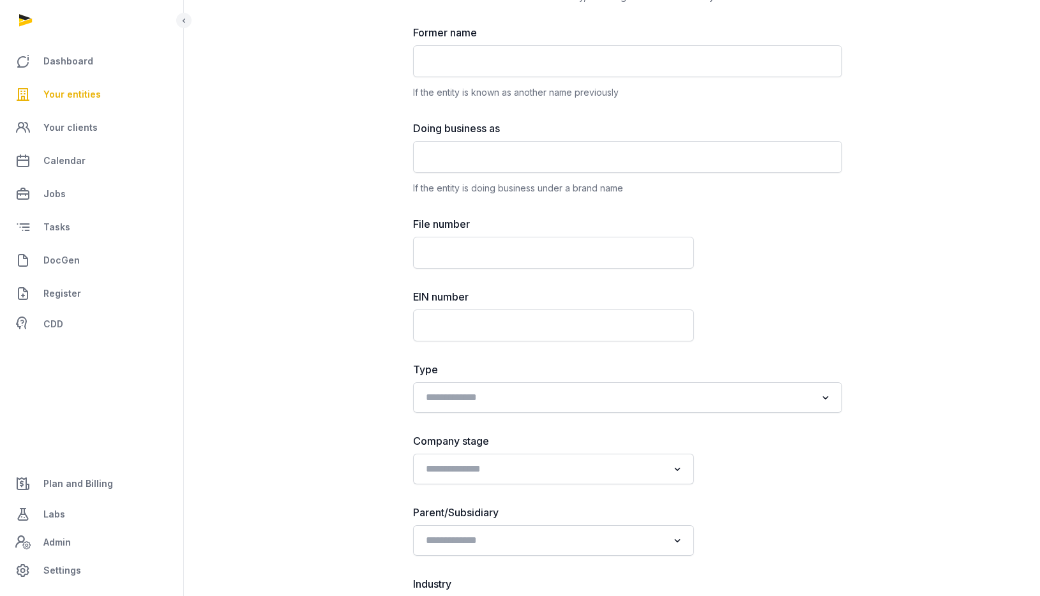
scroll to position [277, 0]
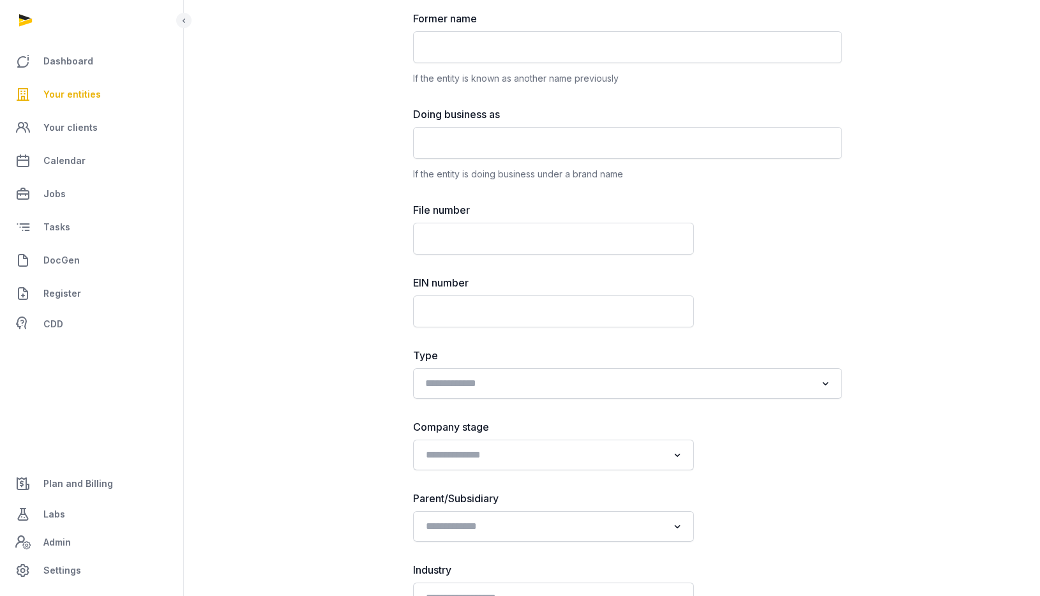
click at [572, 375] on input "Search for option" at bounding box center [618, 384] width 395 height 18
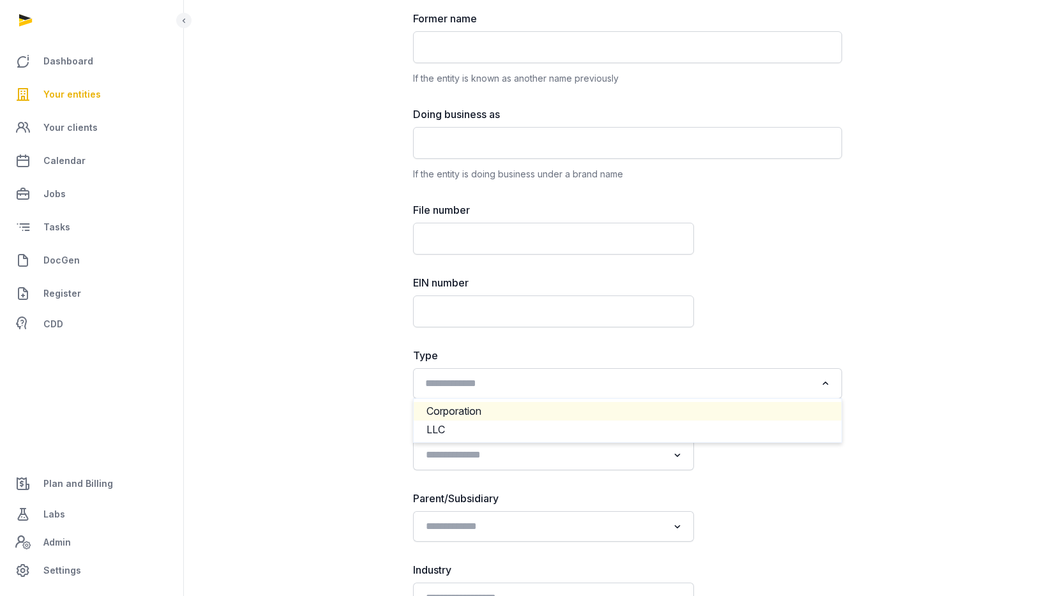
click at [502, 412] on li "Corporation" at bounding box center [628, 411] width 428 height 19
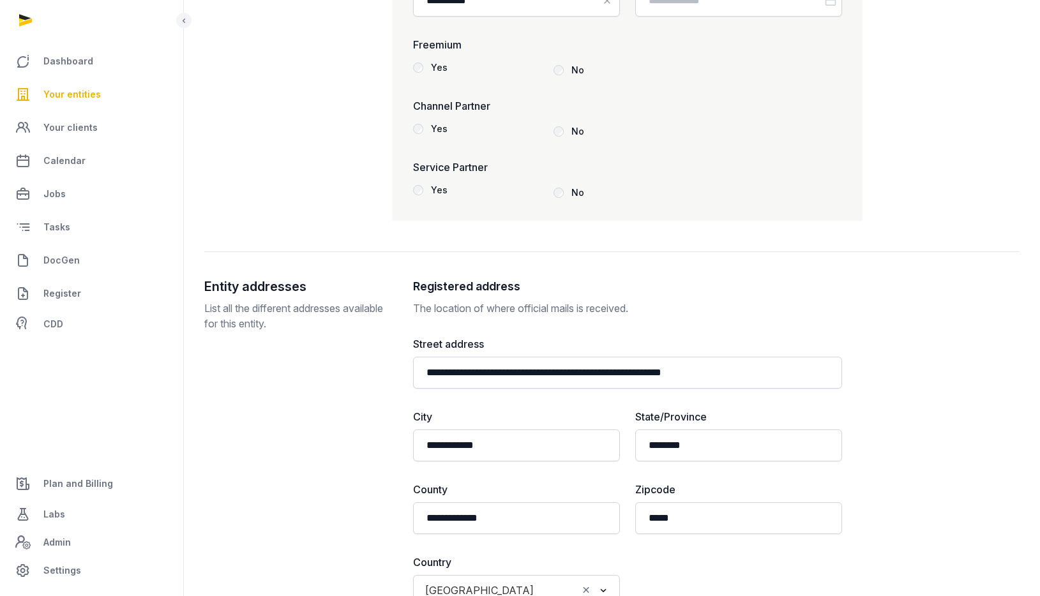
scroll to position [2371, 0]
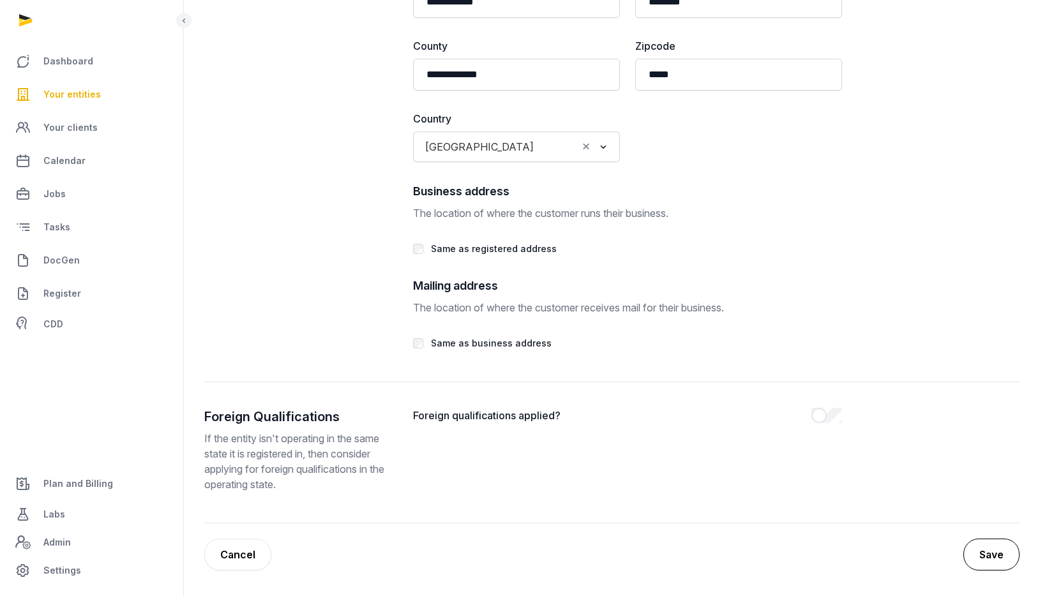
click at [982, 539] on button "Save" at bounding box center [991, 555] width 56 height 32
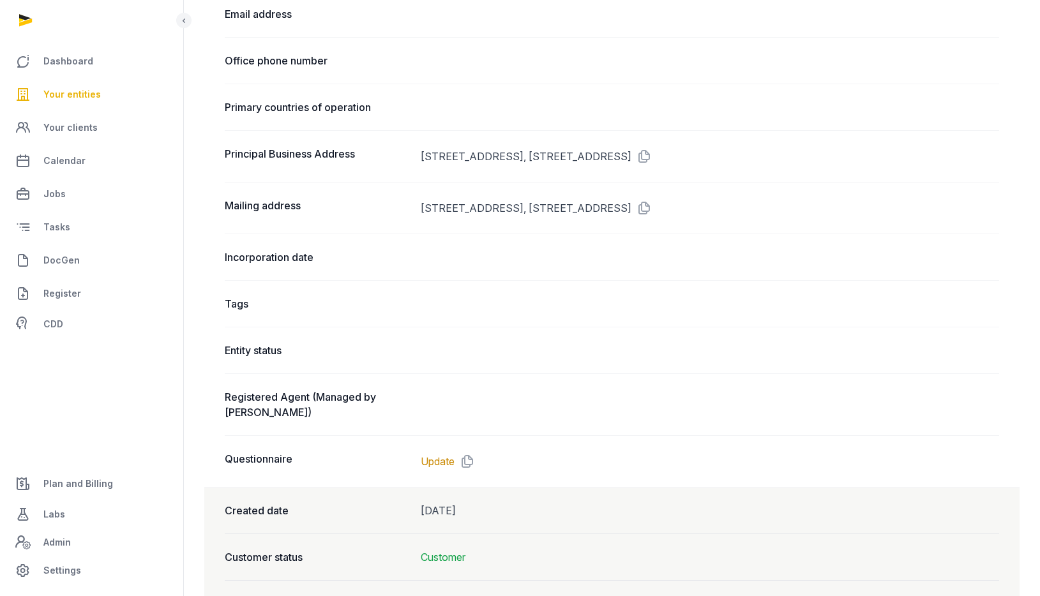
scroll to position [788, 0]
click at [440, 465] on link "Update" at bounding box center [438, 460] width 34 height 15
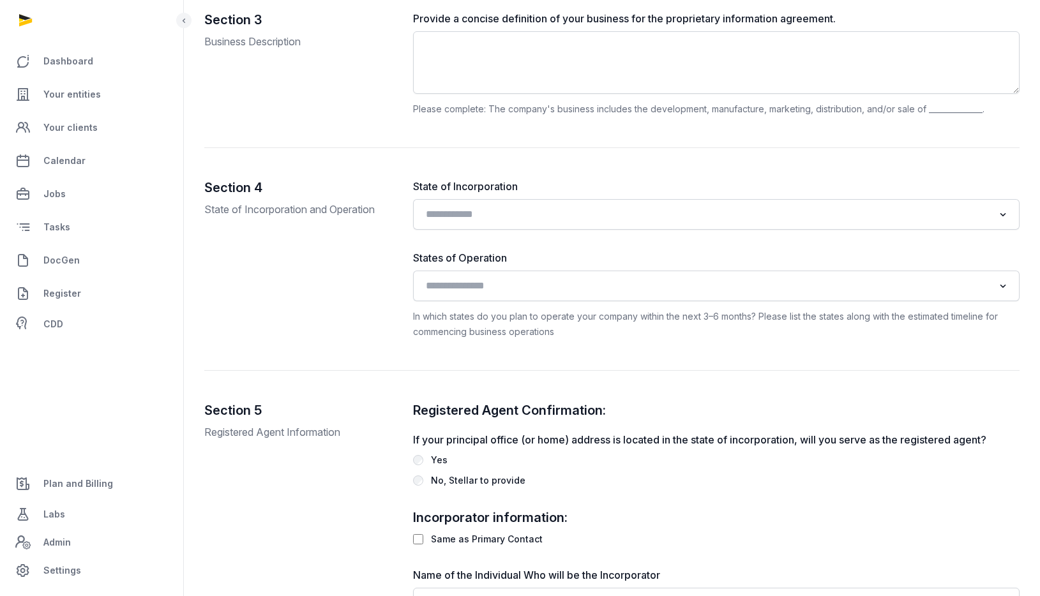
scroll to position [1220, 0]
click at [546, 216] on input "Search for option" at bounding box center [707, 214] width 573 height 18
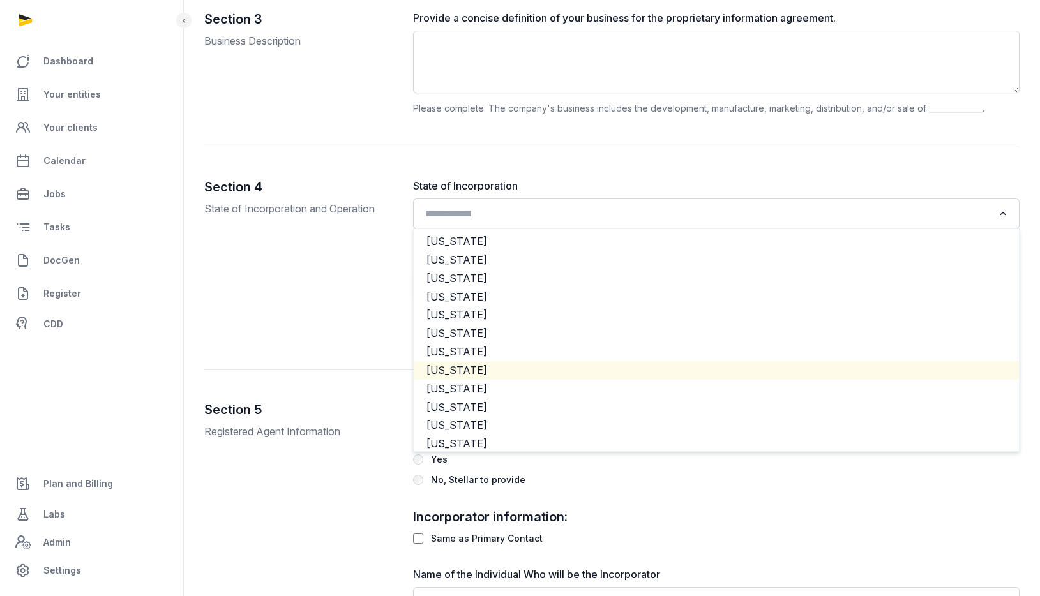
click at [497, 372] on li "[US_STATE]" at bounding box center [716, 370] width 605 height 19
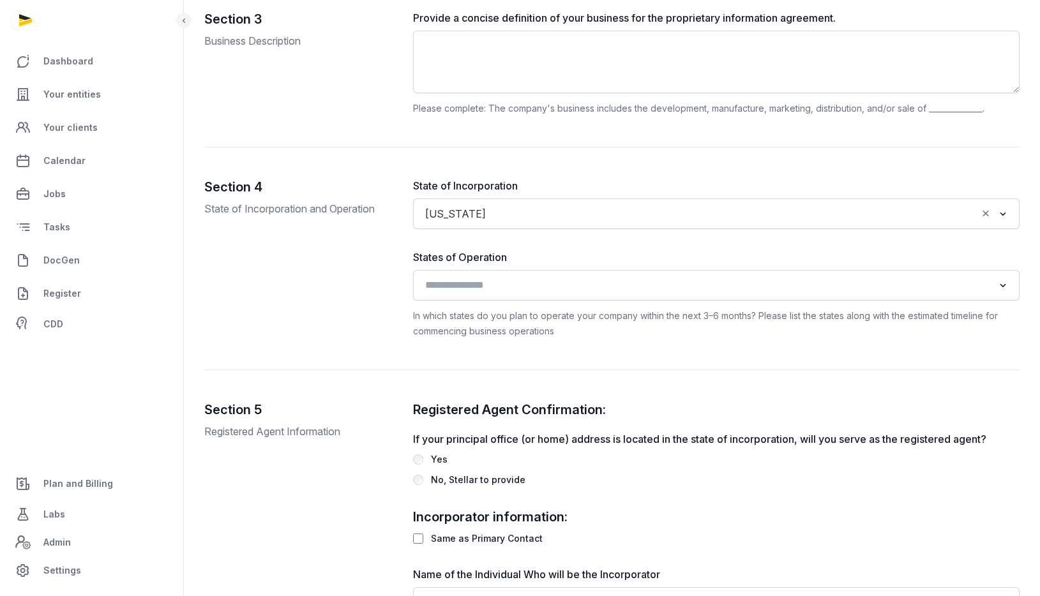
click at [505, 278] on input "Search for option" at bounding box center [707, 285] width 573 height 18
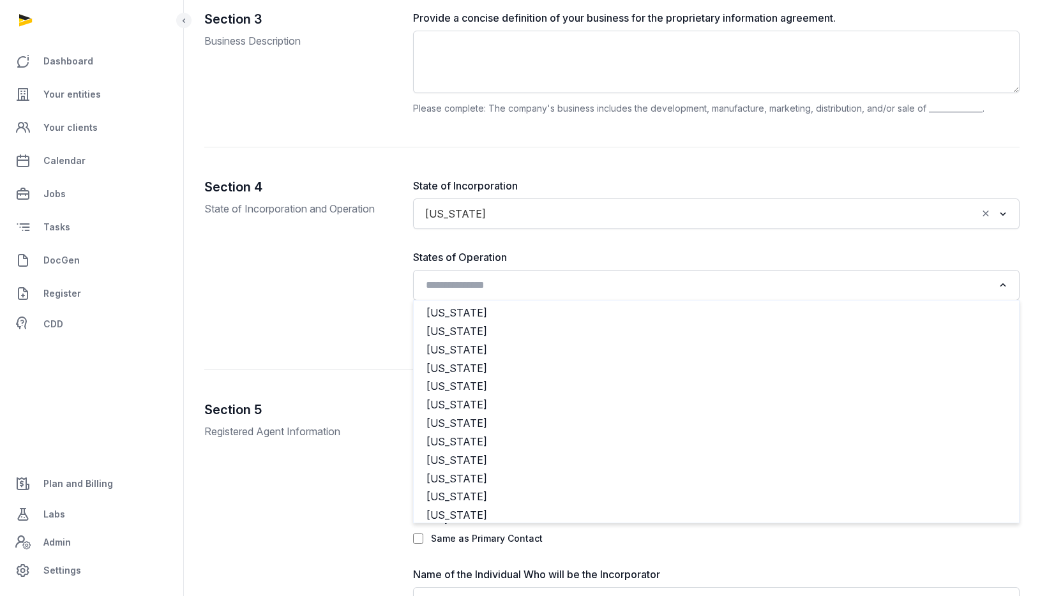
click at [505, 243] on div "State of Incorporation [US_STATE] Loading... States of Operation Loading... [US…" at bounding box center [716, 258] width 606 height 161
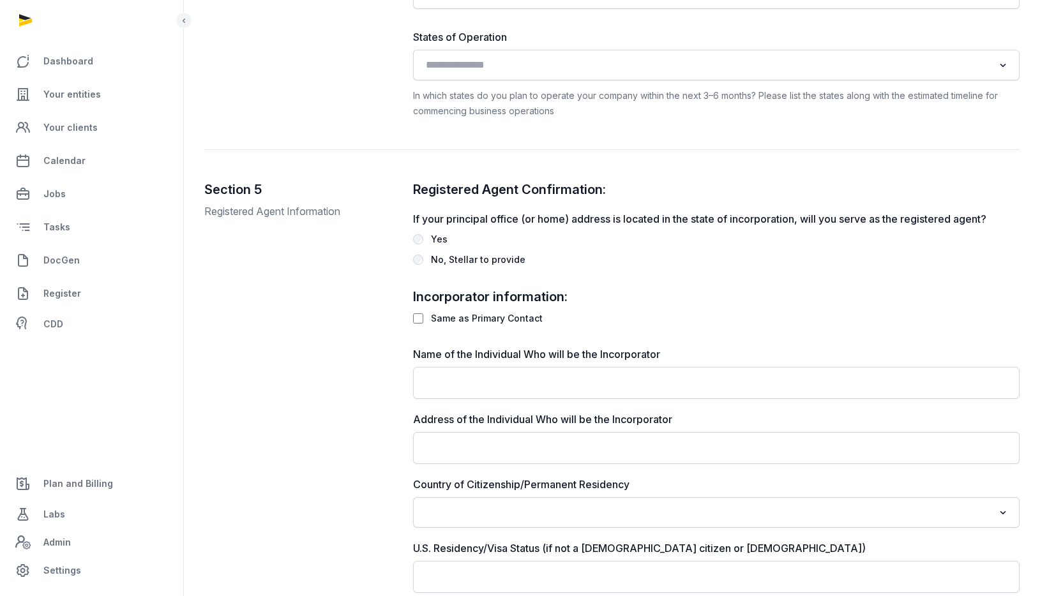
scroll to position [1441, 0]
click at [454, 258] on div "No, Stellar to provide" at bounding box center [478, 258] width 94 height 15
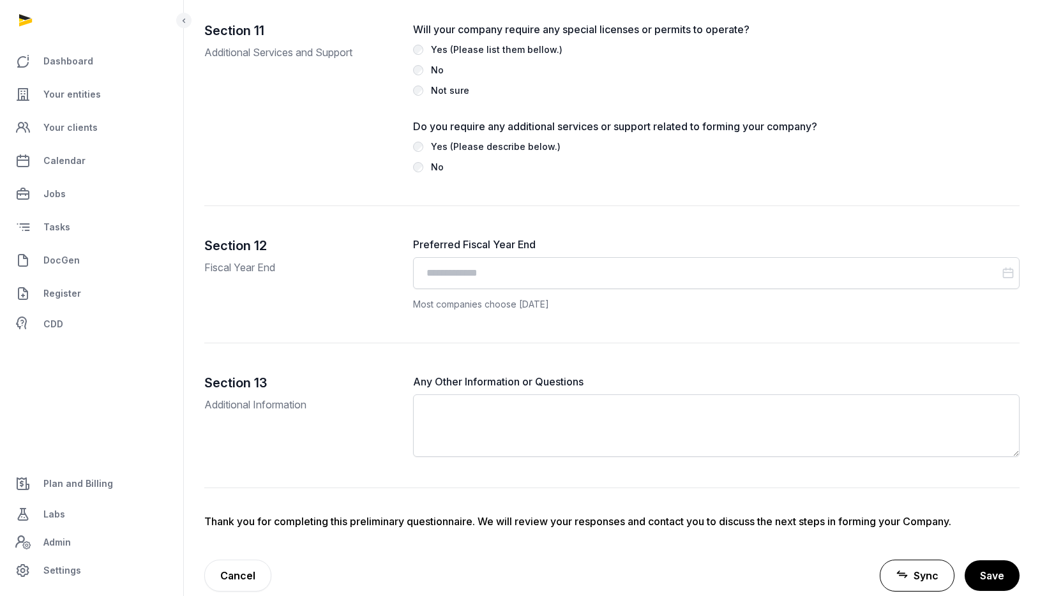
scroll to position [3843, 0]
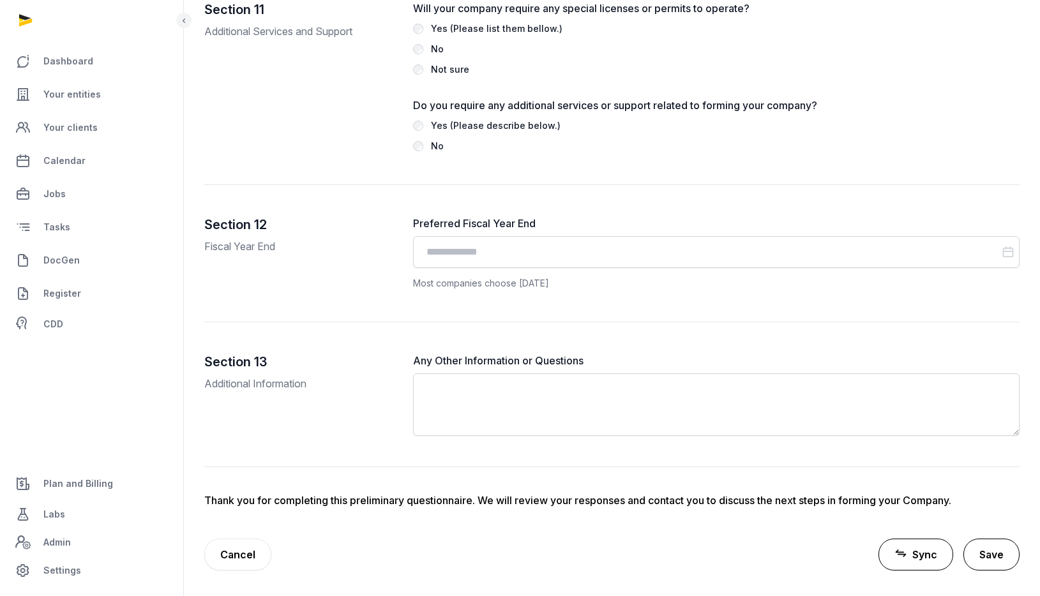
click at [998, 569] on button "Save" at bounding box center [991, 555] width 56 height 32
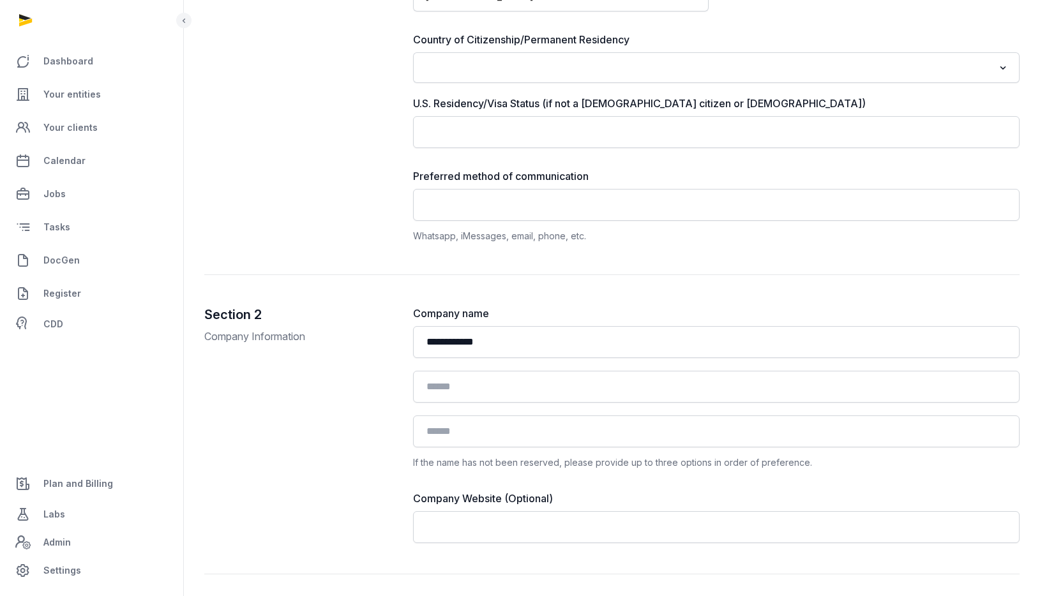
scroll to position [628, 0]
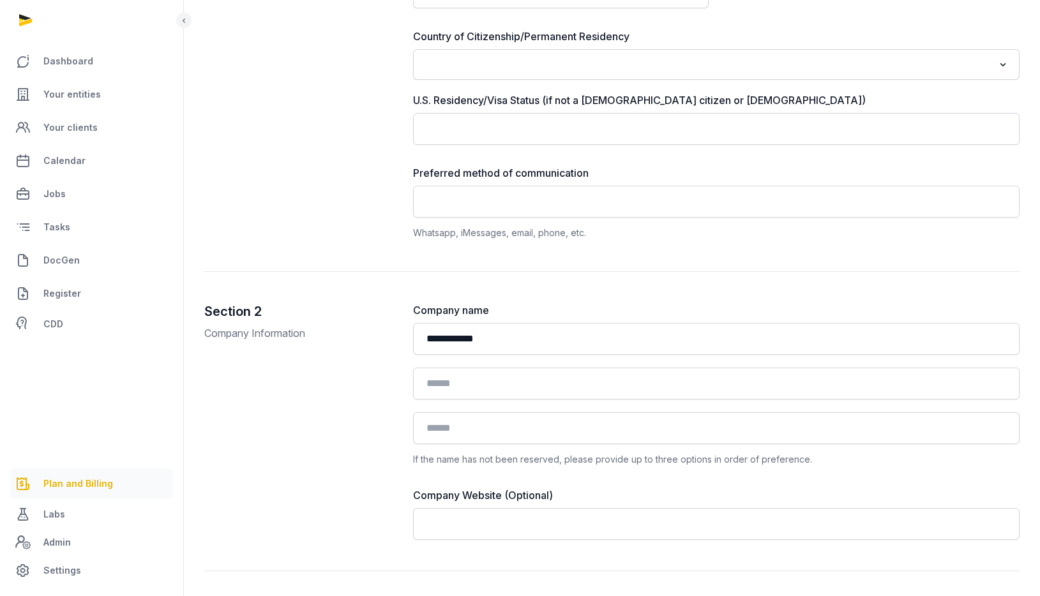
click at [76, 482] on span "Plan and Billing" at bounding box center [78, 483] width 70 height 15
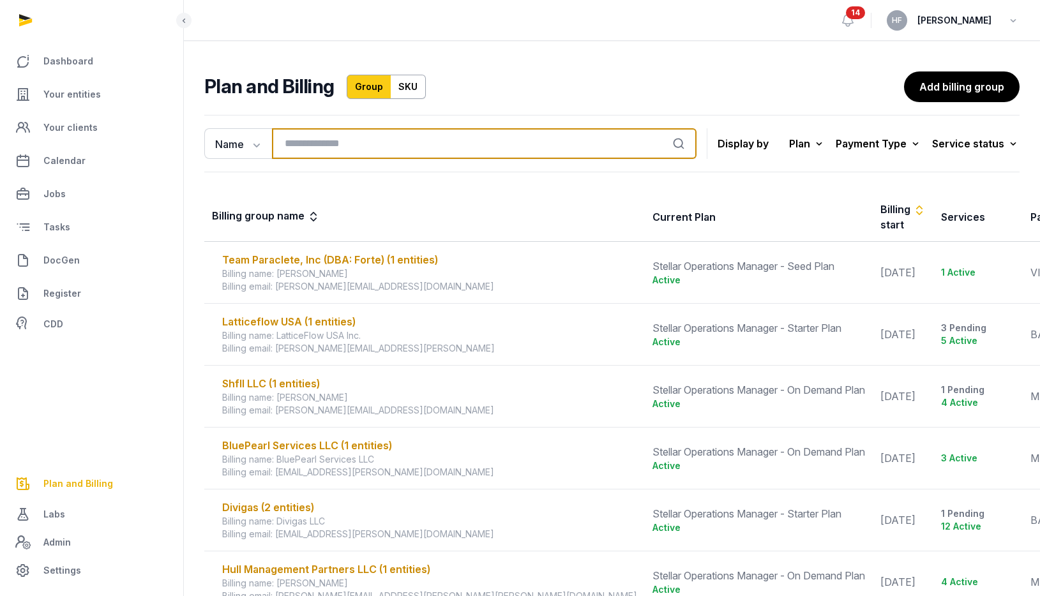
click at [343, 146] on input "search" at bounding box center [484, 143] width 424 height 31
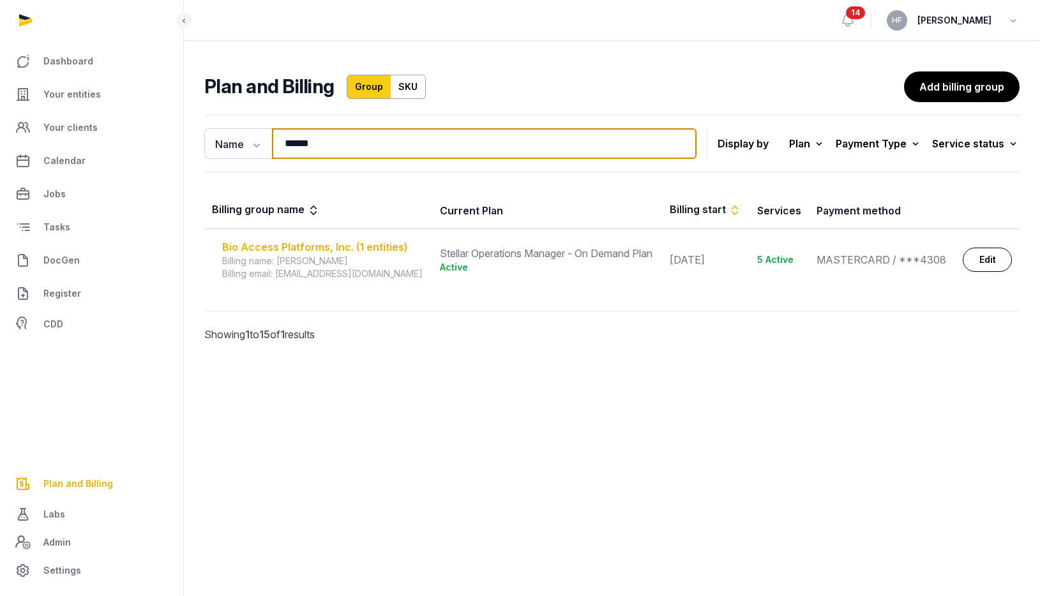
type input "******"
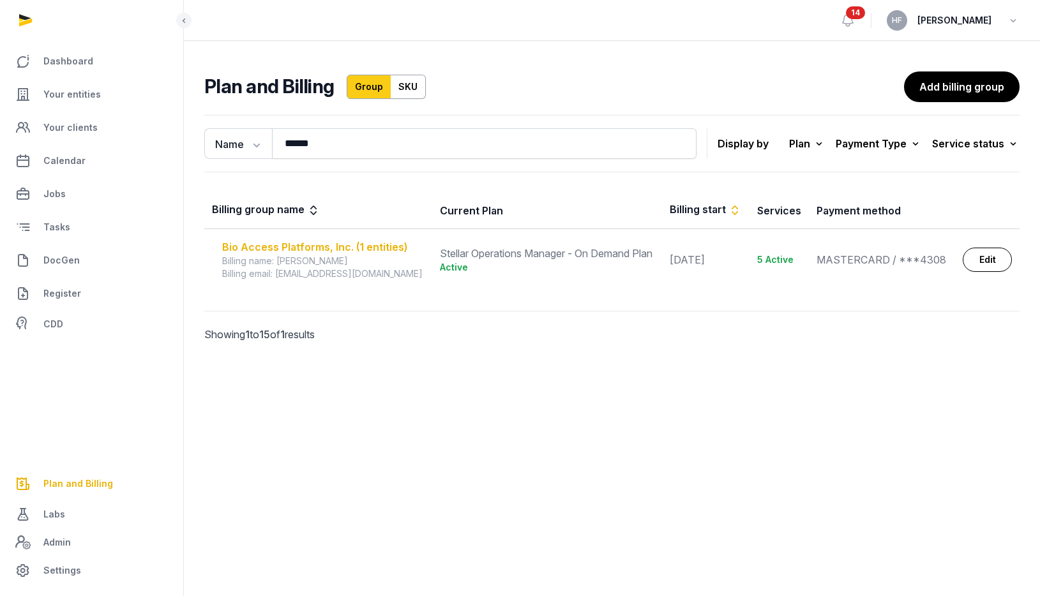
click at [395, 245] on div "Bio Access Platforms, Inc. (1 entities)" at bounding box center [323, 246] width 202 height 15
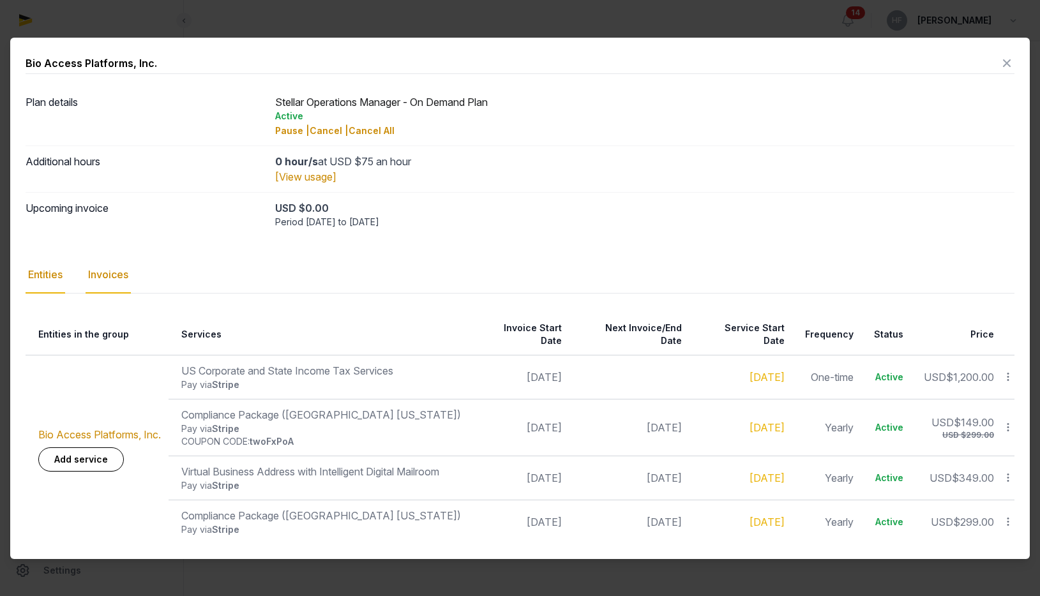
click at [104, 281] on div "Invoices" at bounding box center [108, 275] width 45 height 37
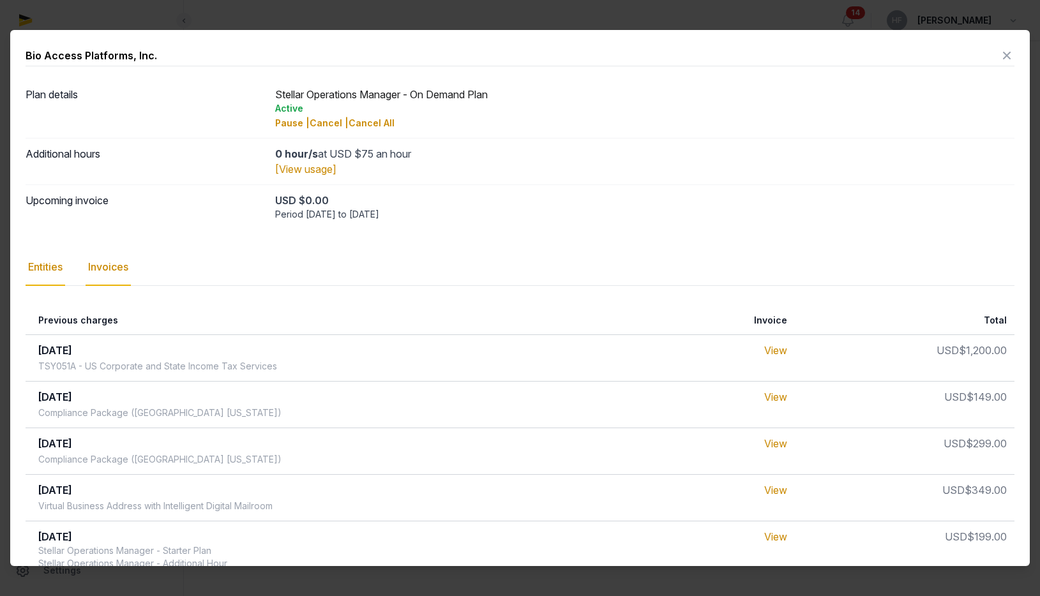
click at [54, 263] on div "Entities" at bounding box center [46, 267] width 40 height 37
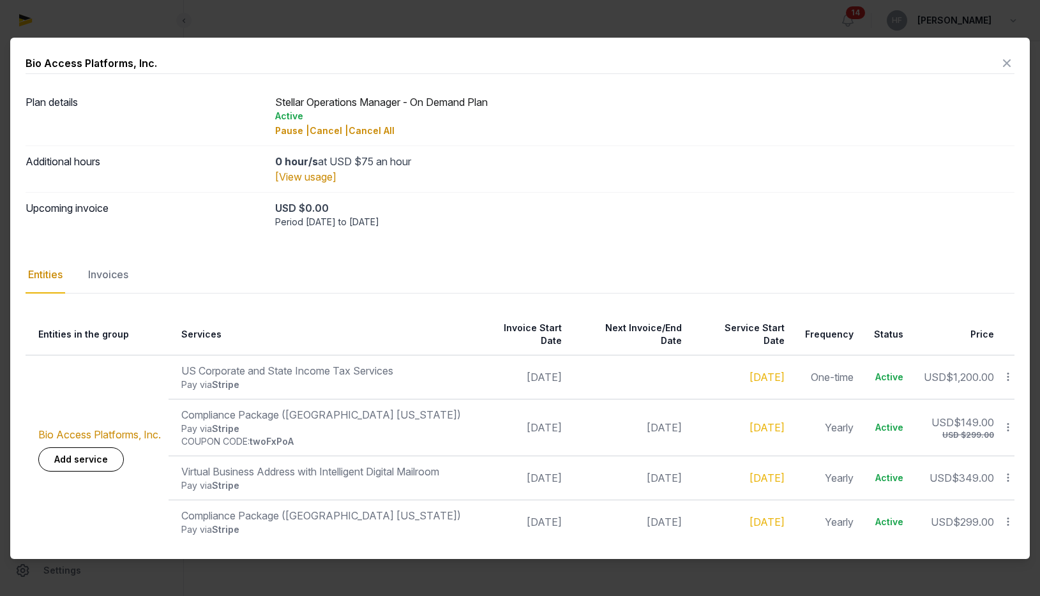
click at [1009, 371] on icon at bounding box center [1007, 376] width 11 height 13
click at [983, 447] on div "Complete" at bounding box center [963, 456] width 102 height 23
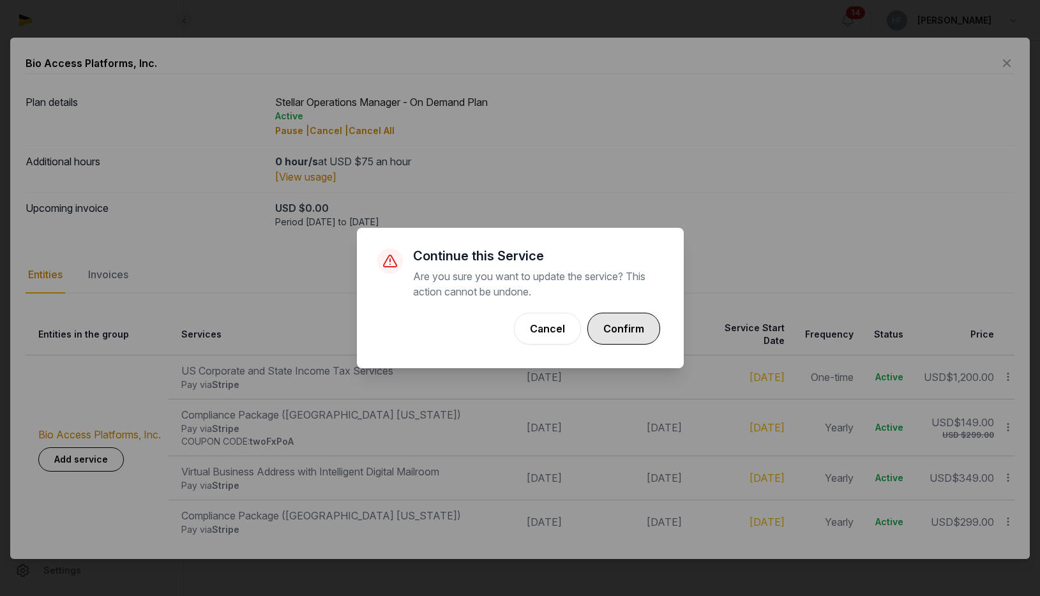
click at [627, 326] on button "Confirm" at bounding box center [623, 329] width 73 height 32
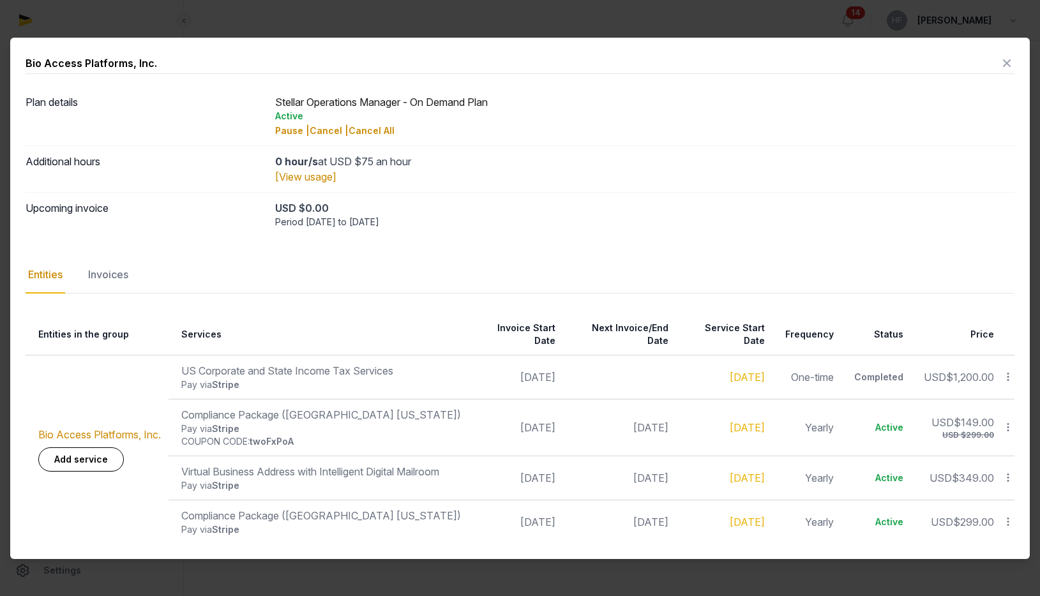
click at [1010, 68] on icon at bounding box center [1006, 63] width 15 height 20
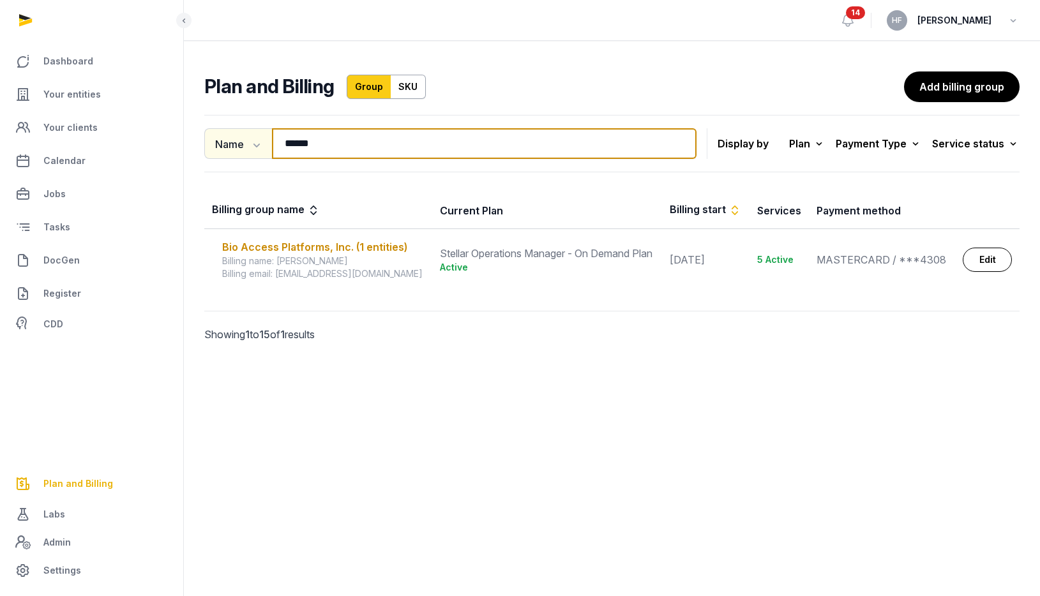
drag, startPoint x: 322, startPoint y: 146, endPoint x: 269, endPoint y: 146, distance: 52.3
click at [270, 146] on div "Name Name Email ****** Search" at bounding box center [450, 143] width 492 height 31
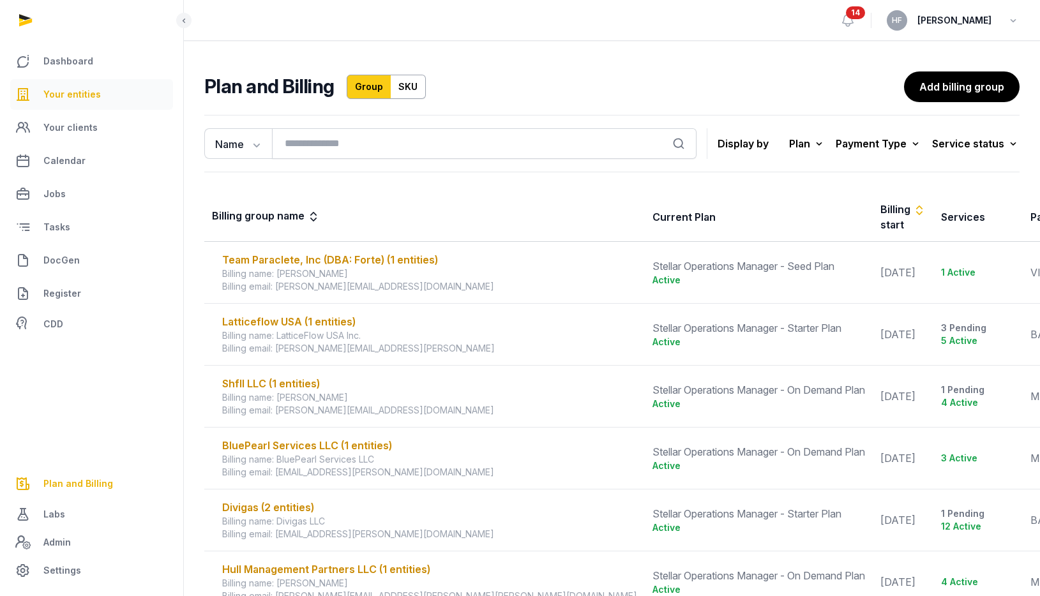
click at [107, 91] on link "Your entities" at bounding box center [91, 94] width 163 height 31
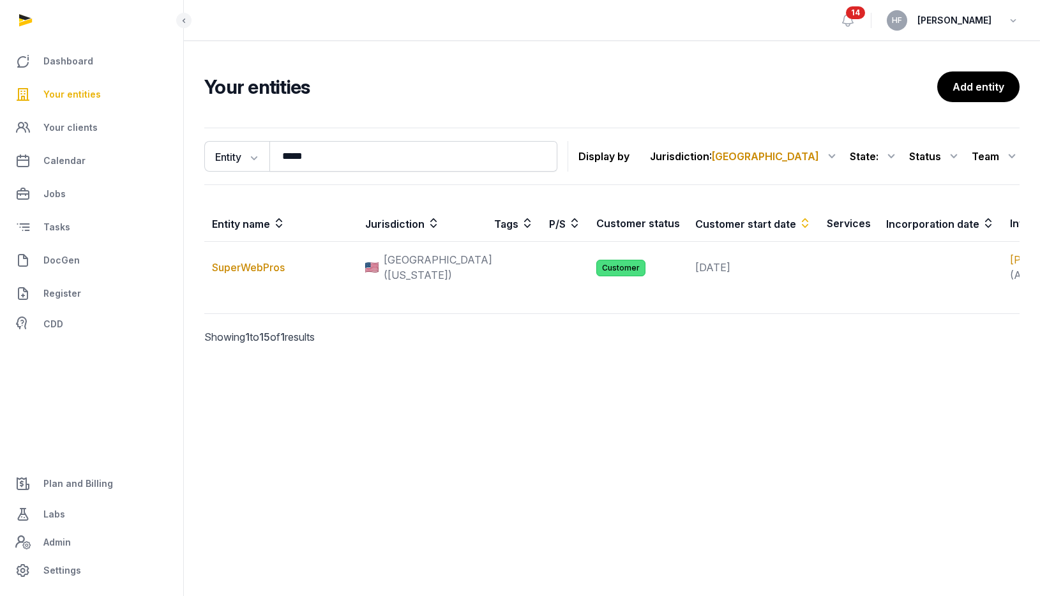
click at [931, 159] on div "Status" at bounding box center [935, 156] width 52 height 20
click at [938, 229] on div "Customer" at bounding box center [910, 234] width 102 height 23
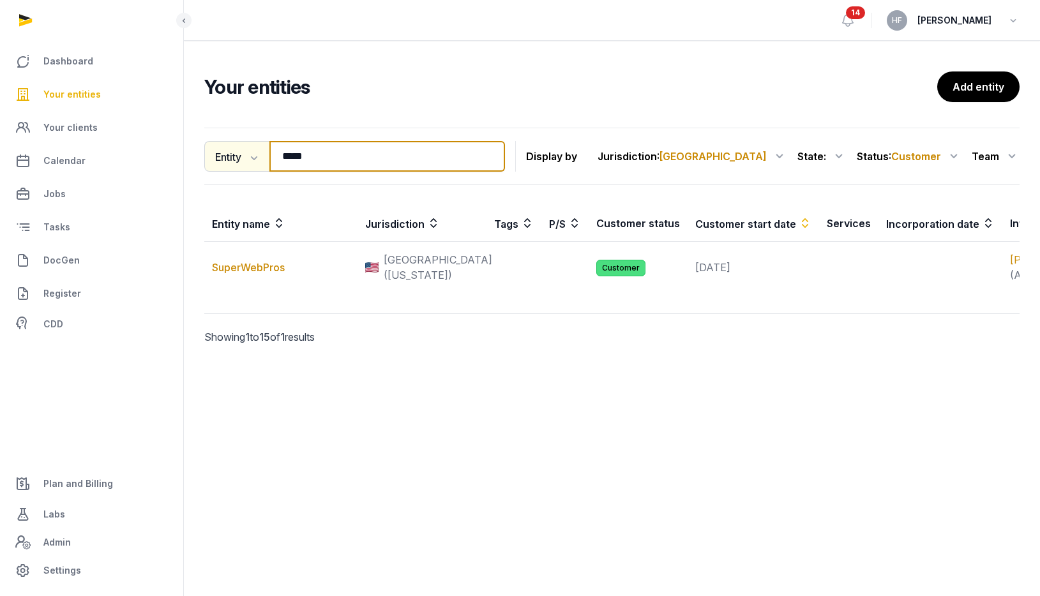
drag, startPoint x: 323, startPoint y: 155, endPoint x: 223, endPoint y: 149, distance: 99.7
click at [228, 149] on div "Entity Entity People Tags Services ***** Search" at bounding box center [354, 156] width 301 height 31
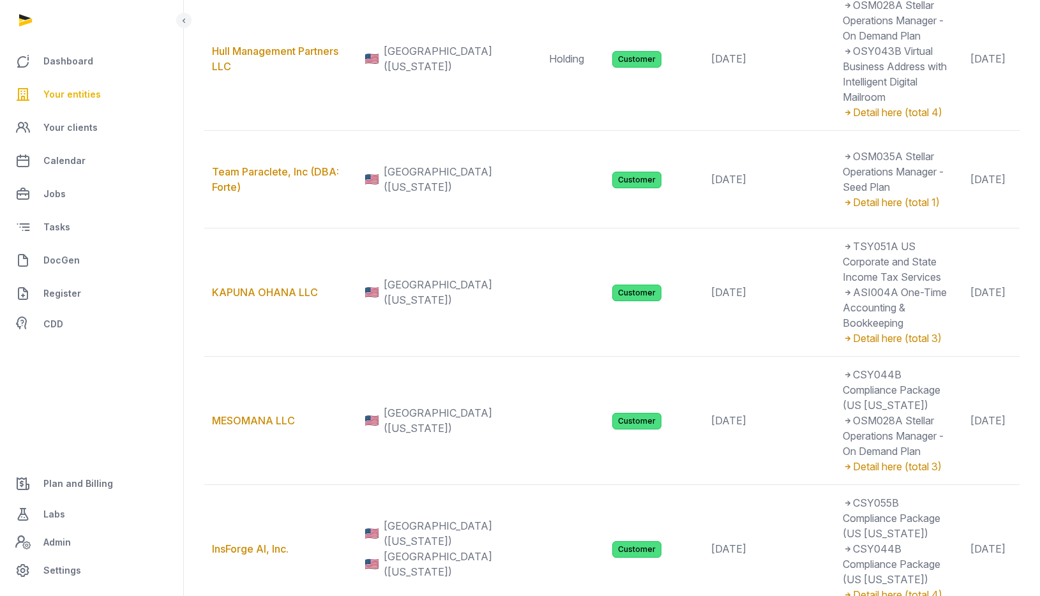
scroll to position [841, 0]
click at [94, 476] on span "Plan and Billing" at bounding box center [78, 483] width 70 height 15
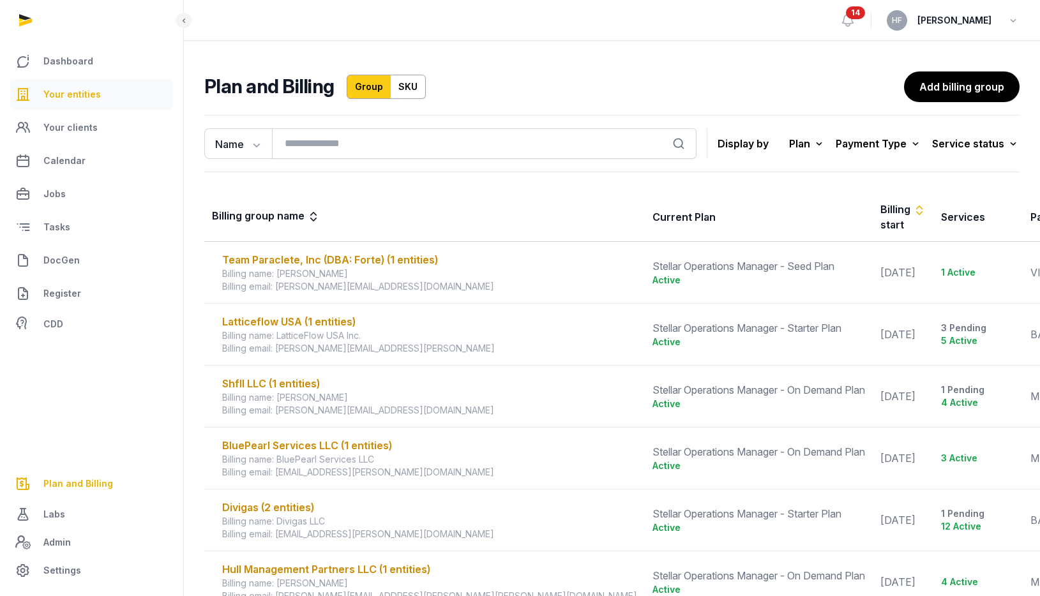
click at [82, 91] on span "Your entities" at bounding box center [71, 94] width 57 height 15
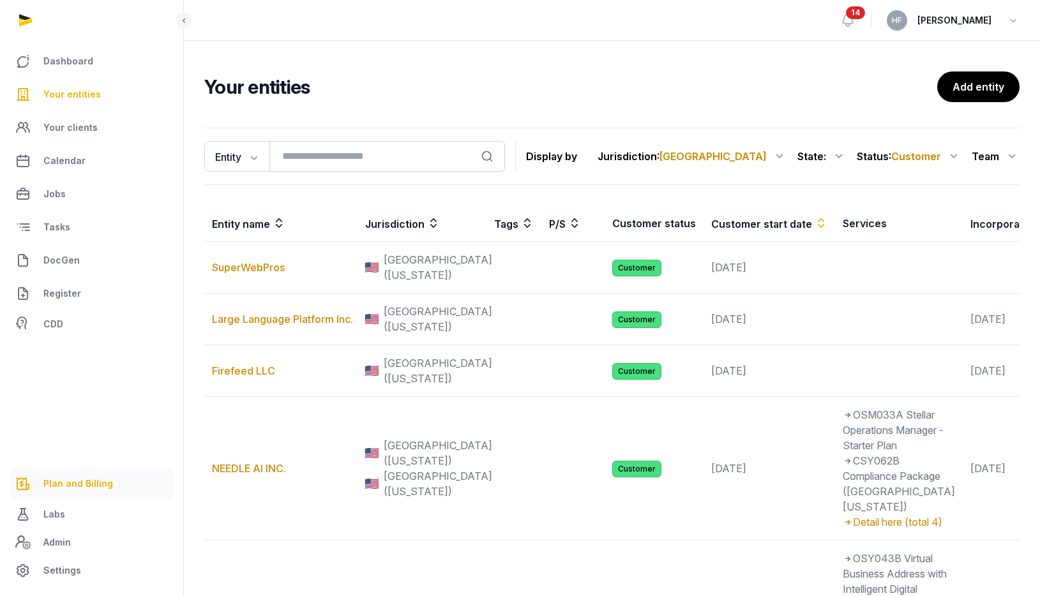
click at [98, 478] on span "Plan and Billing" at bounding box center [78, 483] width 70 height 15
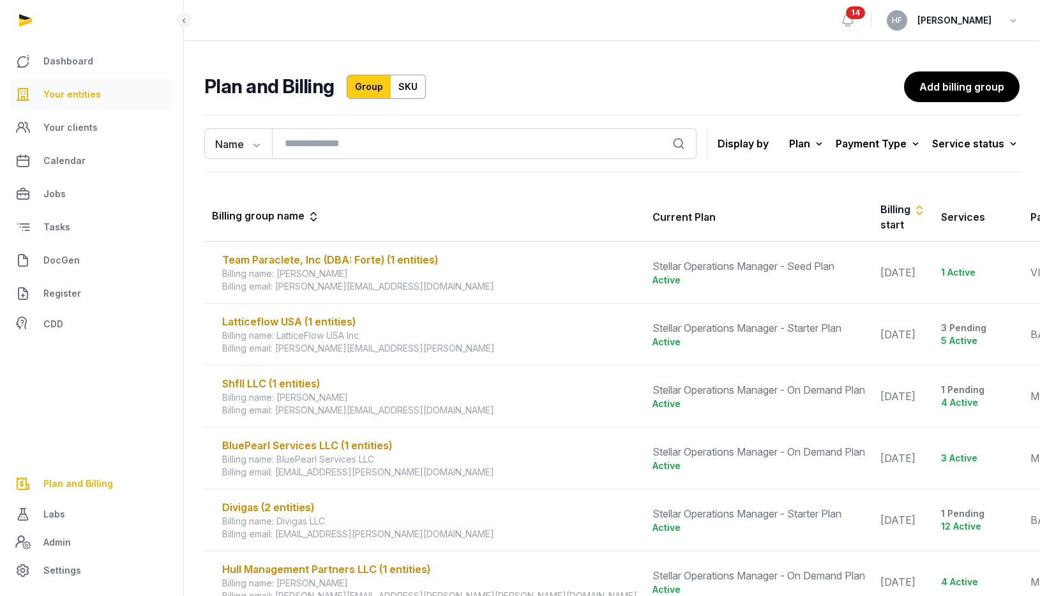
click at [93, 90] on span "Your entities" at bounding box center [71, 94] width 57 height 15
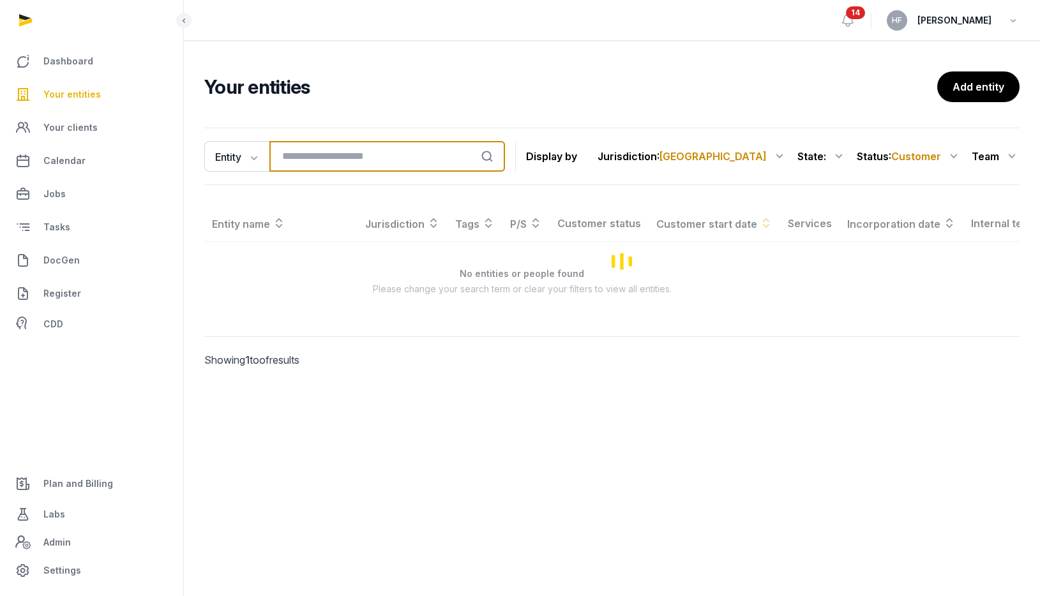
click at [348, 153] on input "search" at bounding box center [387, 156] width 236 height 31
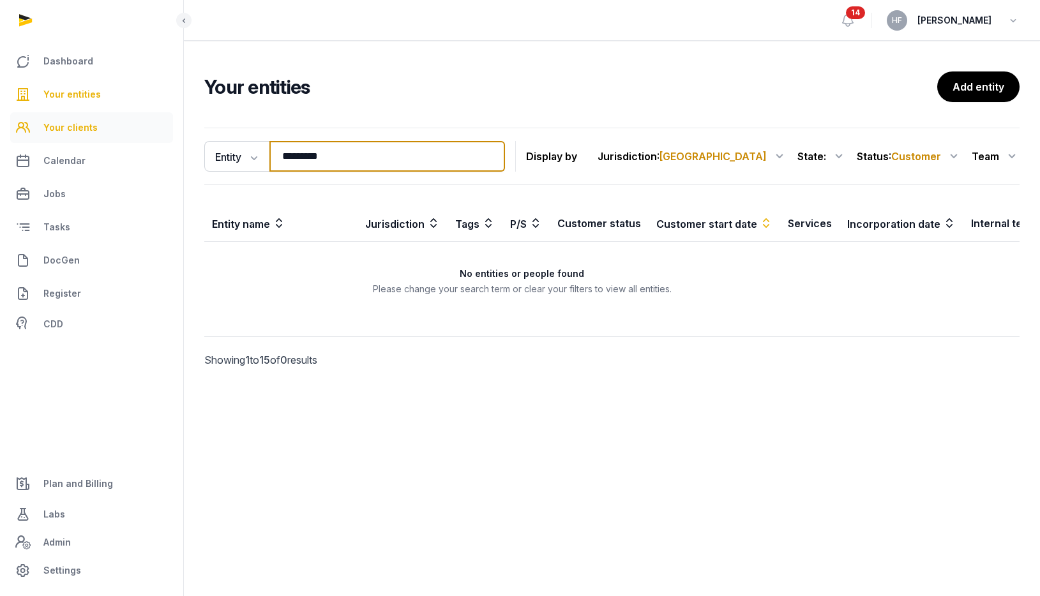
drag, startPoint x: 361, startPoint y: 158, endPoint x: 116, endPoint y: 142, distance: 245.6
click at [135, 144] on div "Dashboard Your entities Your clients Calendar Jobs Tasks DocGen Register CDD Pl…" at bounding box center [520, 298] width 1040 height 596
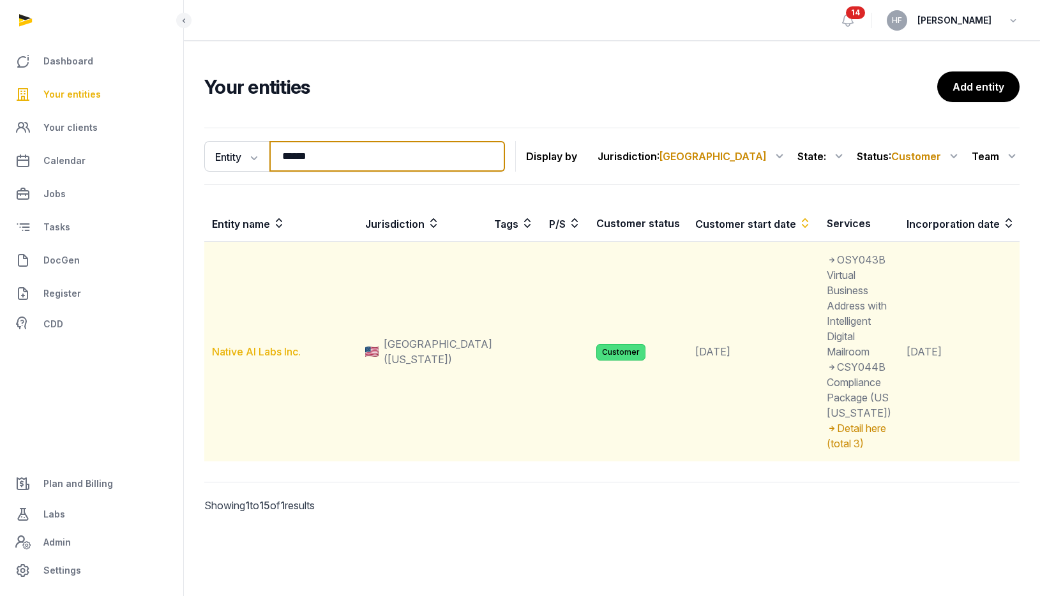
type input "******"
click at [263, 358] on link "Native AI Labs Inc." at bounding box center [256, 351] width 89 height 13
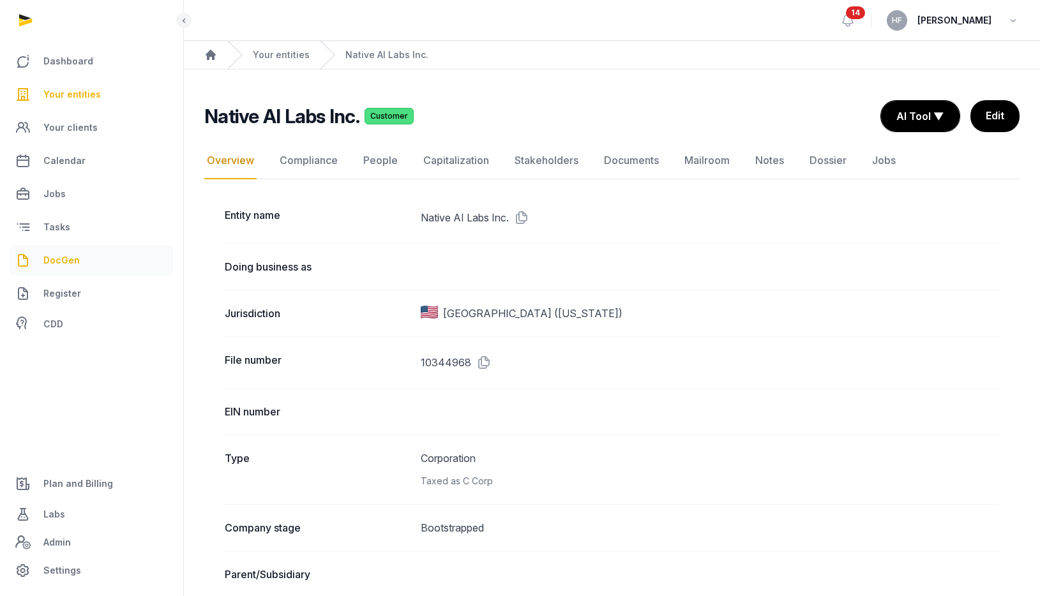
click at [68, 261] on span "DocGen" at bounding box center [61, 260] width 36 height 15
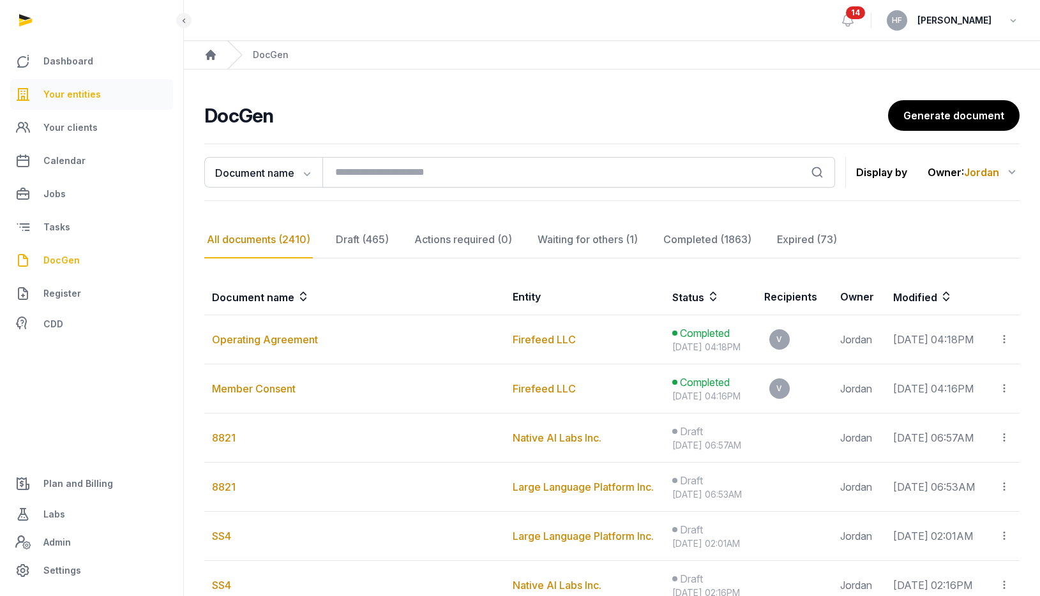
click at [73, 93] on span "Your entities" at bounding box center [71, 94] width 57 height 15
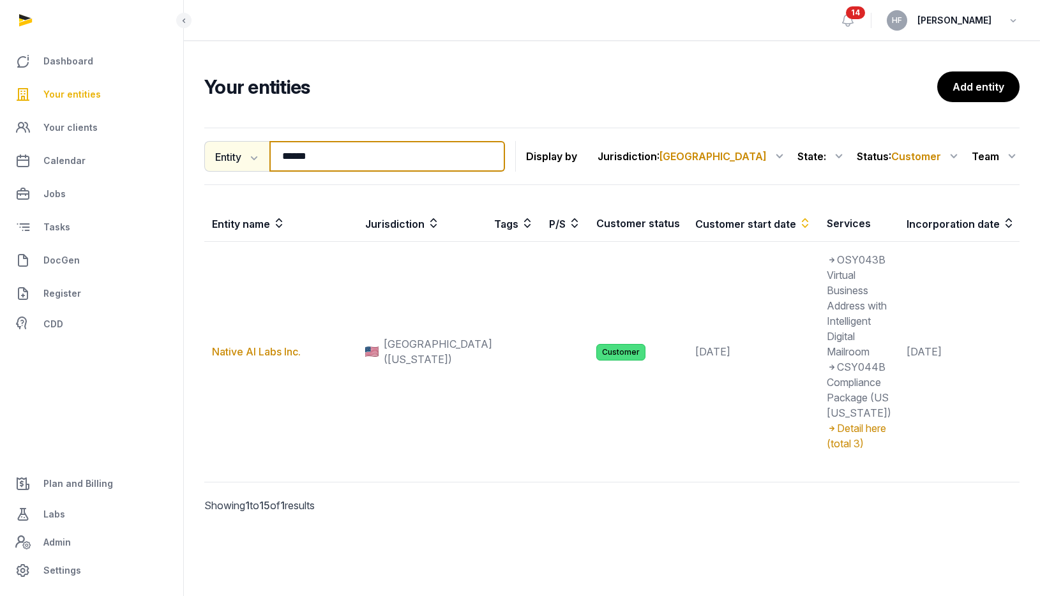
drag, startPoint x: 349, startPoint y: 159, endPoint x: 204, endPoint y: 146, distance: 145.5
click at [206, 146] on div "Entity Entity People Tags Services ****** Search" at bounding box center [354, 156] width 301 height 31
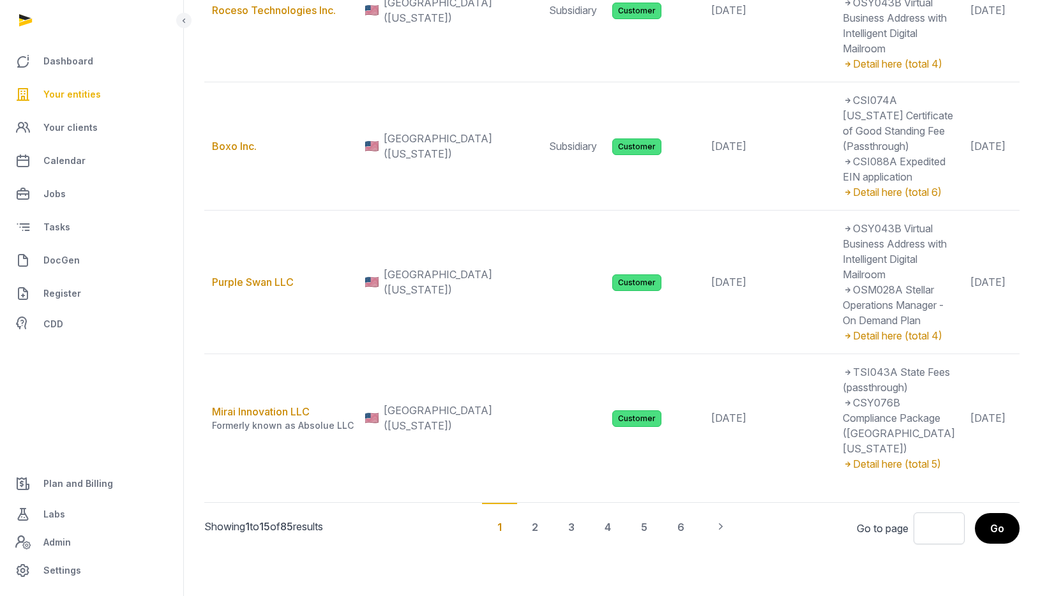
scroll to position [2343, 0]
click at [645, 525] on div "5" at bounding box center [644, 526] width 37 height 47
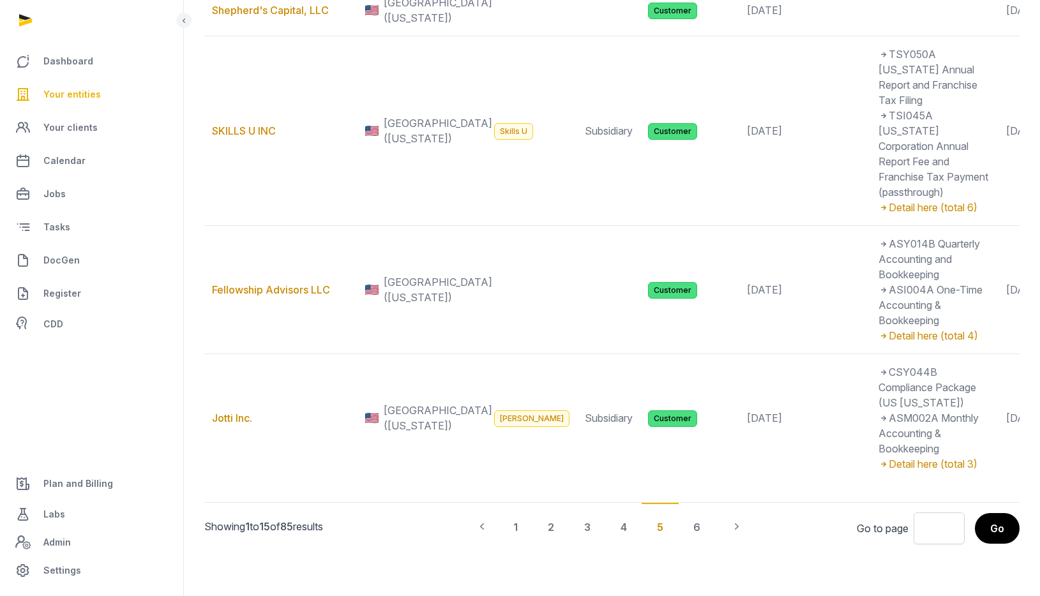
scroll to position [2849, 0]
click at [579, 550] on div "3" at bounding box center [587, 526] width 37 height 47
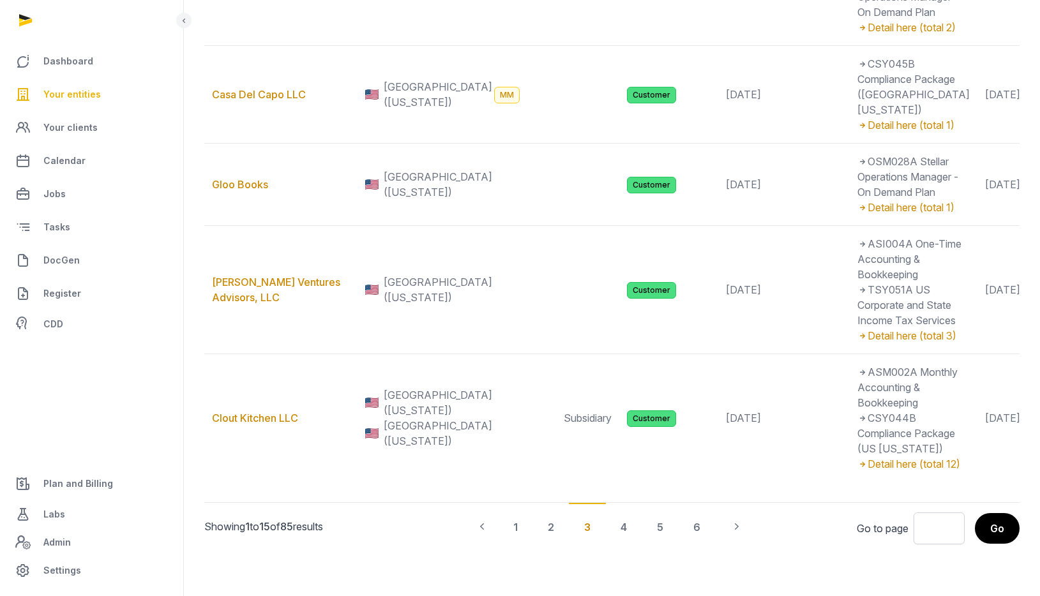
scroll to position [2465, 0]
click at [516, 523] on div "1" at bounding box center [515, 526] width 35 height 47
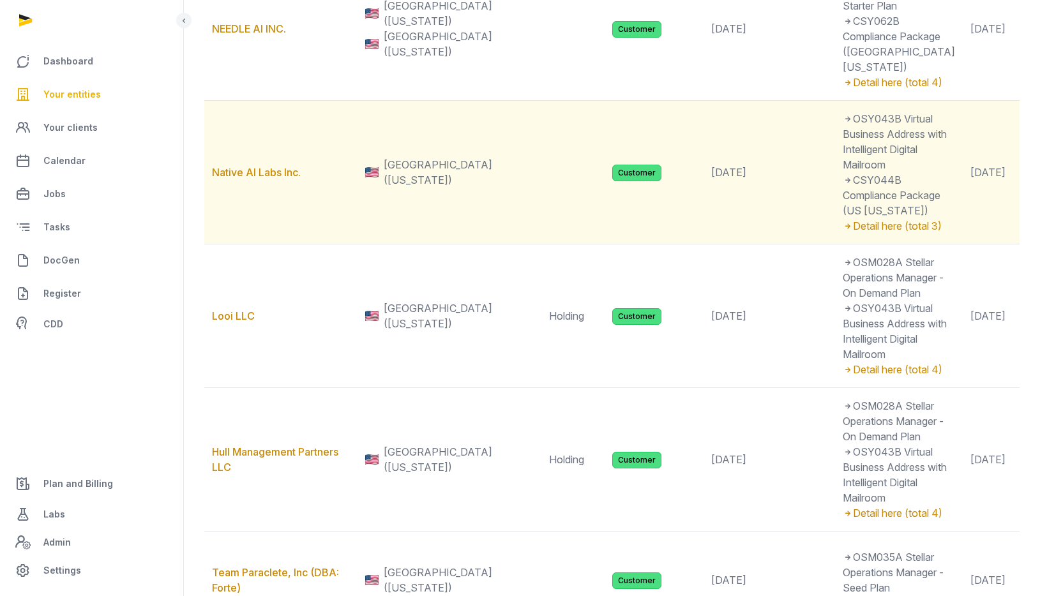
scroll to position [0, 0]
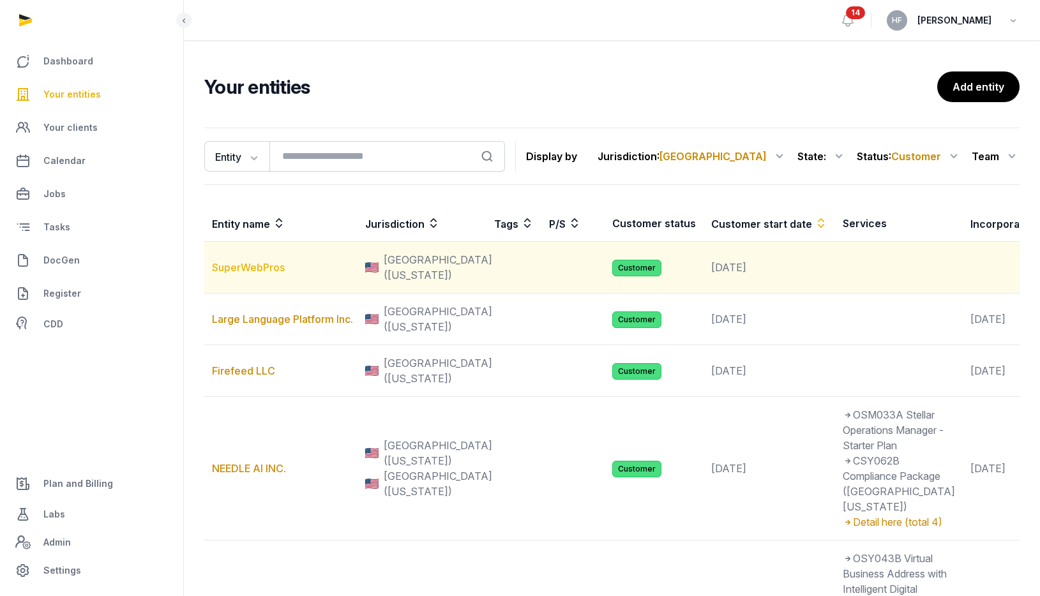
click at [244, 273] on link "SuperWebPros" at bounding box center [248, 267] width 73 height 13
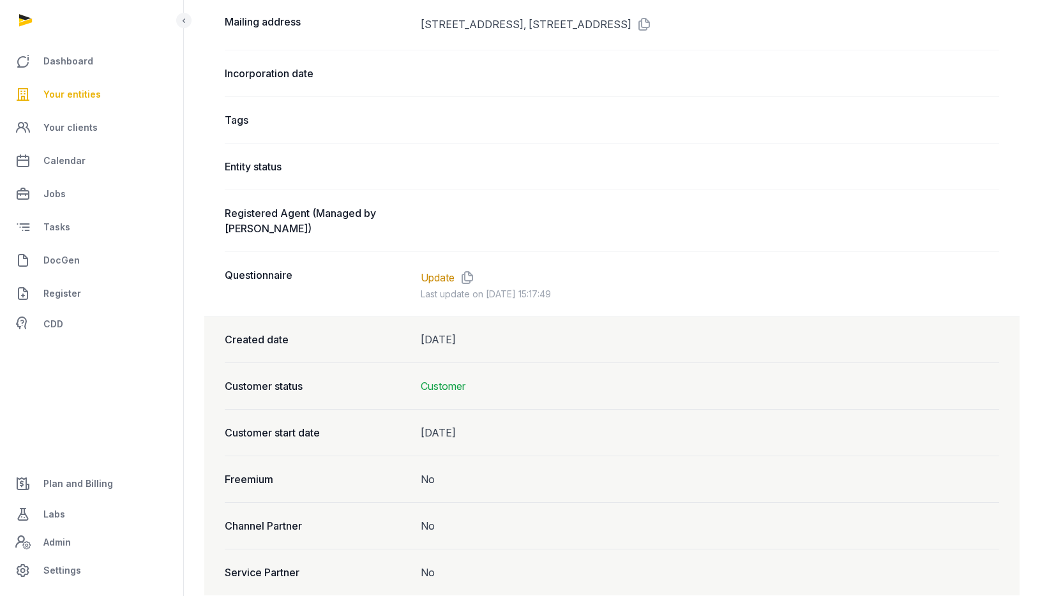
scroll to position [950, 0]
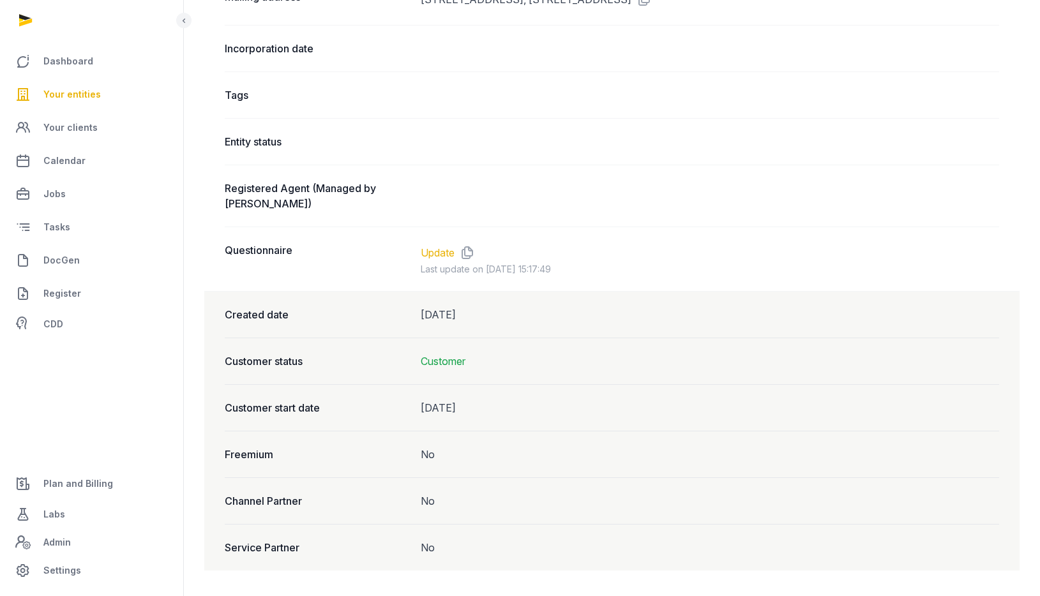
click at [440, 255] on link "Update" at bounding box center [438, 252] width 34 height 15
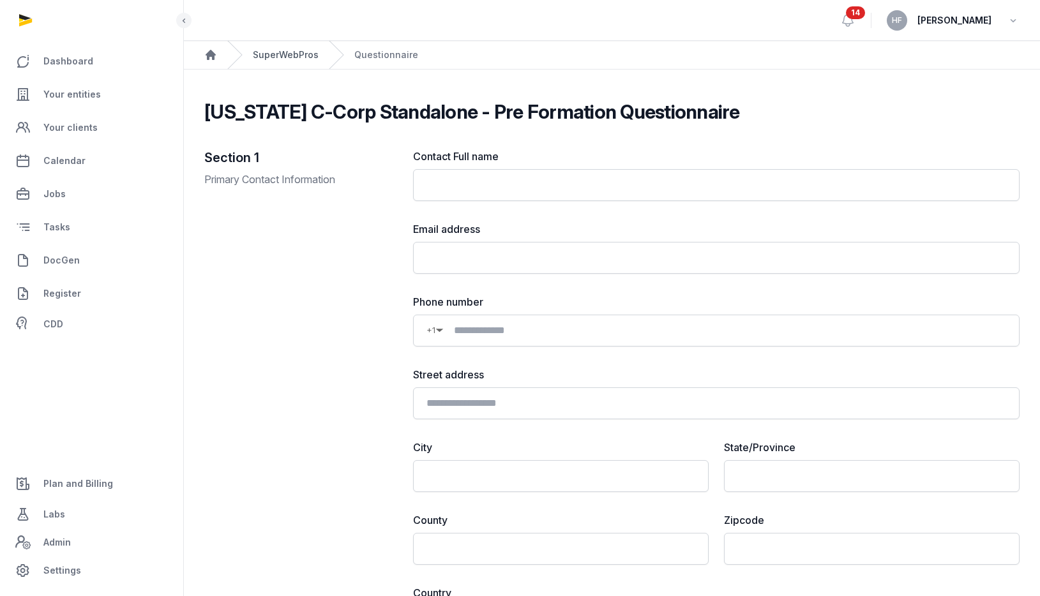
click at [274, 54] on link "SuperWebPros" at bounding box center [286, 55] width 66 height 13
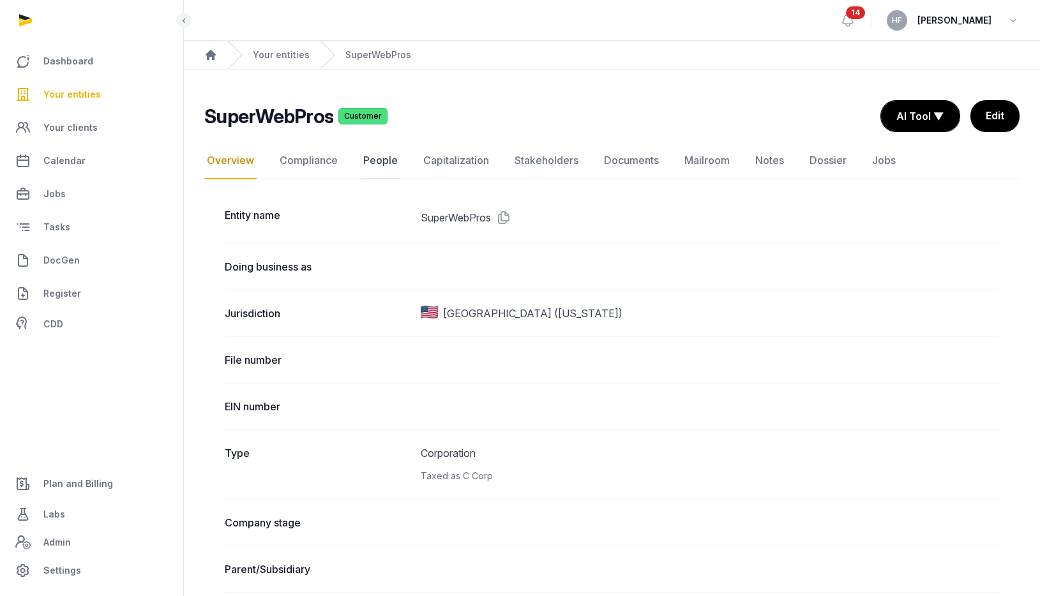
click at [370, 159] on link "People" at bounding box center [381, 160] width 40 height 37
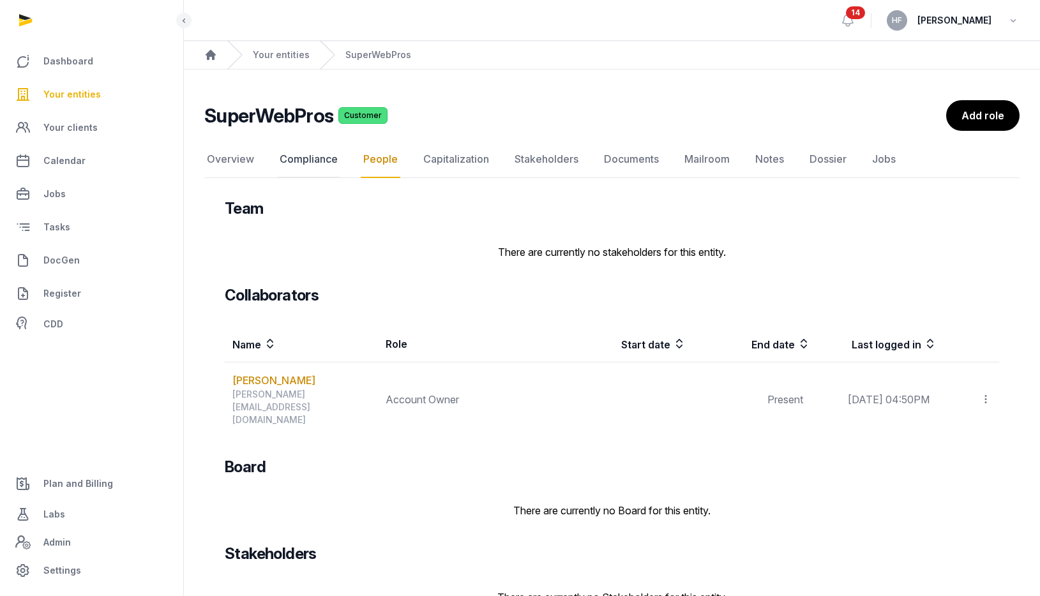
click at [301, 154] on link "Compliance" at bounding box center [308, 159] width 63 height 37
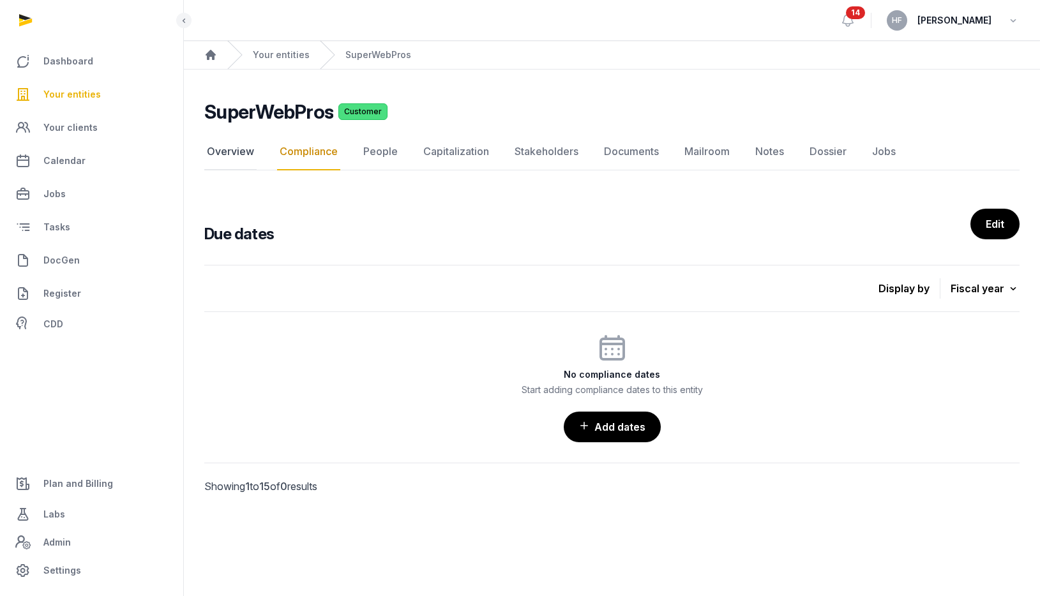
click at [232, 155] on link "Overview" at bounding box center [230, 151] width 52 height 37
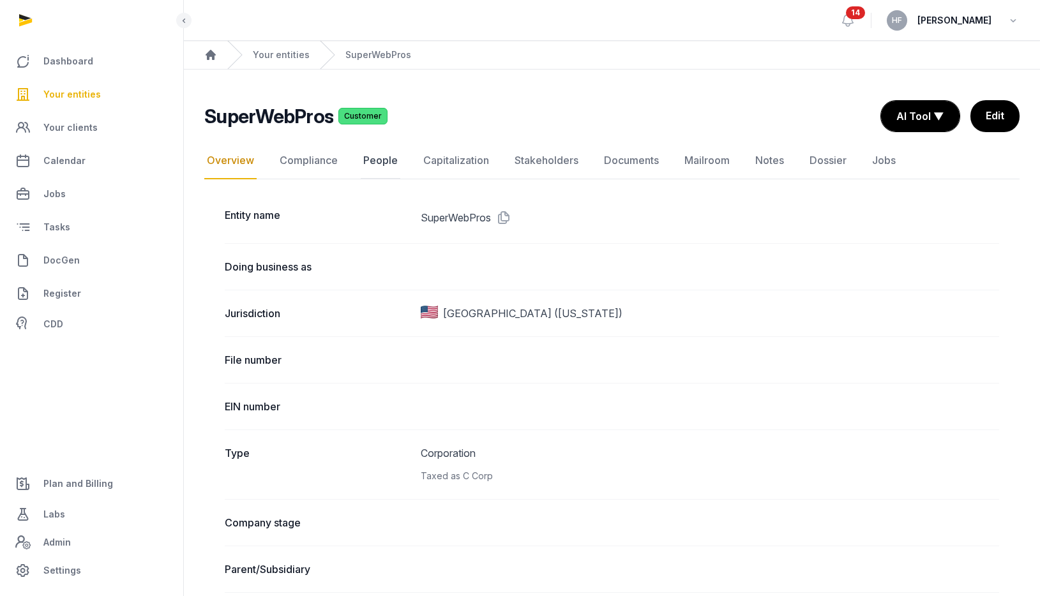
click at [375, 158] on link "People" at bounding box center [381, 160] width 40 height 37
